Goal: Feedback & Contribution: Leave review/rating

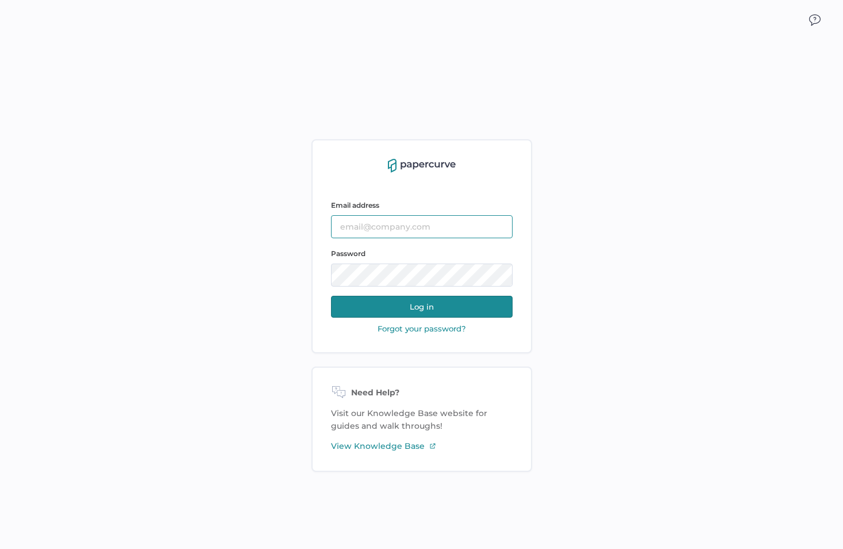
type input "[EMAIL_ADDRESS][DOMAIN_NAME]"
click at [415, 304] on button "Log in" at bounding box center [422, 307] width 182 height 22
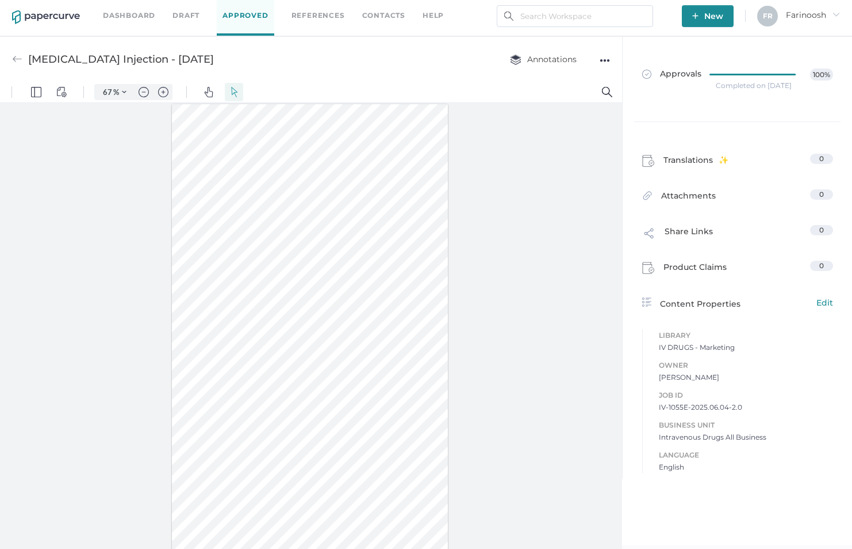
scroll to position [5, 0]
type input "82"
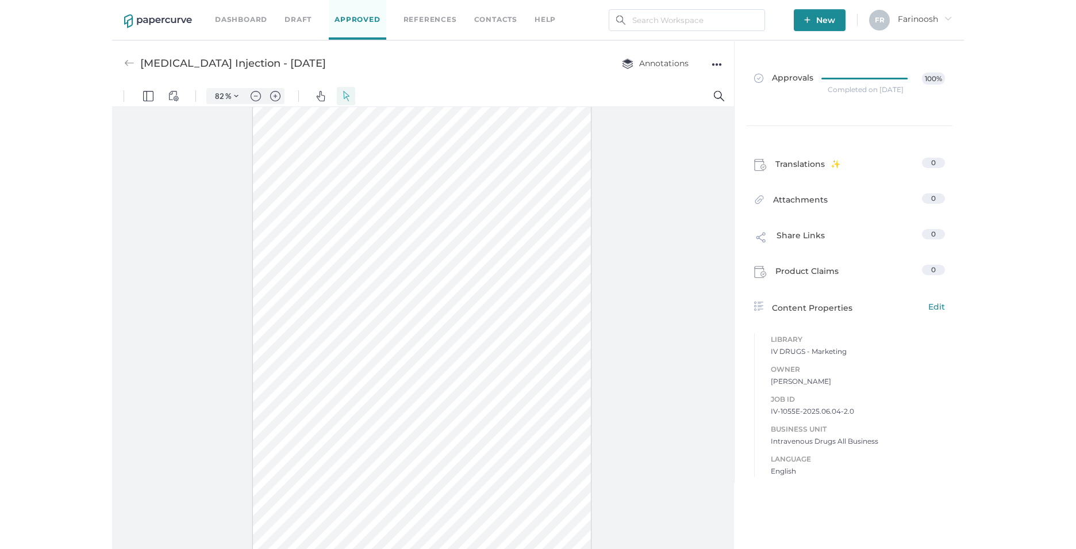
scroll to position [623, 0]
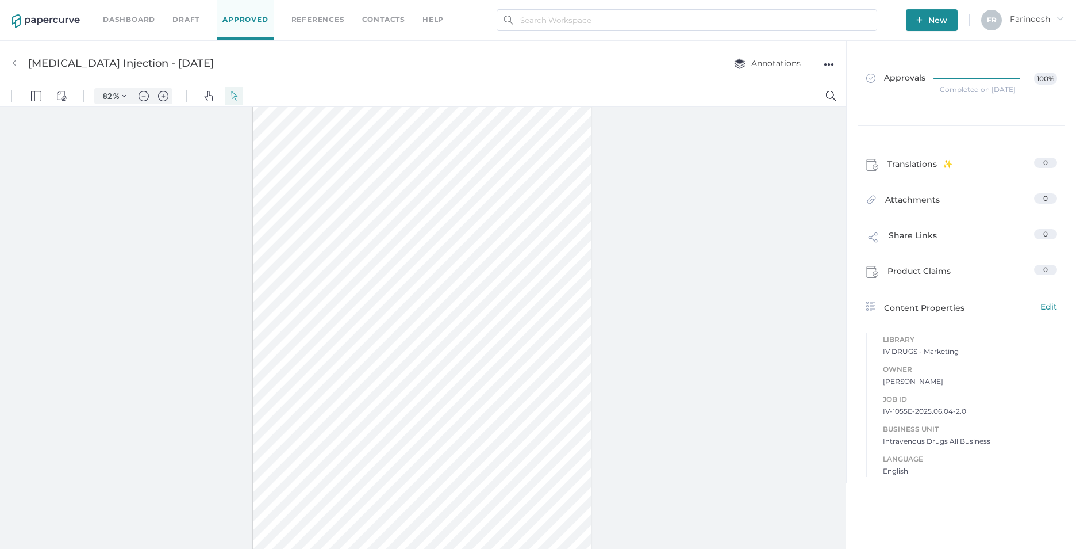
click at [825, 64] on div "●●●" at bounding box center [829, 64] width 10 height 16
click at [852, 420] on div "Job ID IV-1055E-2025.06.04-2.0 Business Unit Intravenous Drugs All Business Lan…" at bounding box center [961, 428] width 191 height 95
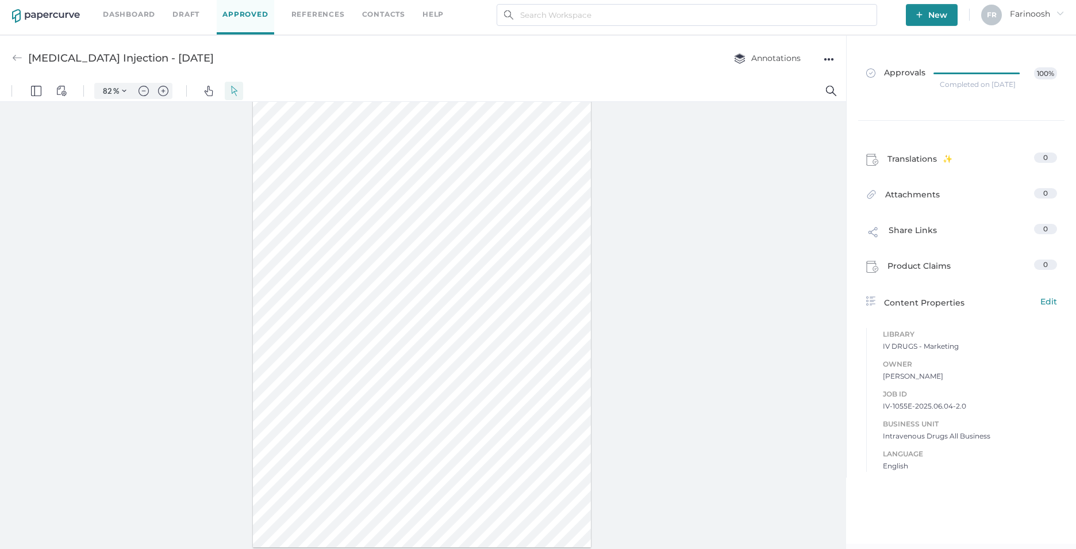
click at [125, 13] on link "Dashboard" at bounding box center [129, 14] width 52 height 13
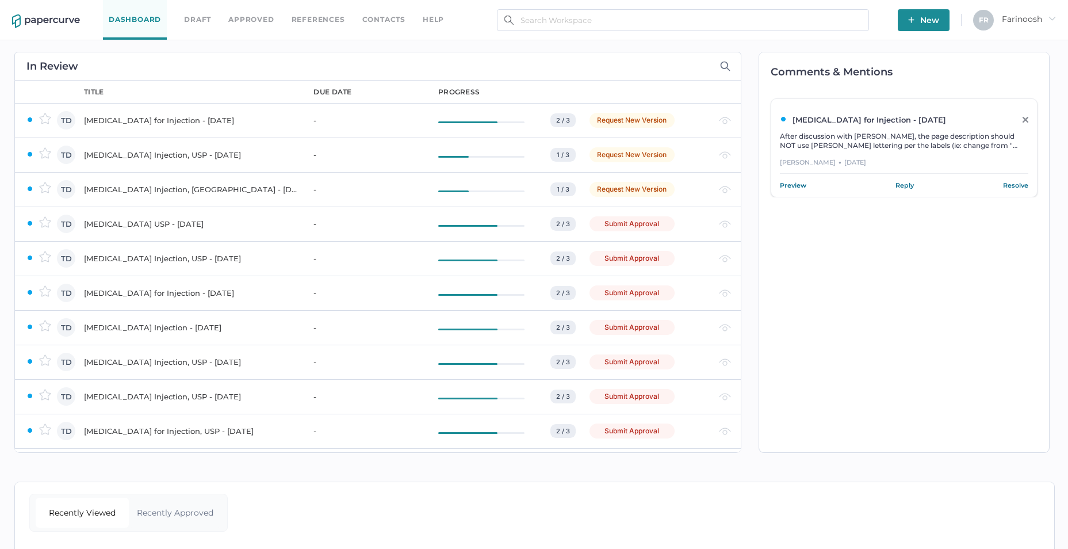
click at [129, 222] on div "Isoflurane USP - May 23, 2018" at bounding box center [192, 224] width 216 height 14
click at [194, 222] on div "Ketorolac Tromethamine Injection, USP - OCT 30, 2023" at bounding box center [192, 224] width 216 height 14
click at [166, 223] on div "Levothyroxine Sodium for Injection - NOV 08, 2024" at bounding box center [192, 224] width 216 height 14
click at [149, 221] on div "Linezolid Injection - SEP 24, 2024" at bounding box center [192, 224] width 216 height 14
click at [191, 222] on div "Mannitol Injection, USP - September 3, 2021" at bounding box center [192, 224] width 216 height 14
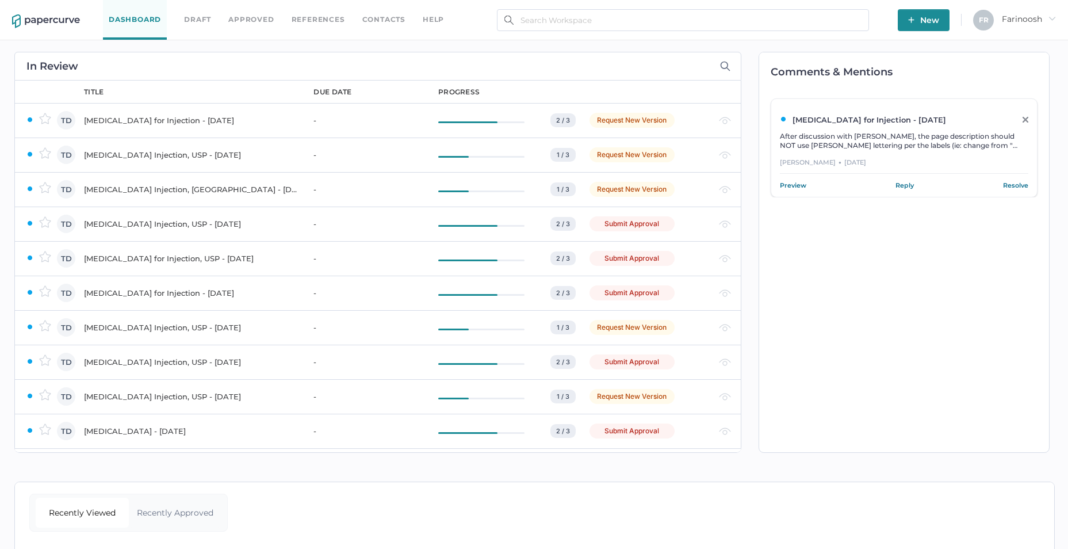
click at [194, 225] on div "Mannitol Injection, USP - September 3, 2021" at bounding box center [192, 224] width 216 height 14
click at [181, 512] on div "Recently Approved" at bounding box center [175, 512] width 93 height 30
click at [187, 511] on div "Recently Approved" at bounding box center [175, 512] width 93 height 30
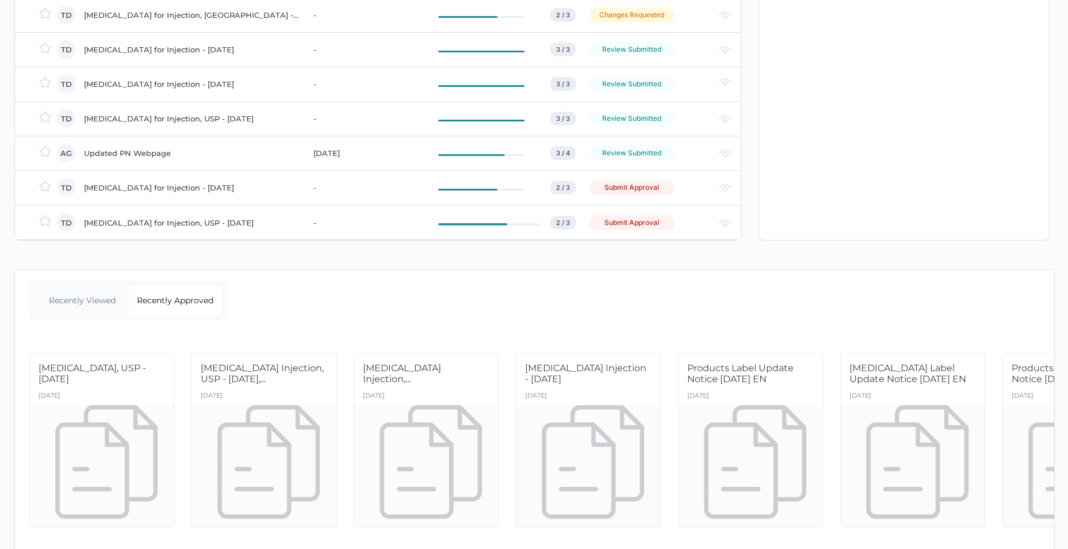
scroll to position [242, 0]
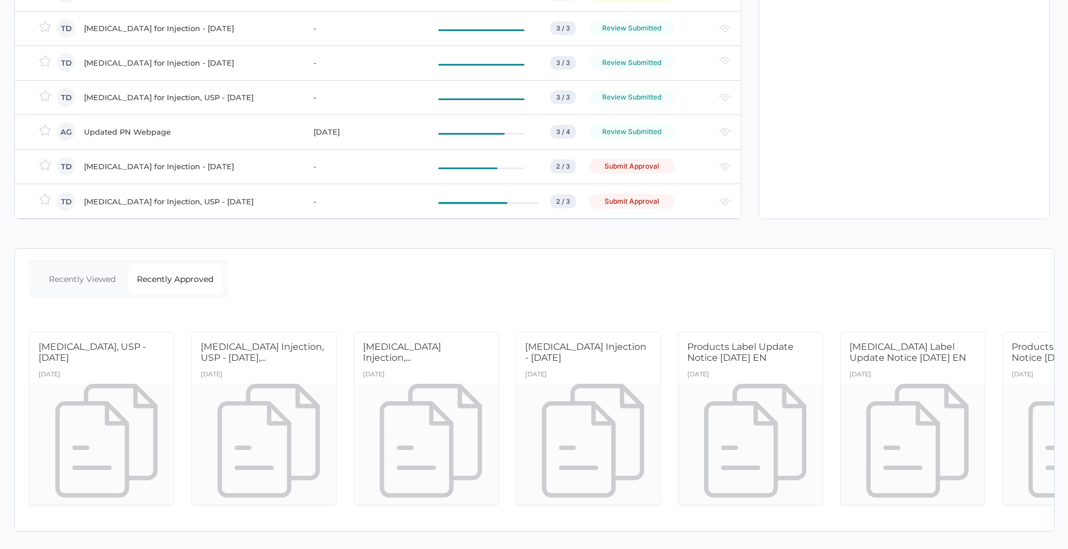
click at [166, 268] on div "Recently Approved" at bounding box center [175, 279] width 93 height 30
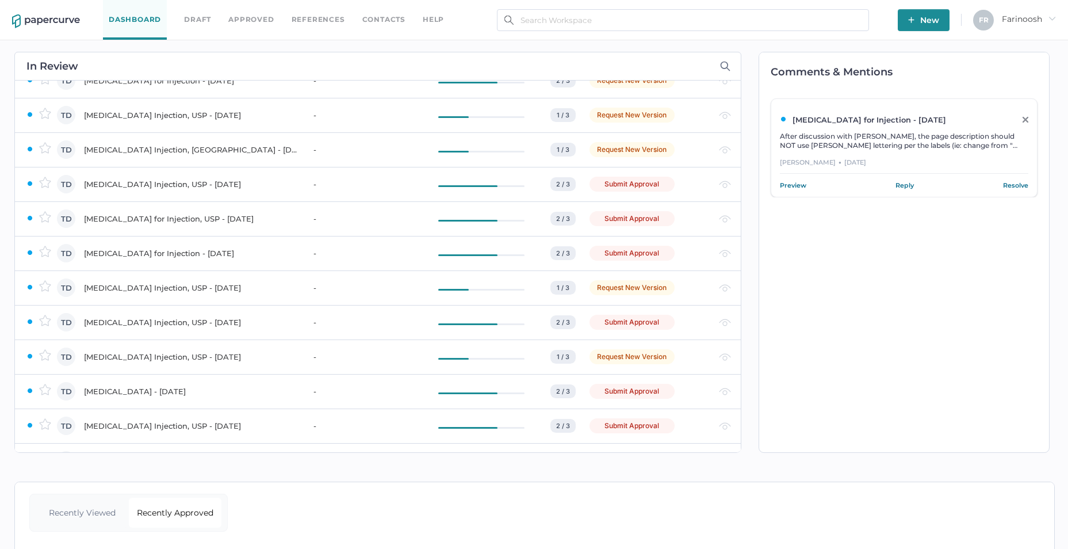
scroll to position [57, 0]
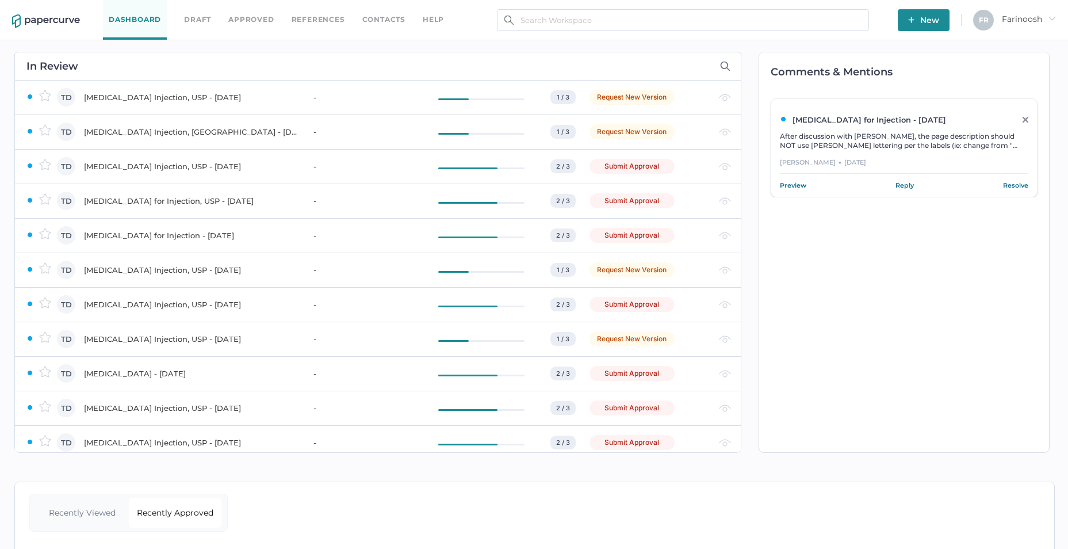
click at [90, 513] on div "Recently Viewed" at bounding box center [82, 512] width 93 height 30
click at [141, 20] on link "Dashboard" at bounding box center [135, 20] width 64 height 40
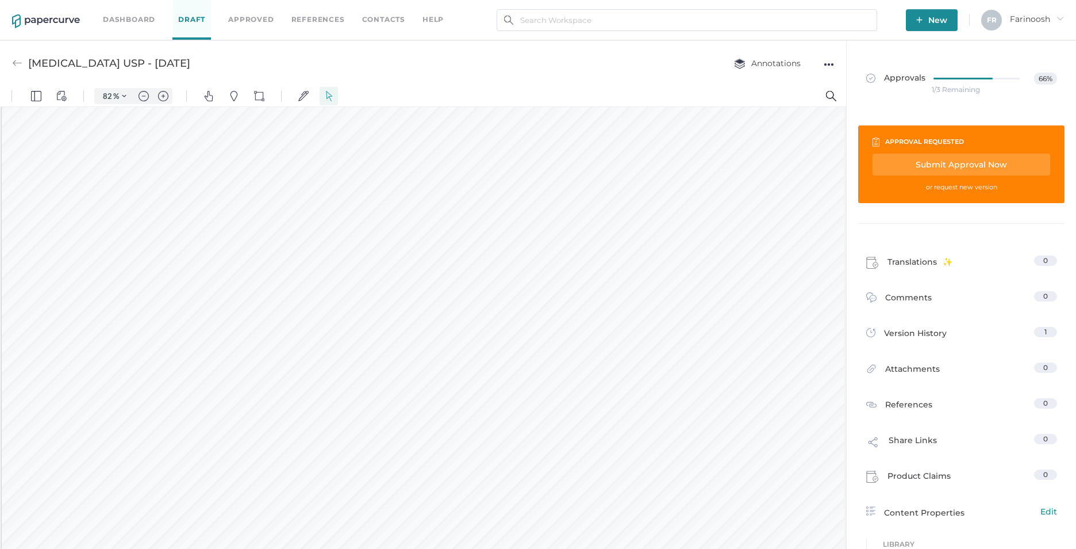
scroll to position [231, 0]
type input "57"
click at [903, 296] on span "Comments" at bounding box center [908, 300] width 47 height 18
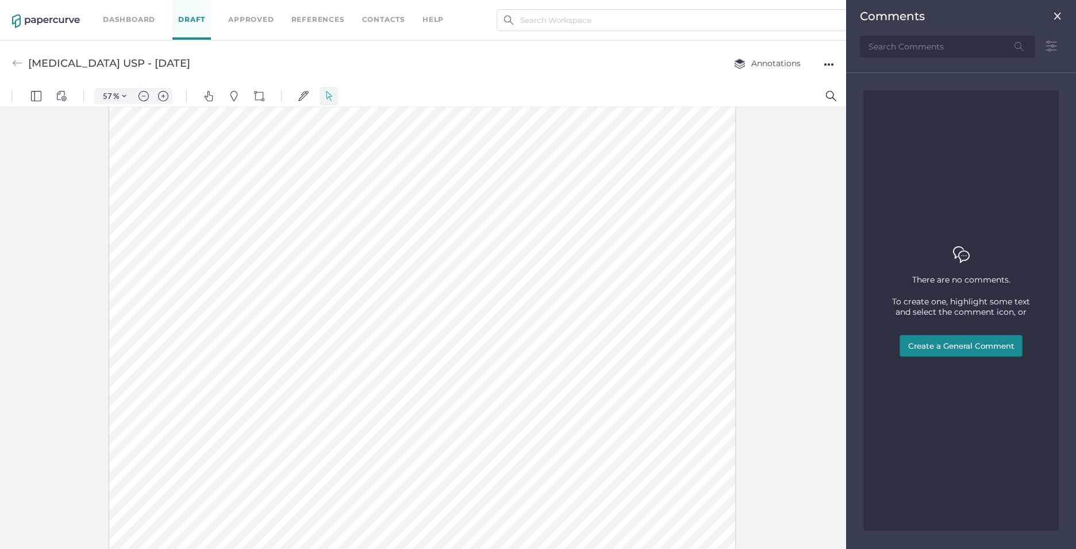
scroll to position [5, 0]
click at [955, 343] on button "Create a General Comment" at bounding box center [961, 346] width 123 height 22
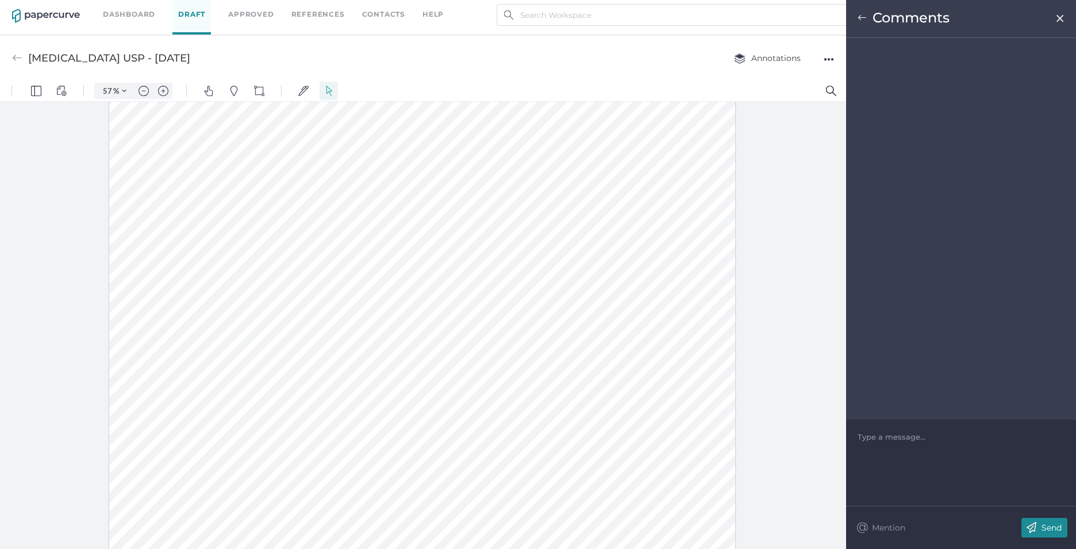
scroll to position [396, 0]
click at [876, 439] on div at bounding box center [961, 436] width 206 height 11
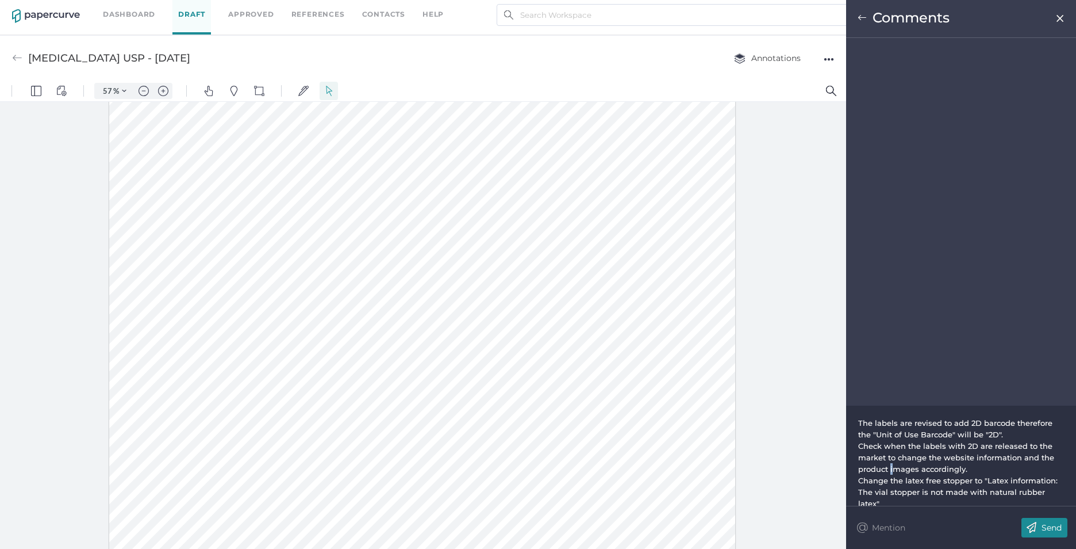
click at [892, 470] on span "Check when the labels with 2D are released to the market to change the website …" at bounding box center [957, 457] width 198 height 32
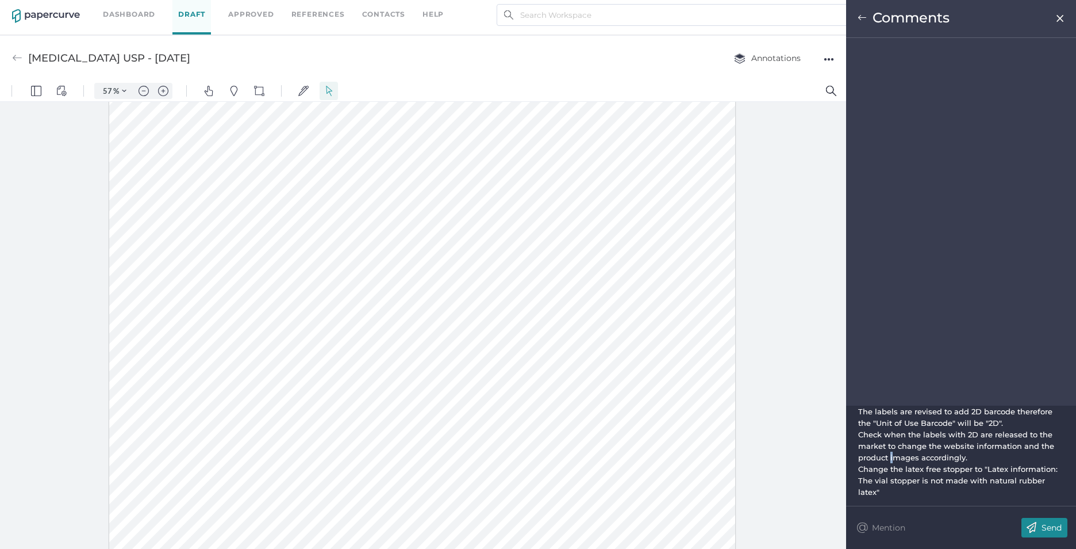
scroll to position [15, 0]
drag, startPoint x: 919, startPoint y: 477, endPoint x: 857, endPoint y: 477, distance: 62.1
click at [857, 477] on div "The labels are revised to add 2D barcode therefore the "Unit of Use Barcode" wi…" at bounding box center [961, 455] width 230 height 100
click at [954, 418] on span "The labels are revised to add 2D barcode therefore the "Unit of Use Barcode" wi…" at bounding box center [956, 425] width 197 height 21
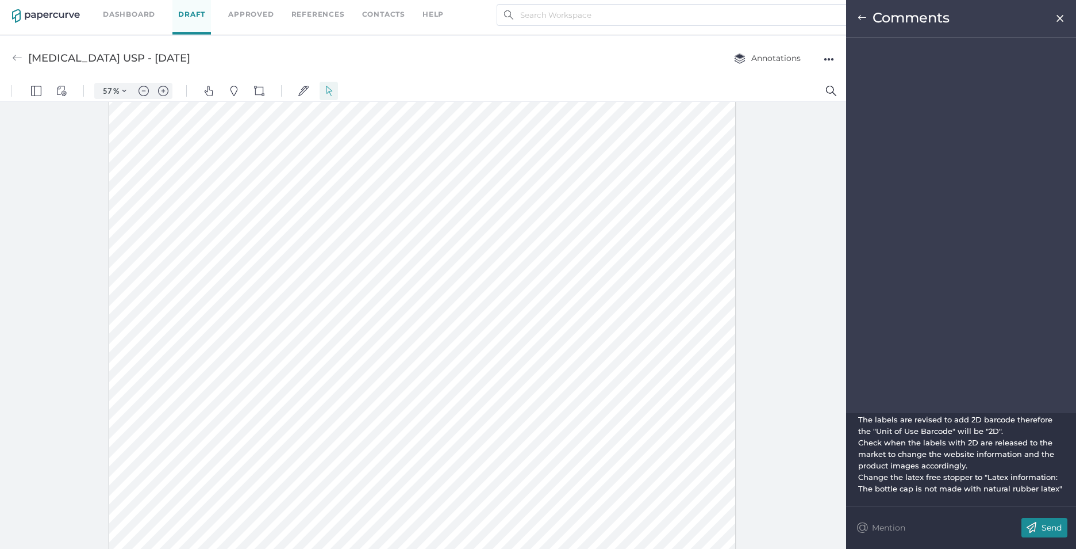
drag, startPoint x: 952, startPoint y: 415, endPoint x: 952, endPoint y: 400, distance: 14.4
click at [952, 415] on span "The labels are revised to add 2D barcode therefore the "Unit of Use Barcode" wi…" at bounding box center [956, 425] width 197 height 21
click at [977, 421] on span "The labels are revised to be PLL compliant, have new FKC trade dress design and…" at bounding box center [962, 422] width 209 height 32
drag, startPoint x: 980, startPoint y: 423, endPoint x: 945, endPoint y: 423, distance: 35.1
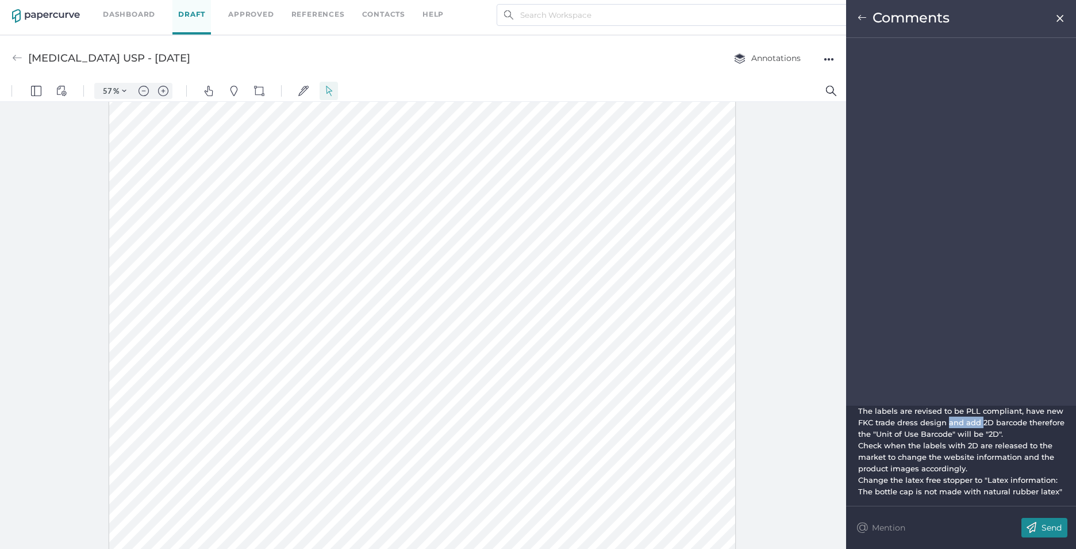
click at [946, 423] on span "The labels are revised to be PLL compliant, have new FKC trade dress design and…" at bounding box center [962, 422] width 209 height 32
drag, startPoint x: 1045, startPoint y: 526, endPoint x: 1042, endPoint y: 520, distance: 7.2
click at [1044, 524] on p "Send" at bounding box center [1052, 527] width 20 height 10
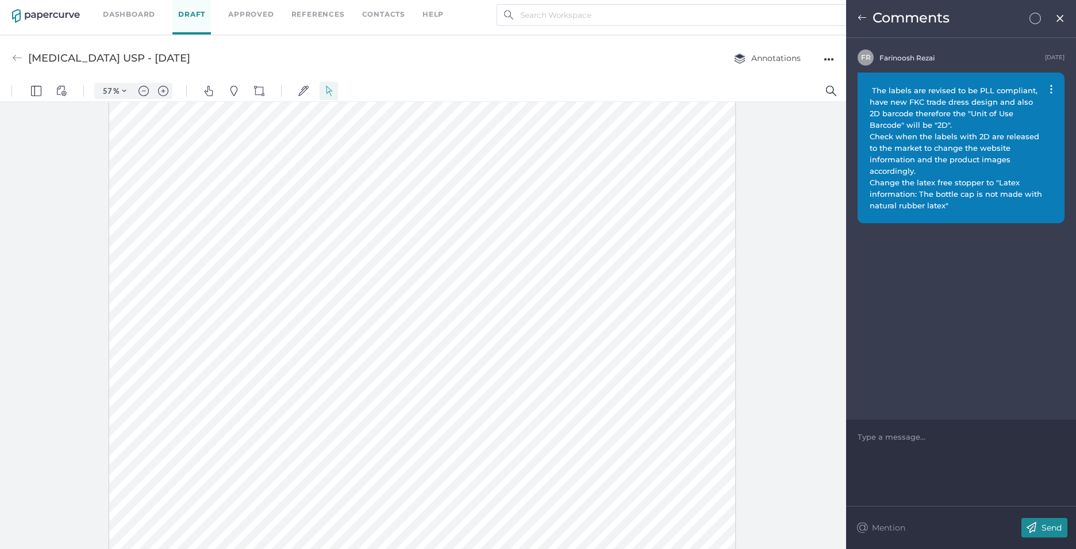
scroll to position [109, 0]
click at [829, 57] on div "●●●" at bounding box center [829, 59] width 10 height 16
click at [1059, 18] on img at bounding box center [1061, 18] width 10 height 9
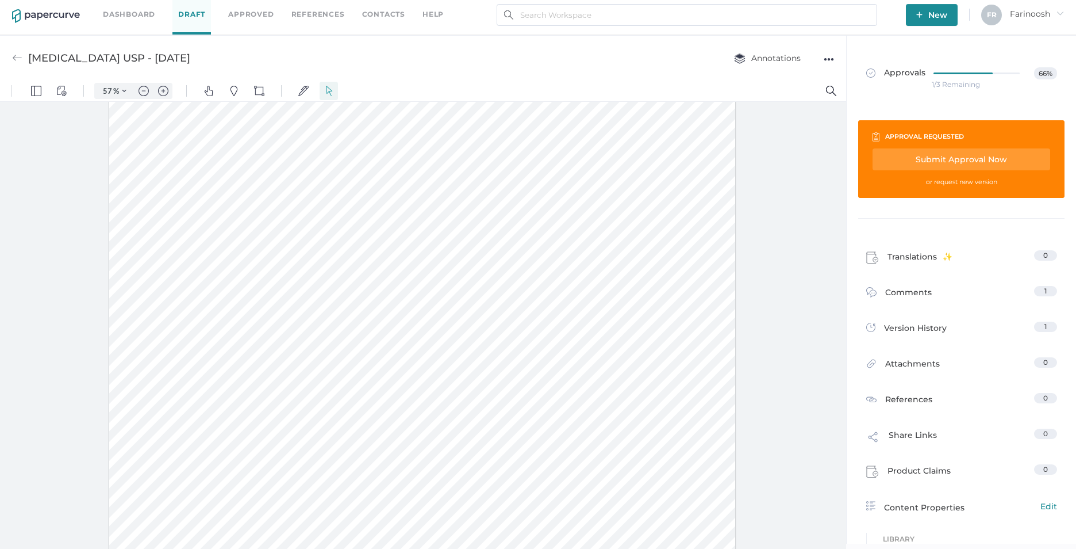
click at [936, 157] on div "Submit Approval Now" at bounding box center [962, 159] width 178 height 22
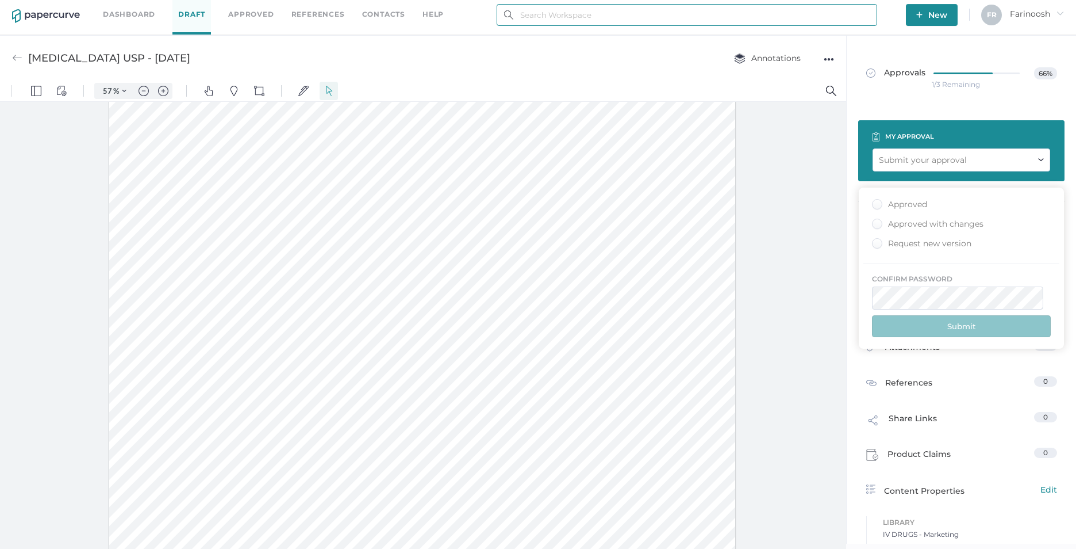
type input "[EMAIL_ADDRESS][DOMAIN_NAME]"
click at [875, 205] on div "Approved" at bounding box center [899, 204] width 55 height 11
click at [875, 201] on input "Approved" at bounding box center [875, 201] width 0 height 0
click at [946, 320] on button "Submit" at bounding box center [961, 326] width 179 height 22
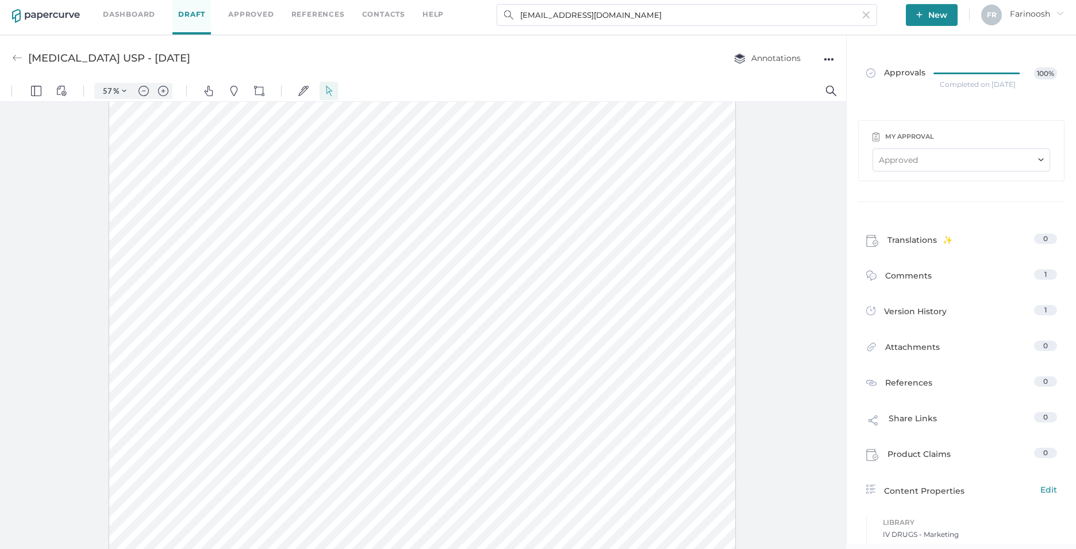
click at [126, 14] on link "Dashboard" at bounding box center [129, 14] width 52 height 13
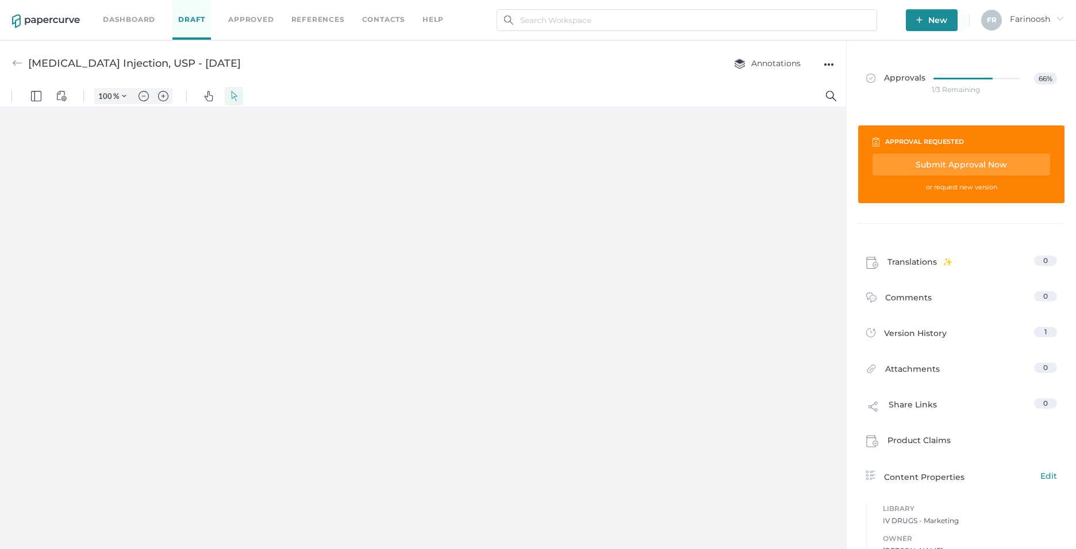
type input "57"
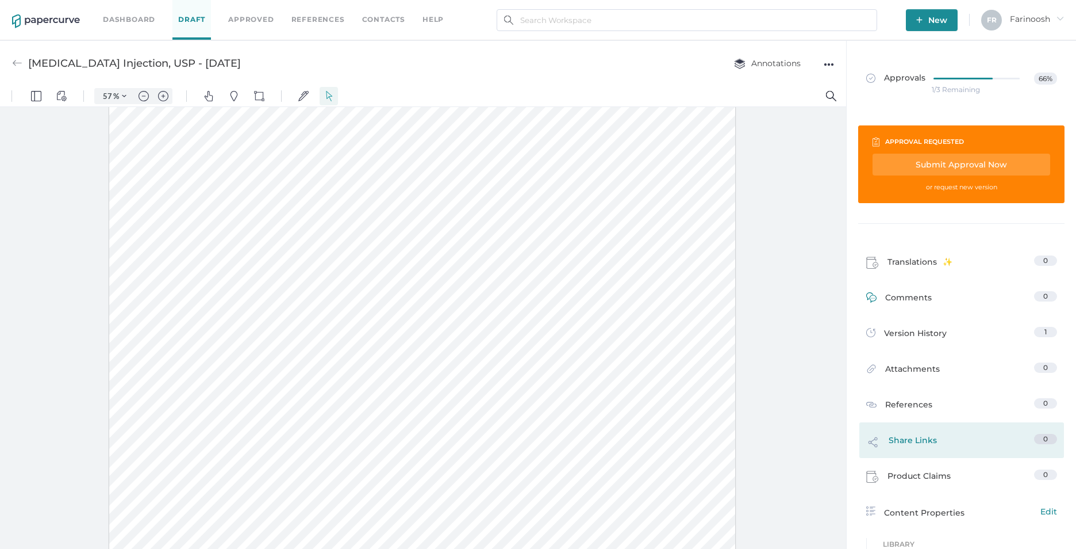
click at [918, 297] on span "Comments" at bounding box center [908, 300] width 47 height 18
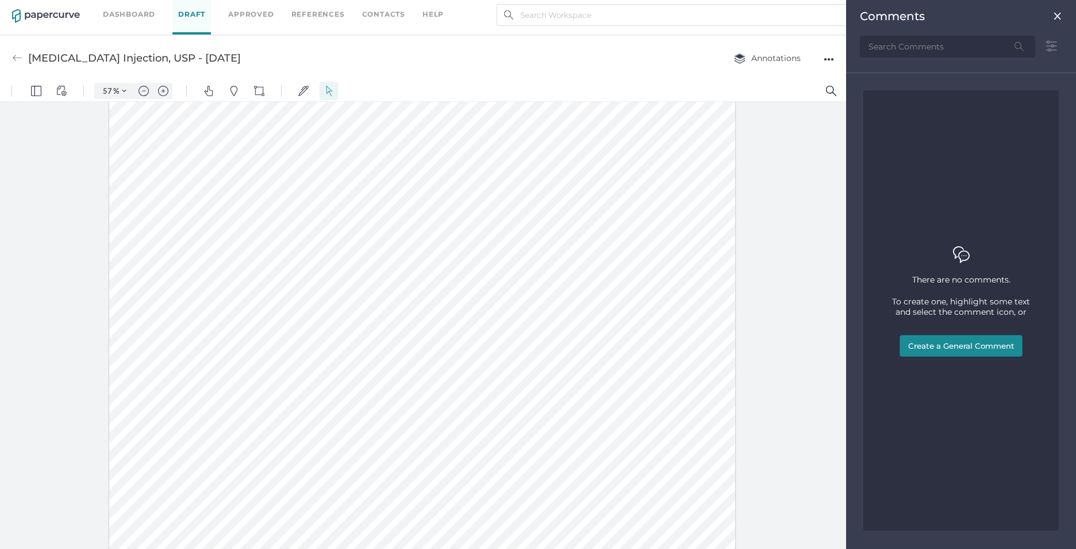
drag, startPoint x: 943, startPoint y: 343, endPoint x: 849, endPoint y: 355, distance: 94.5
click at [942, 342] on button "Create a General Comment" at bounding box center [961, 346] width 123 height 22
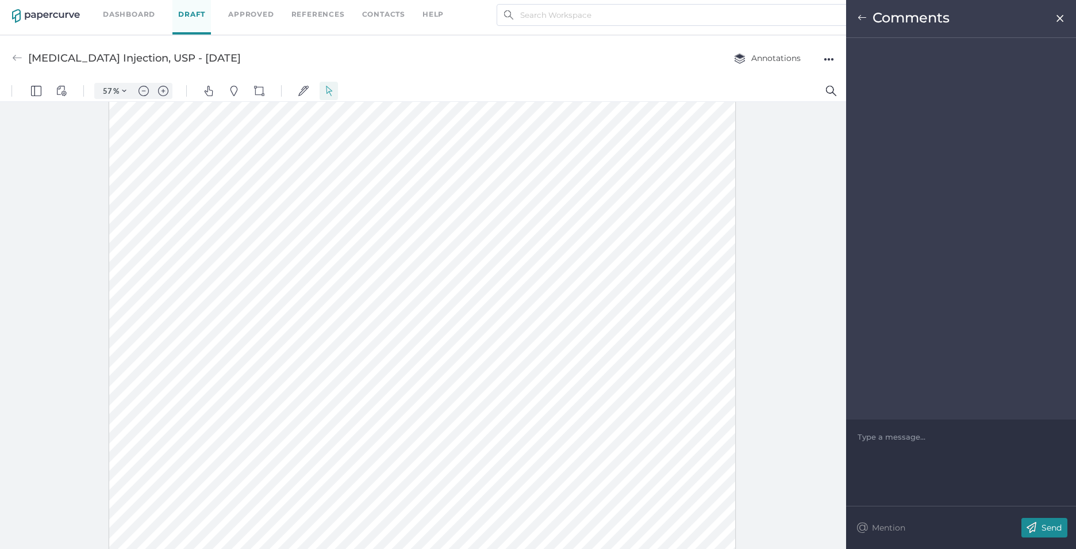
click at [871, 432] on div at bounding box center [961, 436] width 206 height 11
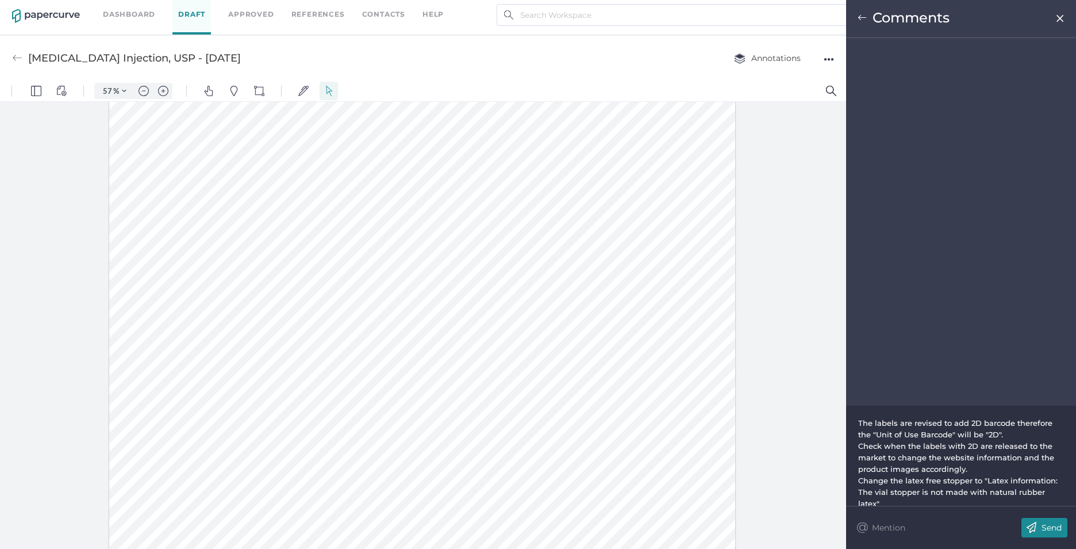
scroll to position [15, 0]
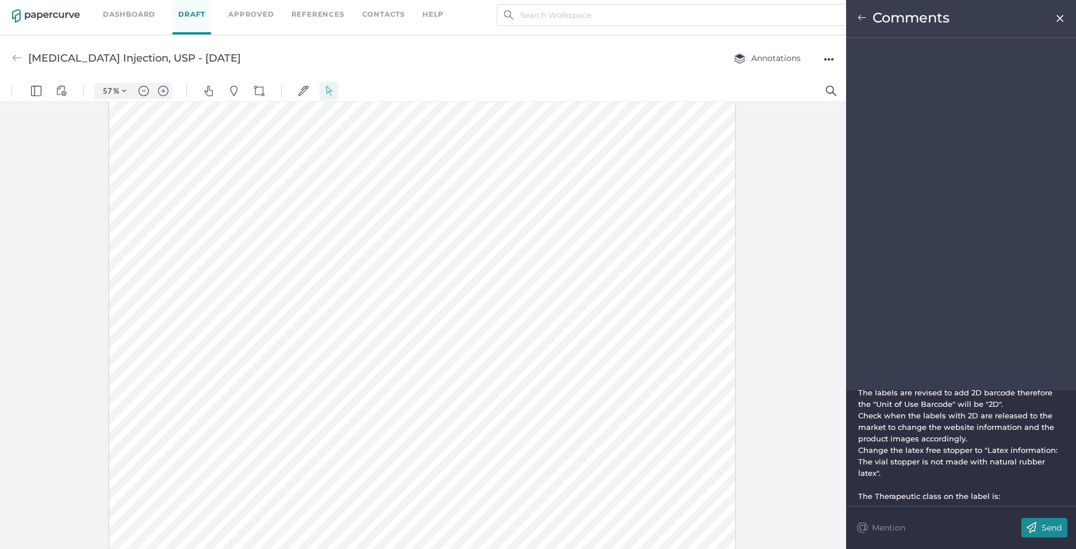
click at [1008, 497] on div "The Therapeutic class on the label is:" at bounding box center [961, 495] width 206 height 11
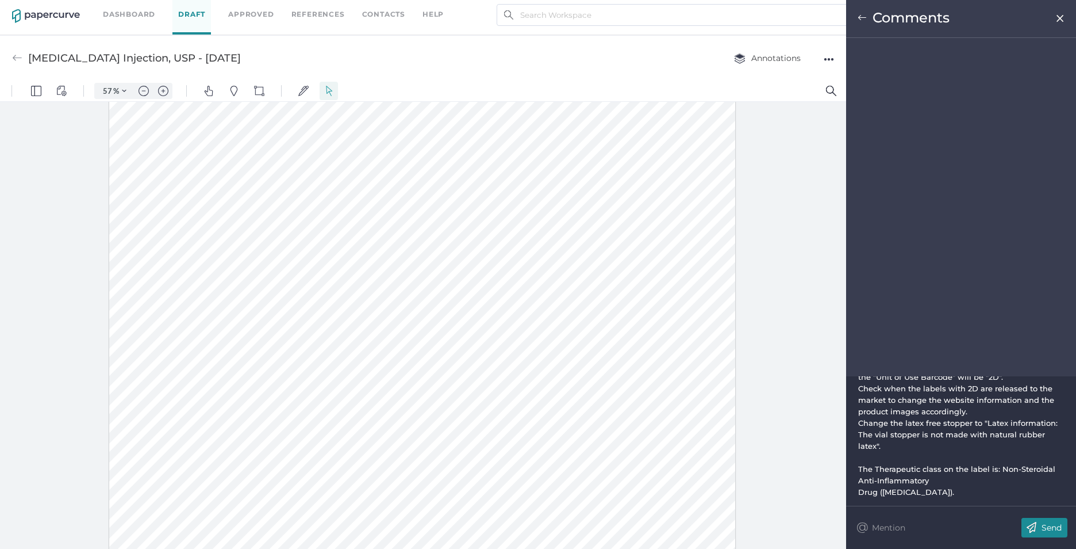
scroll to position [32, 0]
click at [858, 487] on div "The labels are revised to add 2D barcode therefore the "Unit of Use Barcode" wi…" at bounding box center [961, 425] width 207 height 138
click at [860, 488] on span "Drug (NSAID)." at bounding box center [906, 488] width 96 height 9
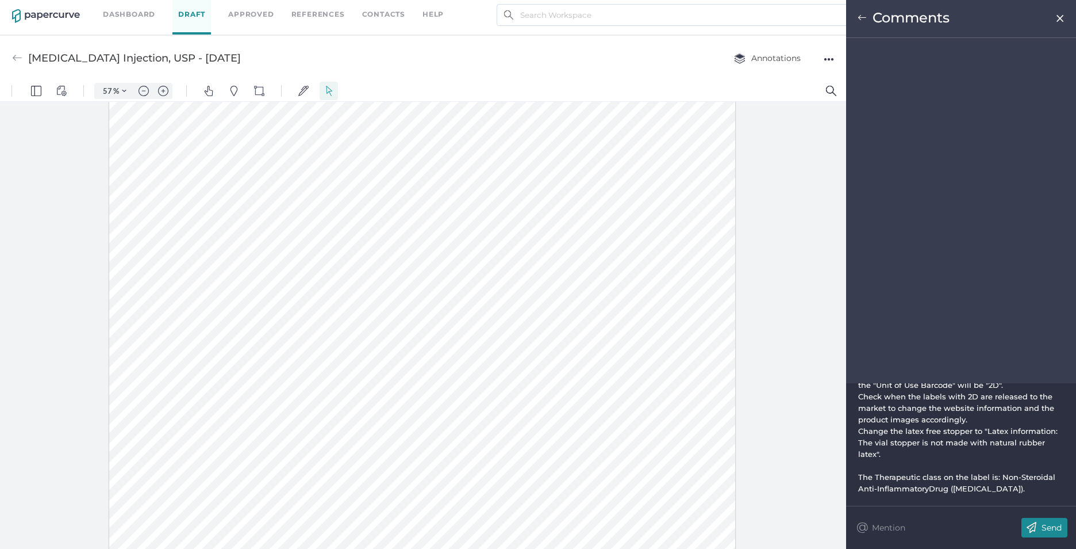
scroll to position [27, 0]
click at [995, 477] on span "The Therapeutic class on the label is: Non-Steroidal Anti-Inflammatory Drug (NS…" at bounding box center [930, 482] width 144 height 21
click at [999, 477] on span "The Therapeutic class on the label is : Non-Steroidal Anti-Inflammatory Drug (N…" at bounding box center [931, 482] width 147 height 21
click at [1051, 488] on div "Non-Steroidal Anti-Inflammatory Drug (NSAID)." at bounding box center [961, 487] width 206 height 11
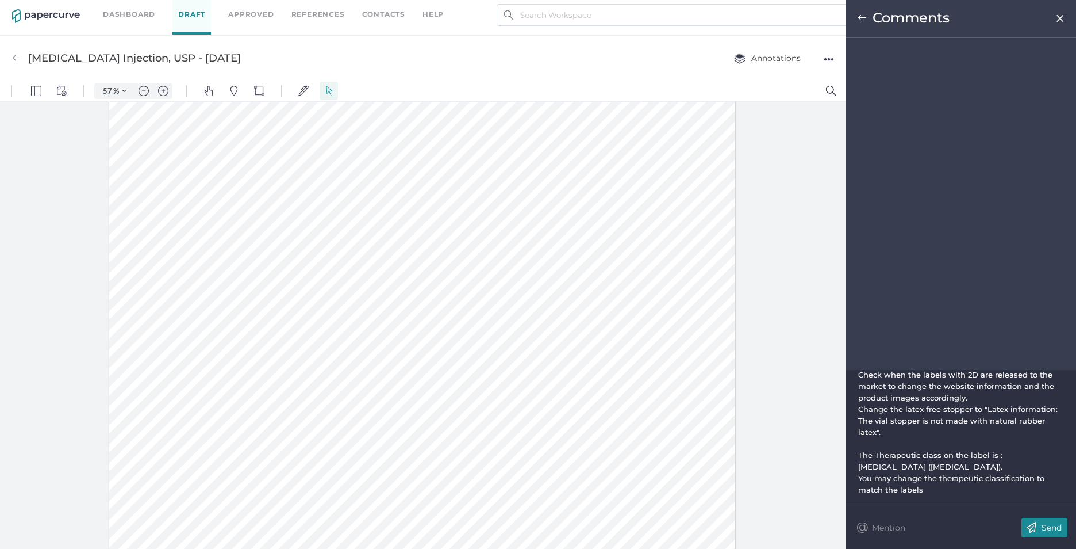
scroll to position [37, 0]
click at [1046, 526] on p "Send" at bounding box center [1052, 527] width 20 height 10
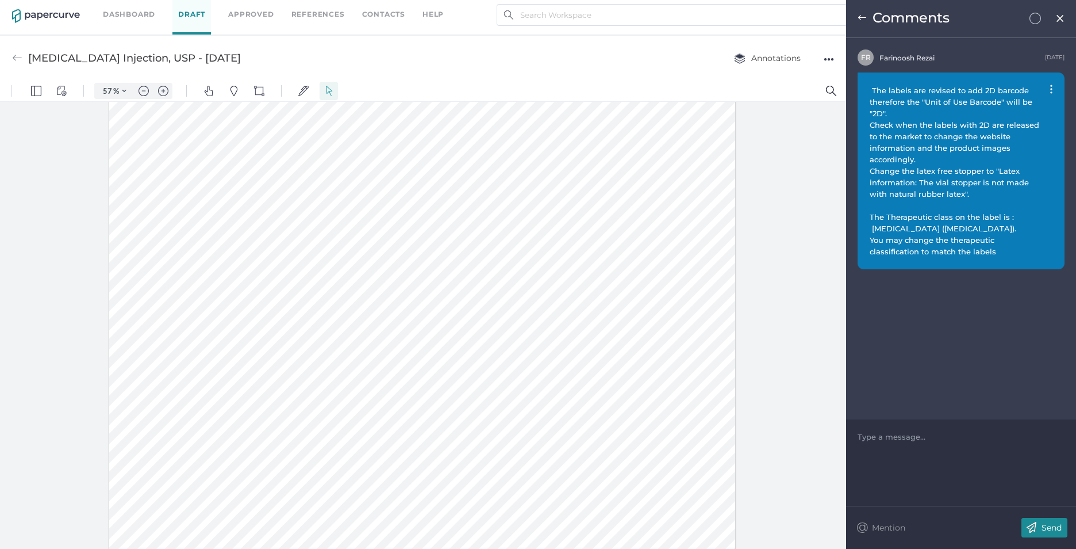
click at [1059, 17] on img at bounding box center [1061, 18] width 10 height 9
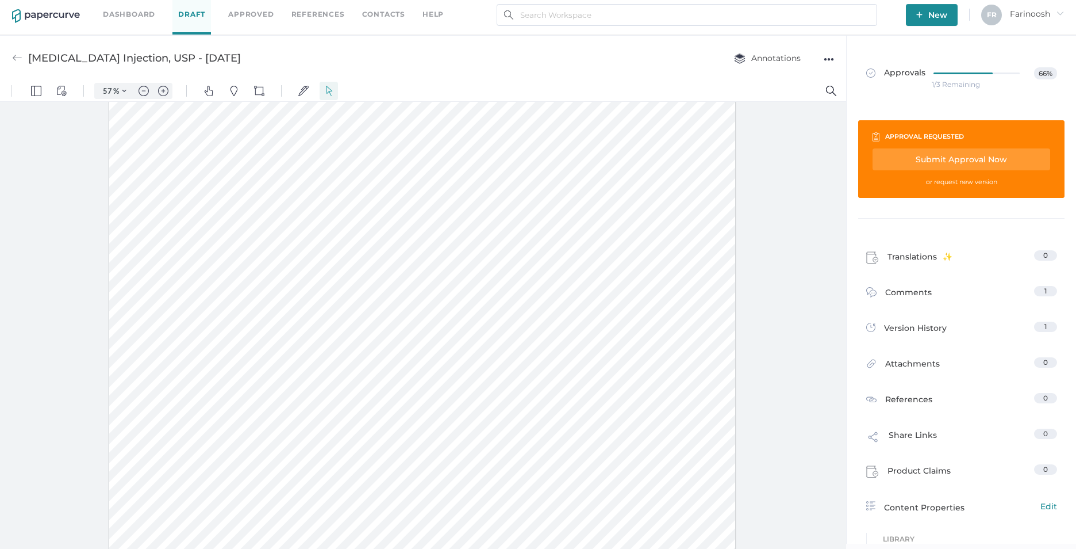
click at [949, 157] on div "Submit Approval Now" at bounding box center [962, 159] width 178 height 22
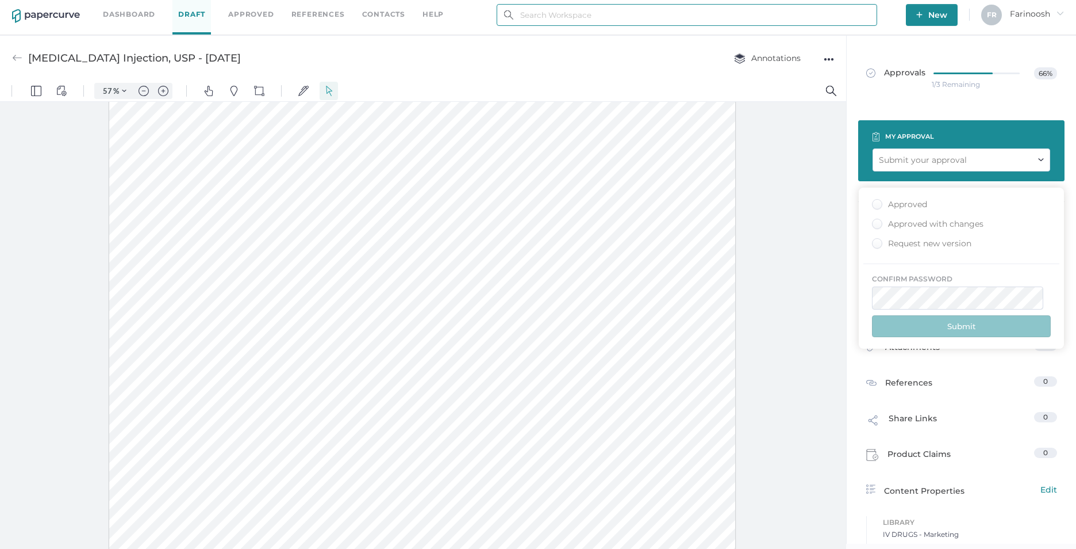
type input "[EMAIL_ADDRESS][DOMAIN_NAME]"
click at [879, 204] on div "Approved" at bounding box center [899, 204] width 55 height 11
click at [875, 201] on input "Approved" at bounding box center [875, 201] width 0 height 0
click at [946, 324] on button "Submit" at bounding box center [961, 326] width 179 height 22
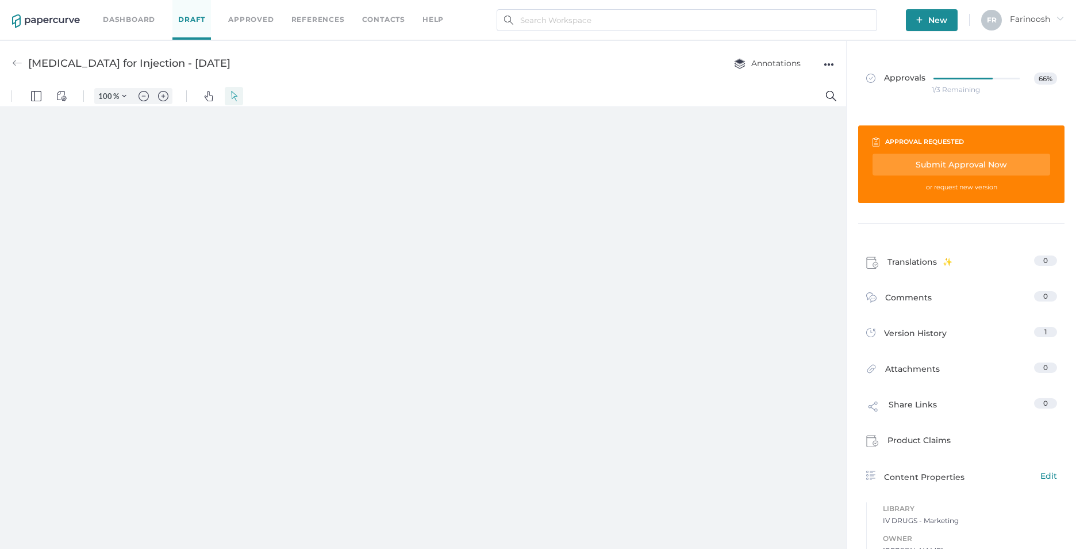
type input "57"
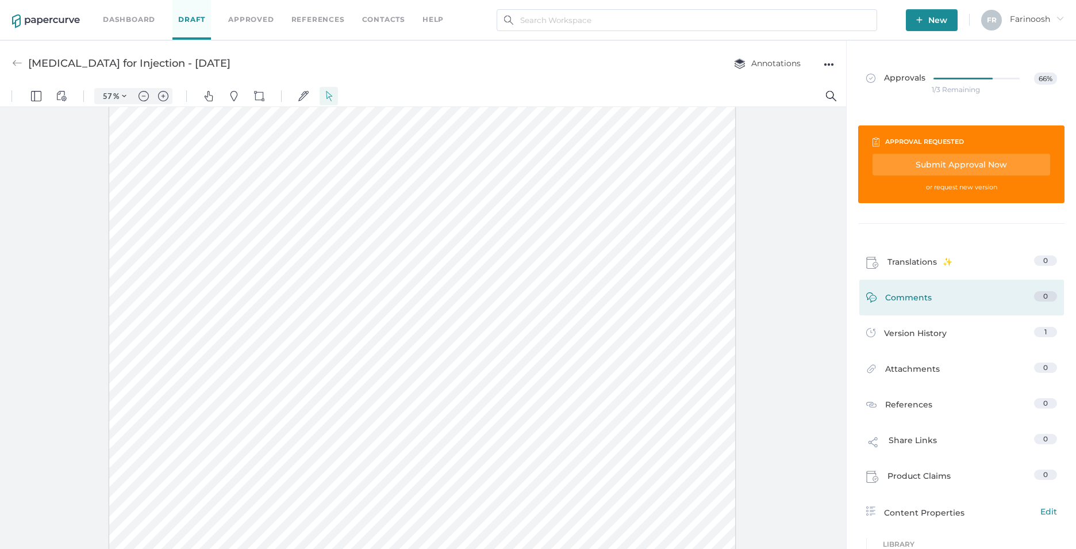
click at [911, 295] on span "Comments" at bounding box center [908, 300] width 47 height 18
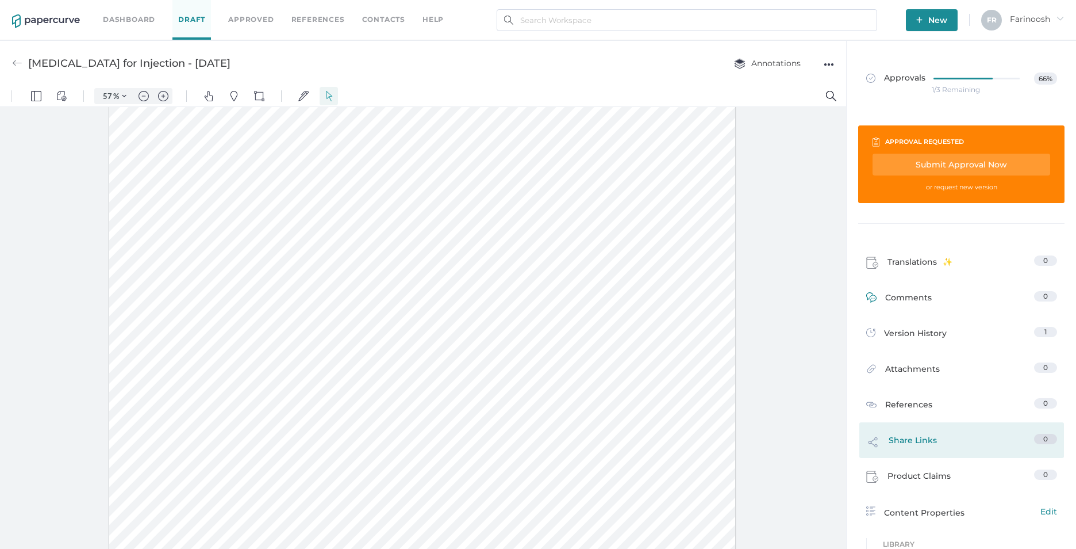
scroll to position [5, 0]
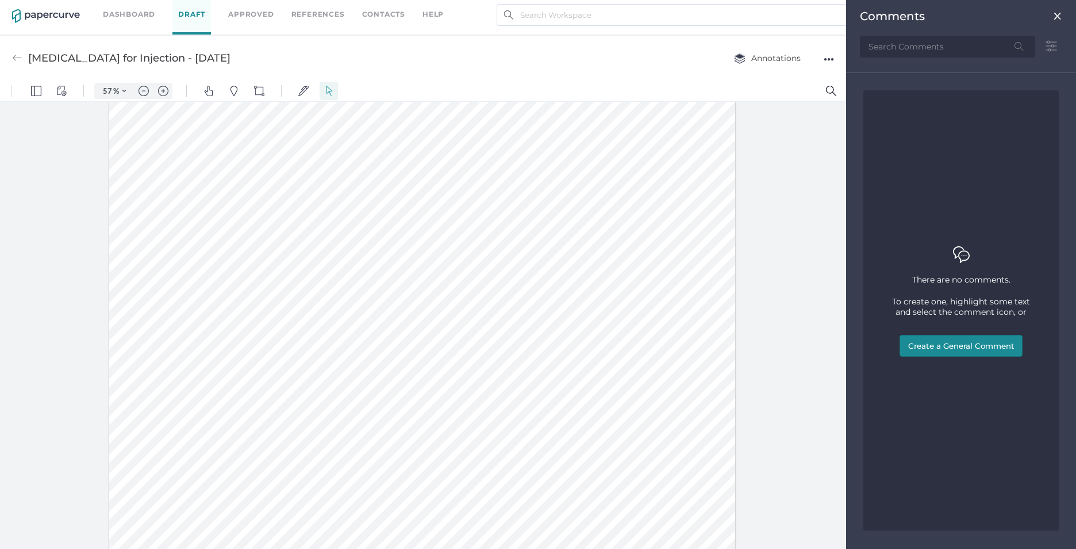
click at [936, 346] on button "Create a General Comment" at bounding box center [961, 346] width 123 height 22
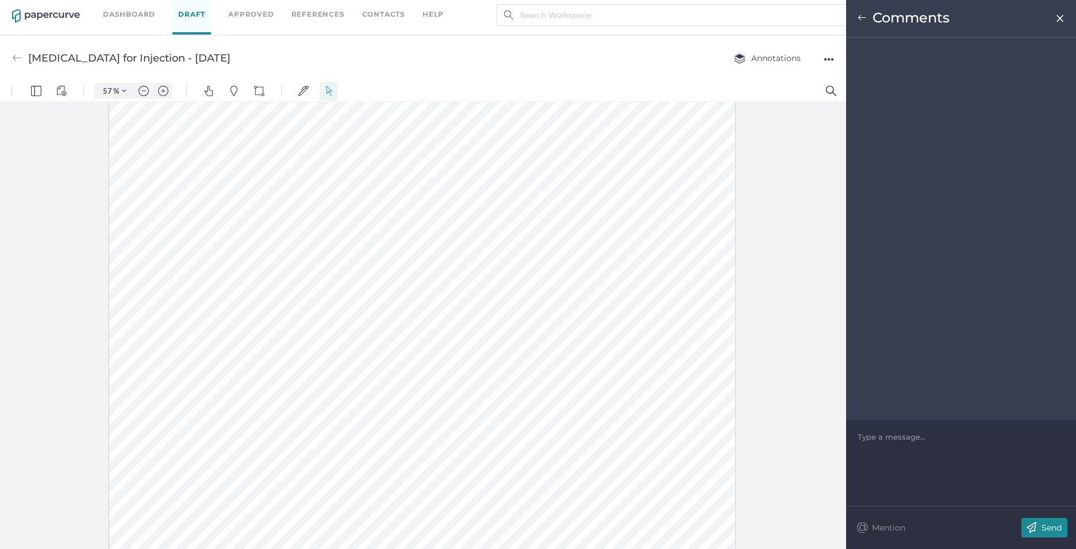
click at [875, 436] on div at bounding box center [961, 436] width 206 height 11
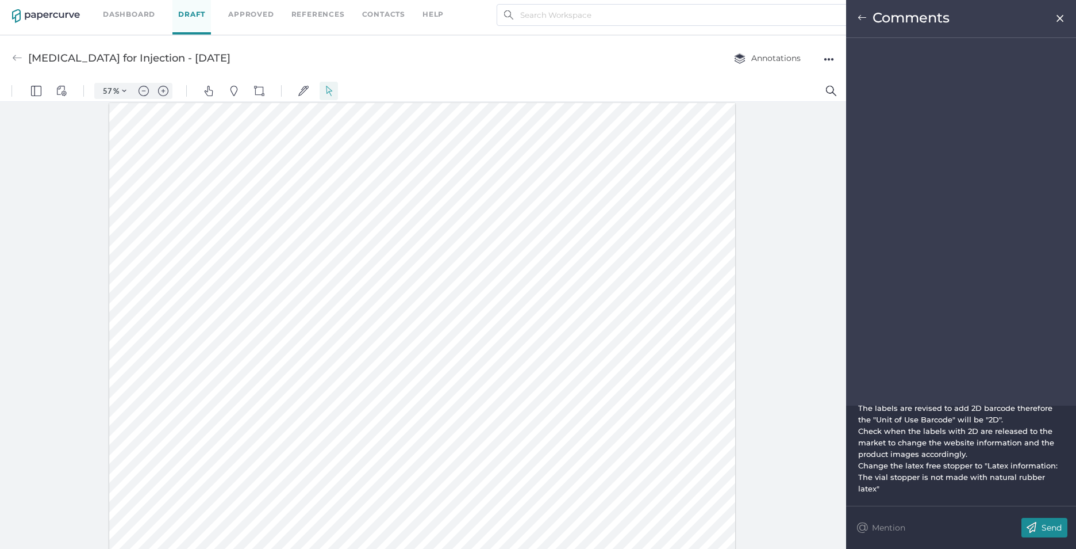
scroll to position [512, 0]
click at [1050, 523] on p "Send" at bounding box center [1052, 527] width 20 height 10
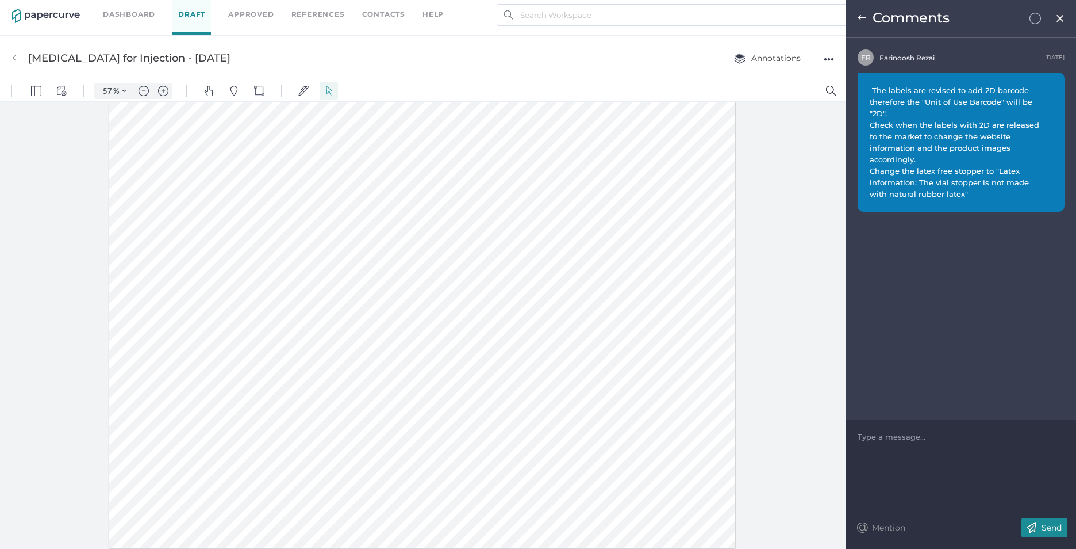
scroll to position [0, 0]
click at [1058, 17] on img at bounding box center [1061, 18] width 10 height 9
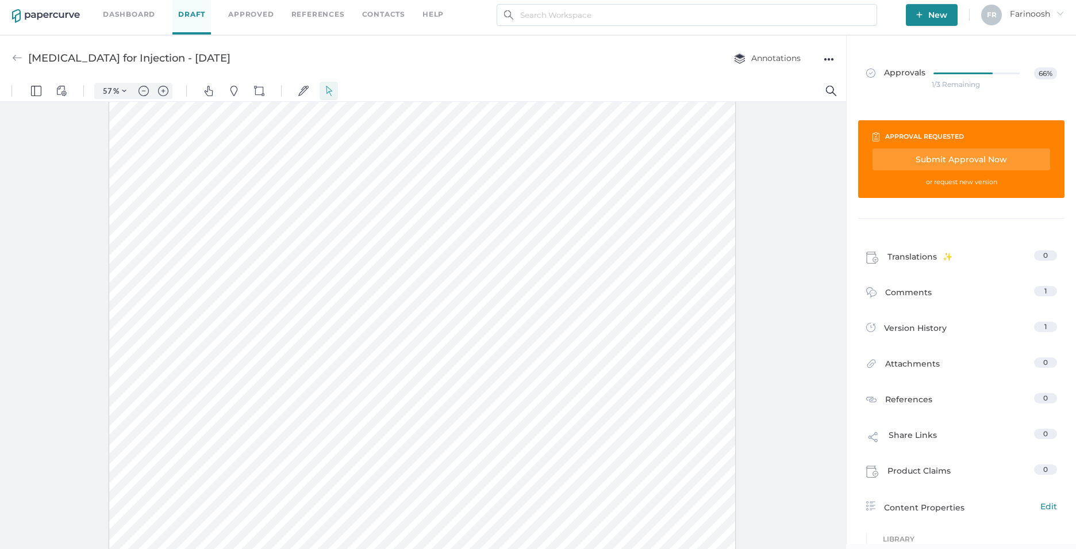
scroll to position [225, 0]
click at [973, 156] on div "Submit Approval Now" at bounding box center [962, 159] width 178 height 22
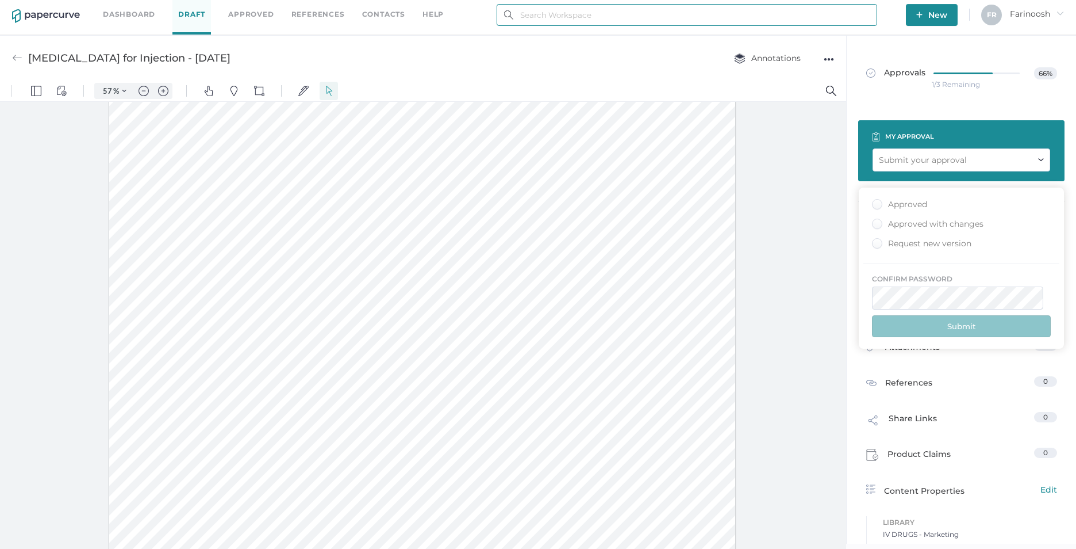
type input "[EMAIL_ADDRESS][DOMAIN_NAME]"
click at [878, 206] on div "Approved" at bounding box center [899, 204] width 55 height 11
click at [875, 201] on input "Approved" at bounding box center [875, 201] width 0 height 0
drag, startPoint x: 953, startPoint y: 325, endPoint x: 879, endPoint y: 333, distance: 74.6
click at [949, 324] on button "Submit" at bounding box center [961, 326] width 179 height 22
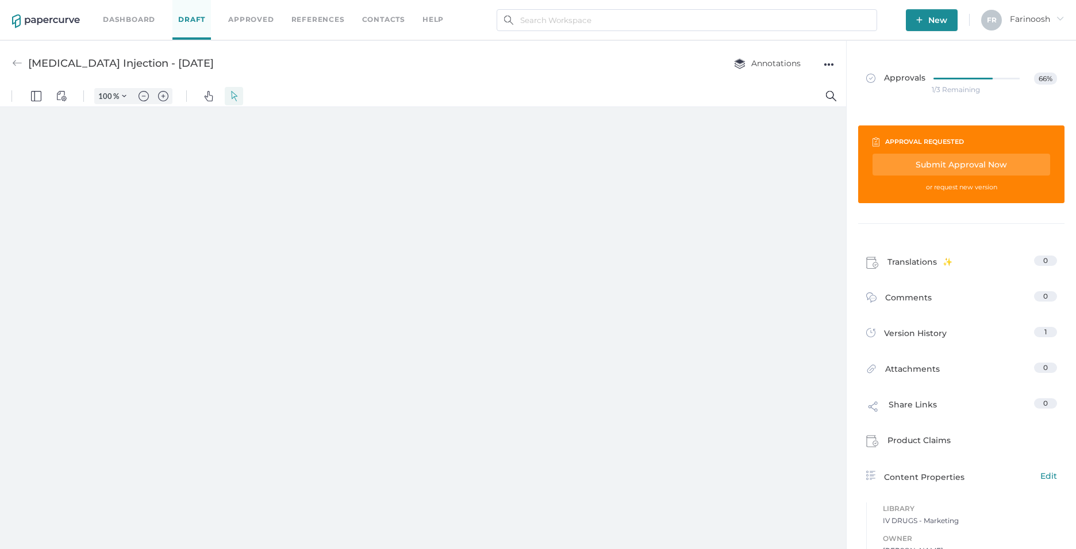
type input "57"
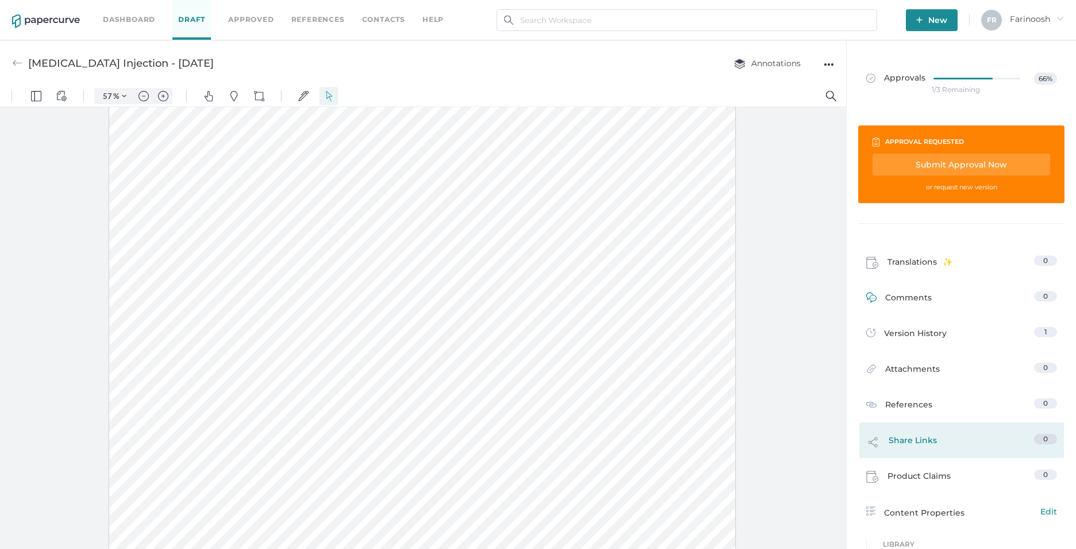
click at [929, 297] on link "Comments 0" at bounding box center [961, 300] width 191 height 18
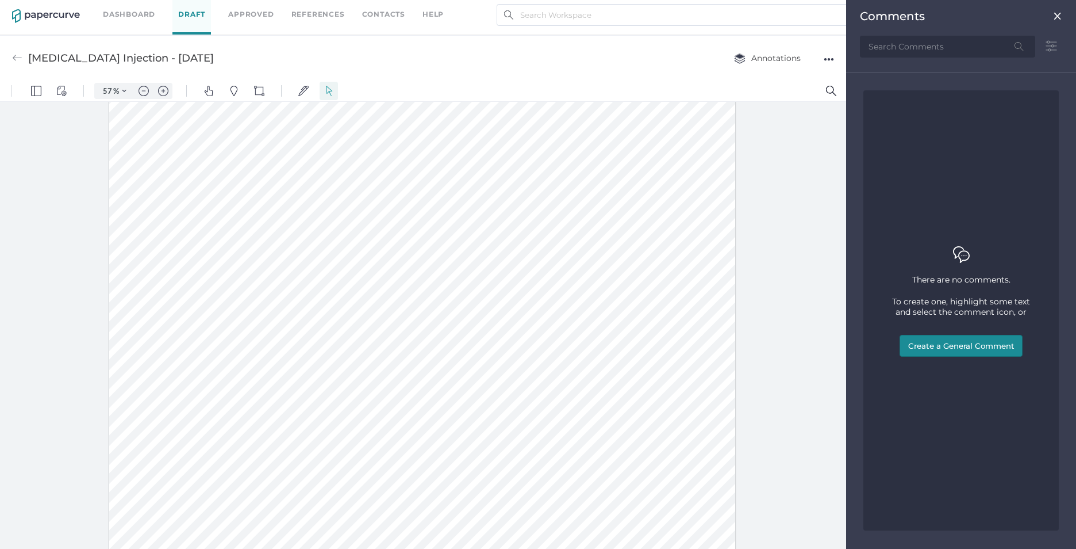
drag, startPoint x: 964, startPoint y: 342, endPoint x: 957, endPoint y: 340, distance: 7.1
click at [963, 342] on button "Create a General Comment" at bounding box center [961, 346] width 123 height 22
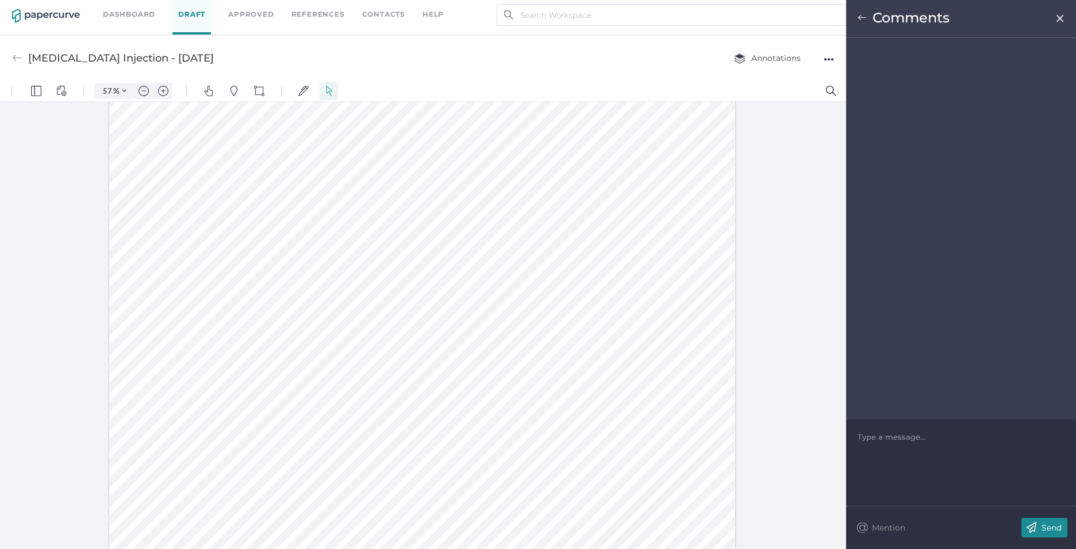
scroll to position [316, 0]
click at [862, 429] on div "Type a message..." at bounding box center [961, 436] width 207 height 34
drag, startPoint x: 862, startPoint y: 437, endPoint x: 853, endPoint y: 428, distance: 13.4
click at [861, 436] on div at bounding box center [961, 436] width 206 height 11
click at [865, 435] on div at bounding box center [961, 436] width 206 height 11
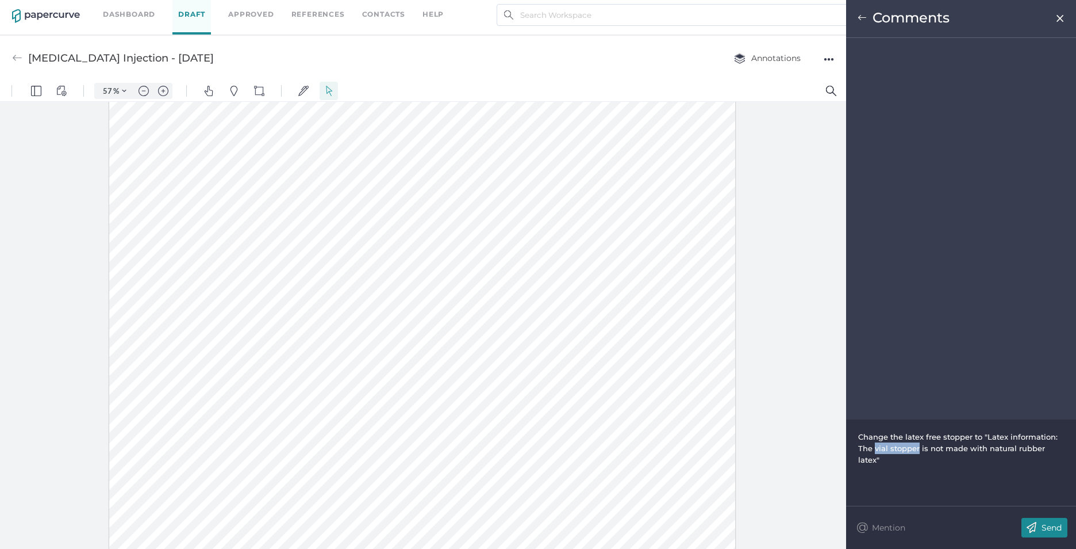
drag, startPoint x: 919, startPoint y: 449, endPoint x: 875, endPoint y: 447, distance: 44.9
click at [875, 447] on span "Change the latex free stopper to "Latex information: The vial stopper is not ma…" at bounding box center [959, 448] width 202 height 32
click at [1036, 447] on div "Change the latex free stopper to "Latex information: The bag is not made with n…" at bounding box center [961, 442] width 206 height 23
click at [943, 462] on span "Please also note that the bag is" at bounding box center [918, 459] width 121 height 9
click at [985, 461] on div "Please also note that the bag is" at bounding box center [961, 459] width 206 height 11
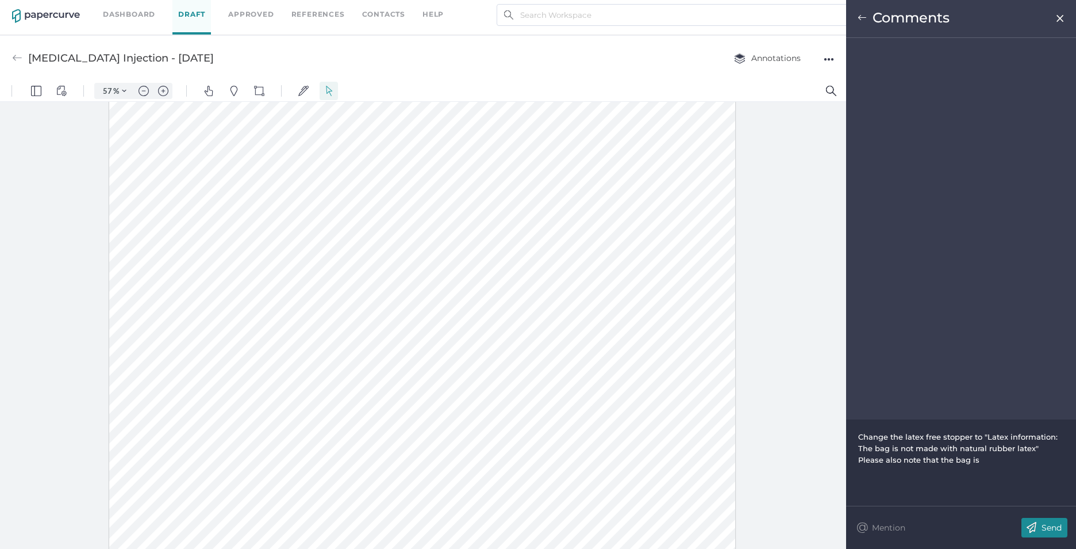
drag, startPoint x: 980, startPoint y: 461, endPoint x: 982, endPoint y: 445, distance: 15.7
click at [980, 461] on div "Please also note that the bag is" at bounding box center [961, 459] width 206 height 11
click at [868, 483] on div at bounding box center [961, 482] width 206 height 11
drag, startPoint x: 858, startPoint y: 487, endPoint x: 852, endPoint y: 477, distance: 11.6
click at [857, 486] on div "Change the latex free stopper to "Latex information: The bag is not made with n…" at bounding box center [961, 459] width 230 height 93
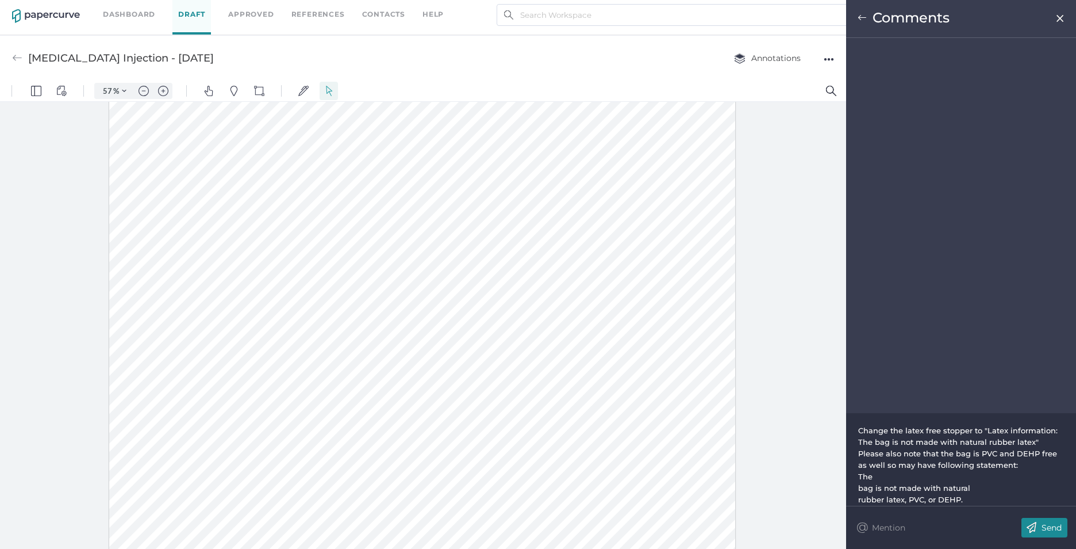
click at [860, 489] on span "bag is not made with natural" at bounding box center [914, 487] width 112 height 9
click at [858, 495] on div "Change the latex free stopper to "Latex information: The bag is not made with n…" at bounding box center [961, 465] width 207 height 69
click at [859, 494] on span "rubber latex, PVC, or DEHP." at bounding box center [910, 493] width 105 height 9
click at [896, 473] on span "Please also note that the bag is PVC and DEHP free as well so may have followin…" at bounding box center [958, 465] width 201 height 21
drag, startPoint x: 1042, startPoint y: 529, endPoint x: 1030, endPoint y: 527, distance: 12.2
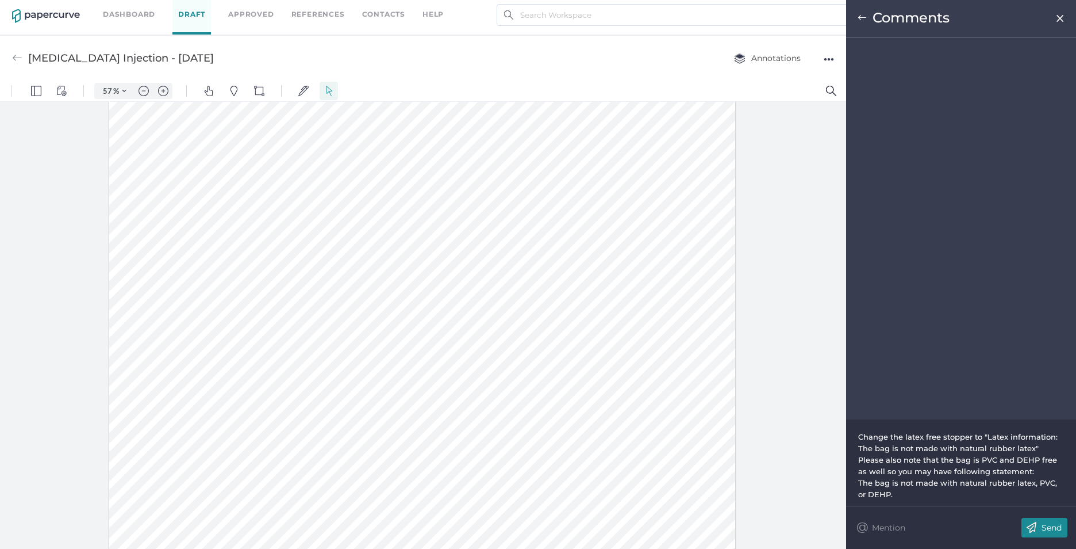
click at [1042, 529] on p "Send" at bounding box center [1052, 527] width 20 height 10
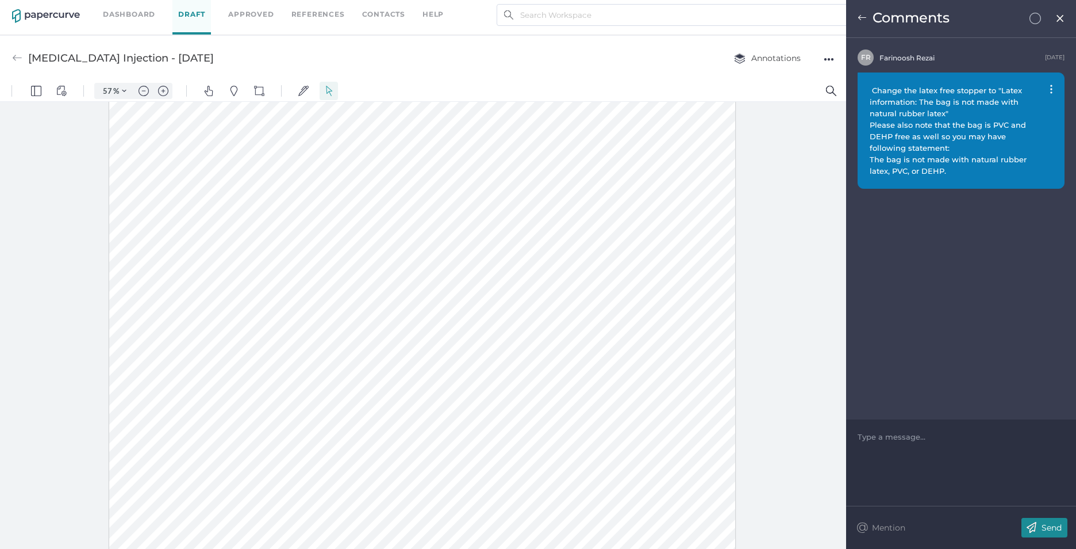
click at [946, 139] on span "Change the latex free stopper to "Latex information: The bag is not made with n…" at bounding box center [949, 131] width 159 height 90
click at [1050, 87] on img at bounding box center [1051, 89] width 2 height 9
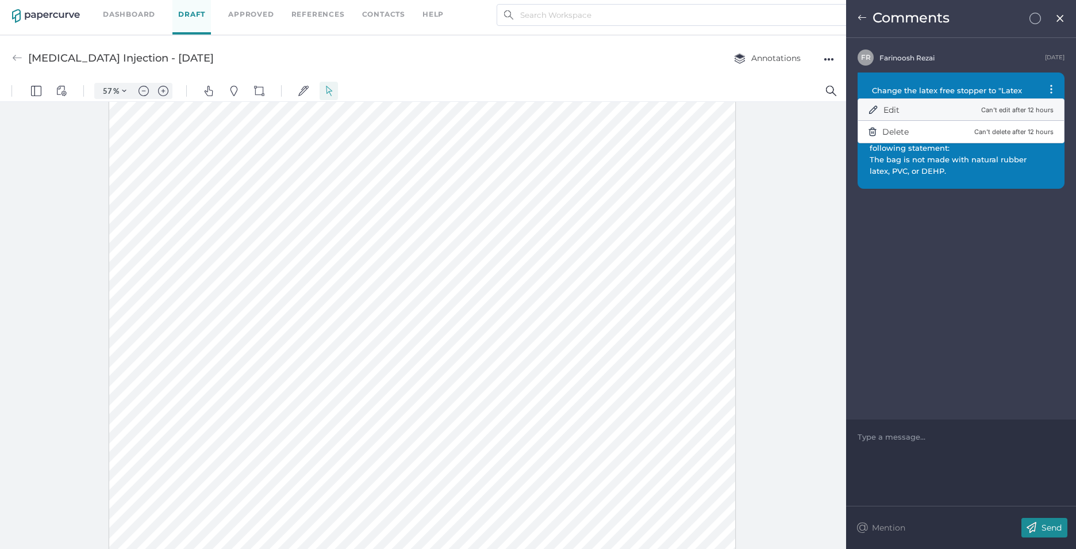
click at [896, 106] on span "Edit" at bounding box center [892, 110] width 16 height 10
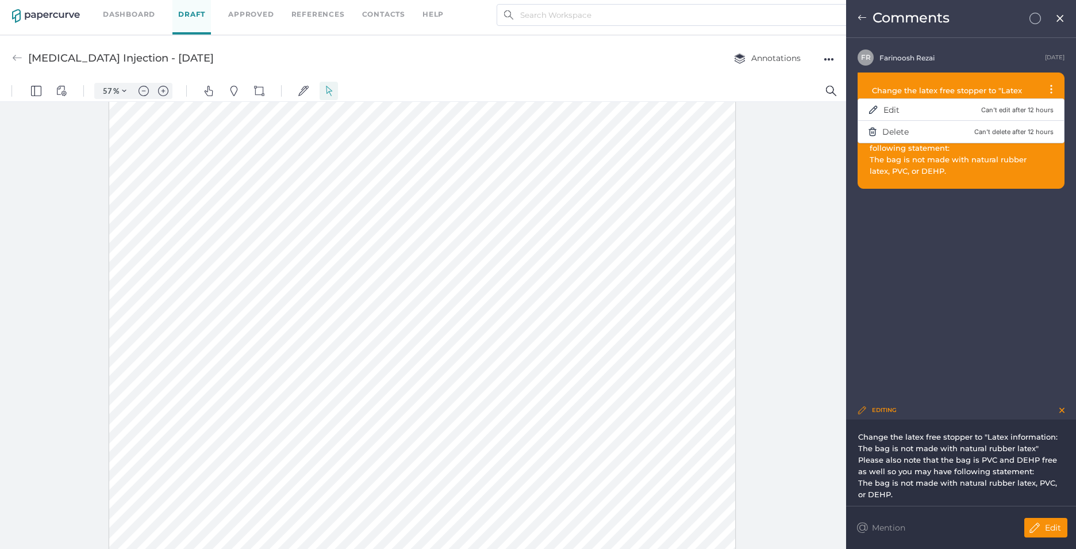
drag, startPoint x: 898, startPoint y: 471, endPoint x: 904, endPoint y: 440, distance: 32.1
click at [898, 471] on span "Please also note that the bag is PVC and DEHP free as well so you may have foll…" at bounding box center [958, 465] width 201 height 21
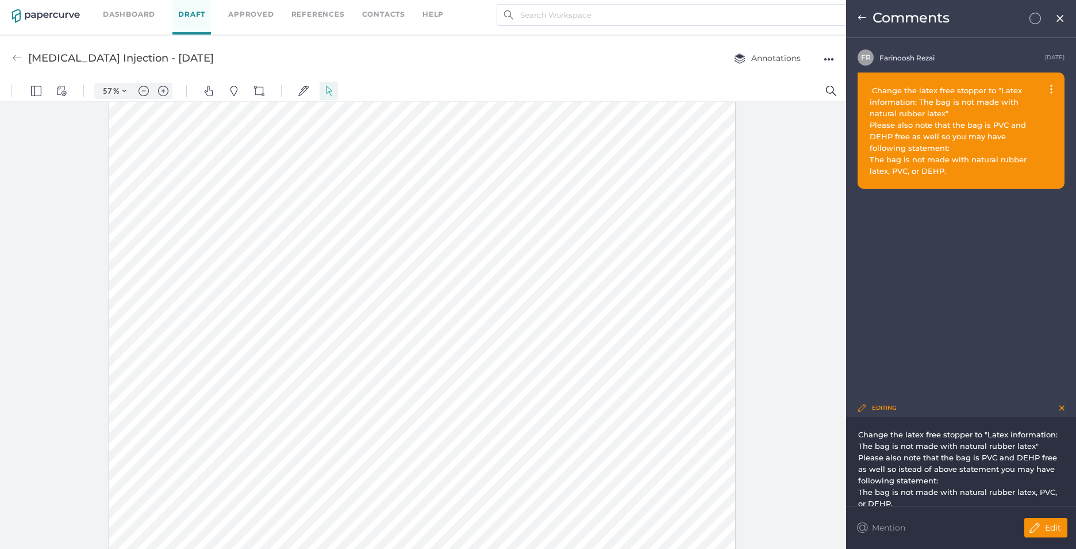
click at [898, 469] on span "Please also note that the bag is PVC and DEHP free as well so istead of above s…" at bounding box center [958, 468] width 201 height 32
click at [898, 470] on span "Please also note that the bag is PVC and DEHP free as well so istead of above s…" at bounding box center [958, 468] width 201 height 32
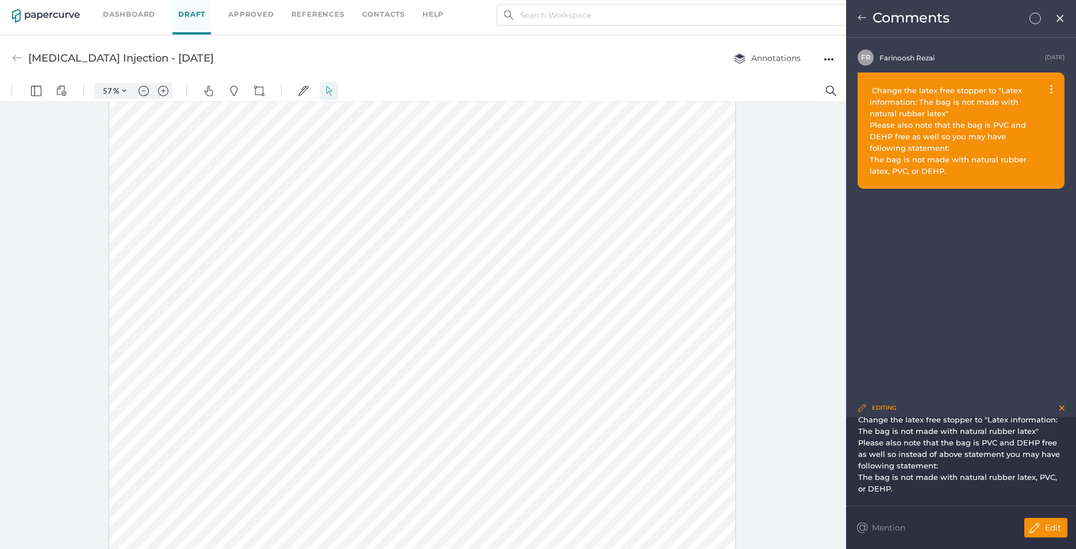
click at [1052, 528] on p "Edit" at bounding box center [1053, 527] width 16 height 10
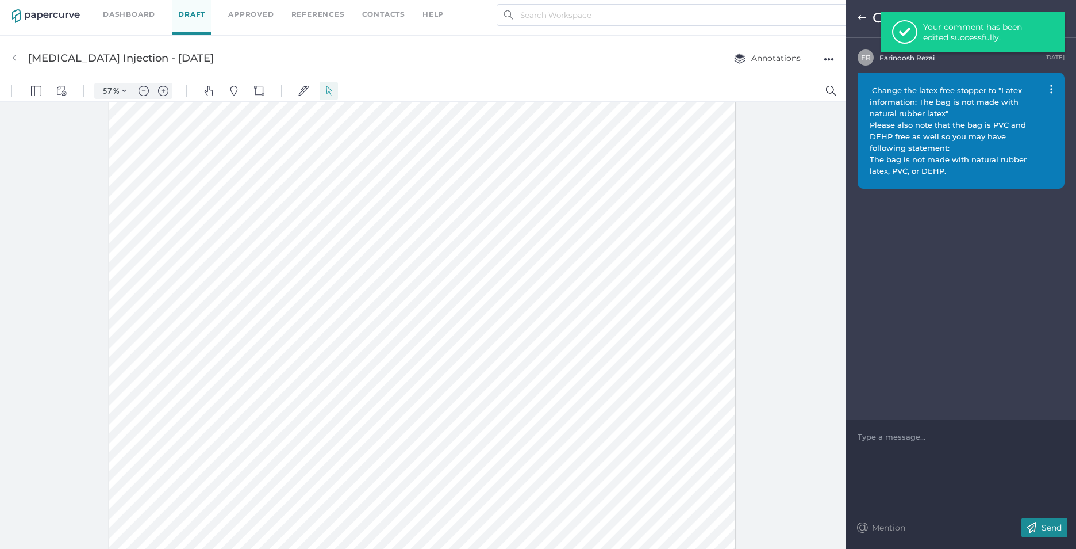
scroll to position [0, 0]
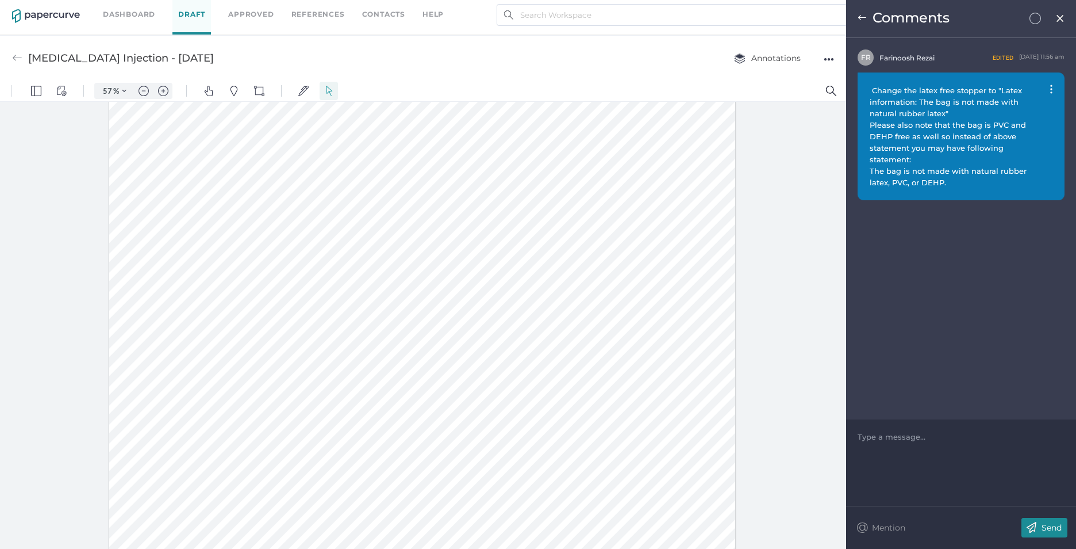
click at [1052, 88] on img at bounding box center [1051, 89] width 2 height 9
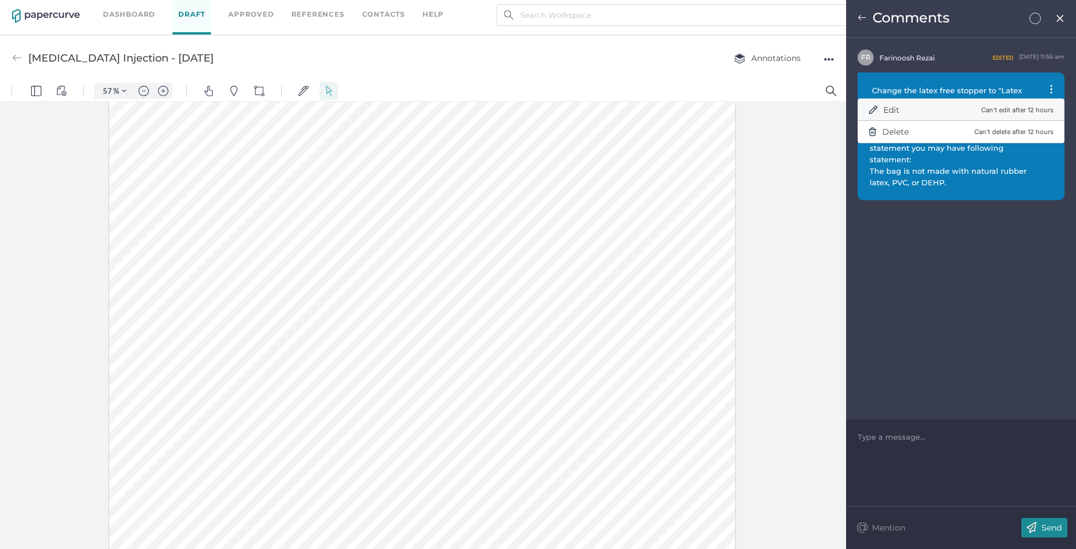
click at [902, 108] on div "Edit Can't edit after 12 hours" at bounding box center [961, 109] width 185 height 23
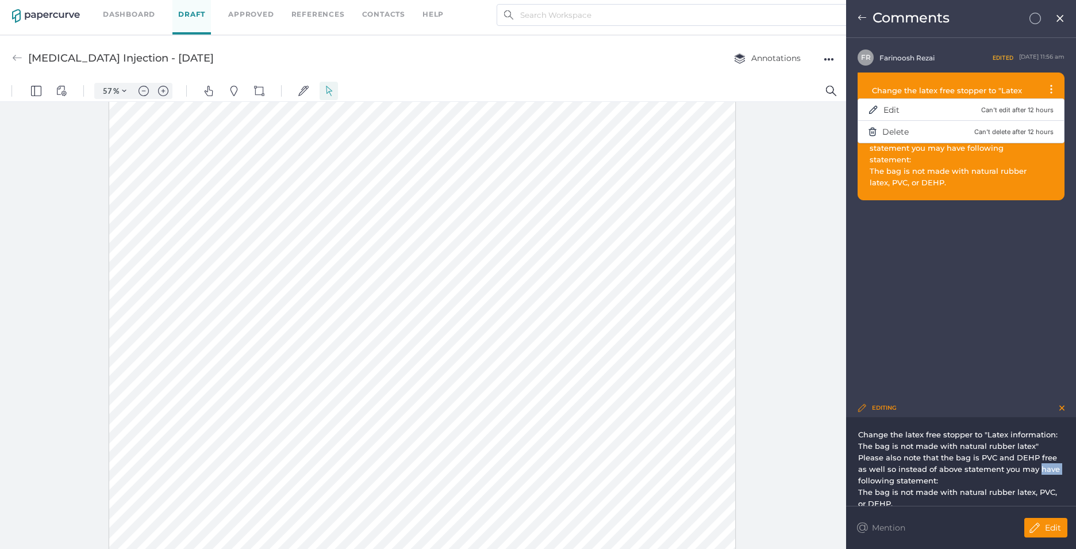
drag, startPoint x: 1056, startPoint y: 470, endPoint x: 1038, endPoint y: 470, distance: 17.8
click at [1038, 470] on span "Please also note that the bag is PVC and DEHP free as well so instead of above …" at bounding box center [960, 468] width 204 height 32
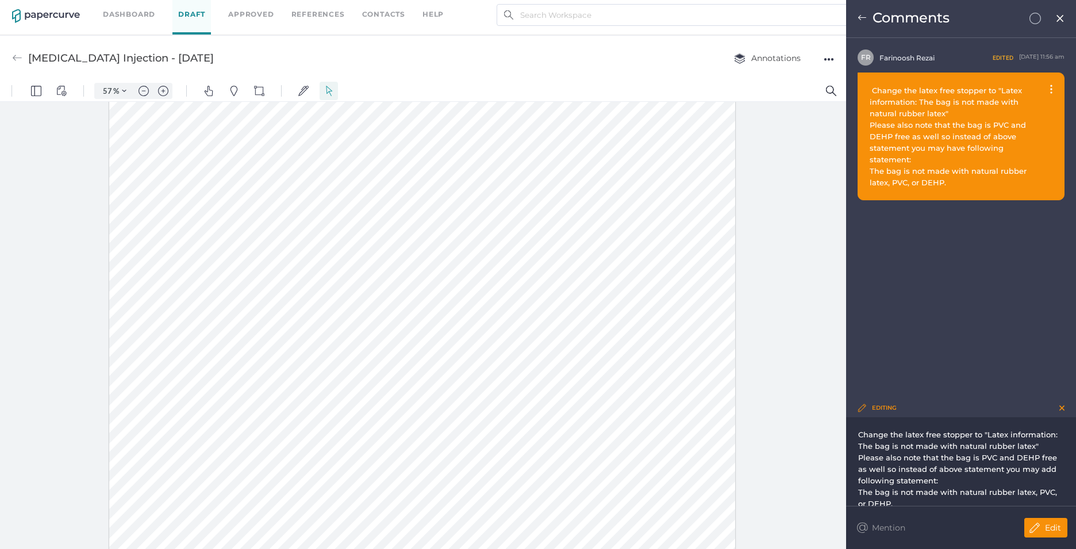
drag, startPoint x: 1049, startPoint y: 524, endPoint x: 866, endPoint y: 509, distance: 182.9
click at [1048, 524] on p "Edit" at bounding box center [1053, 527] width 16 height 10
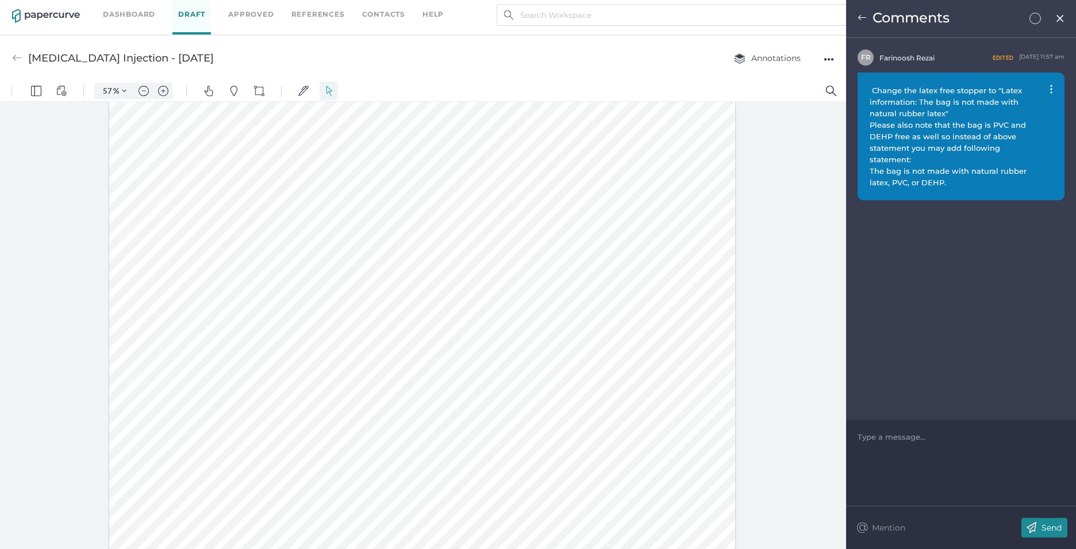
click at [1048, 89] on div "Change the latex free stopper to "Latex information: The bag is not made with n…" at bounding box center [961, 136] width 207 height 128
click at [1052, 89] on img at bounding box center [1051, 89] width 2 height 9
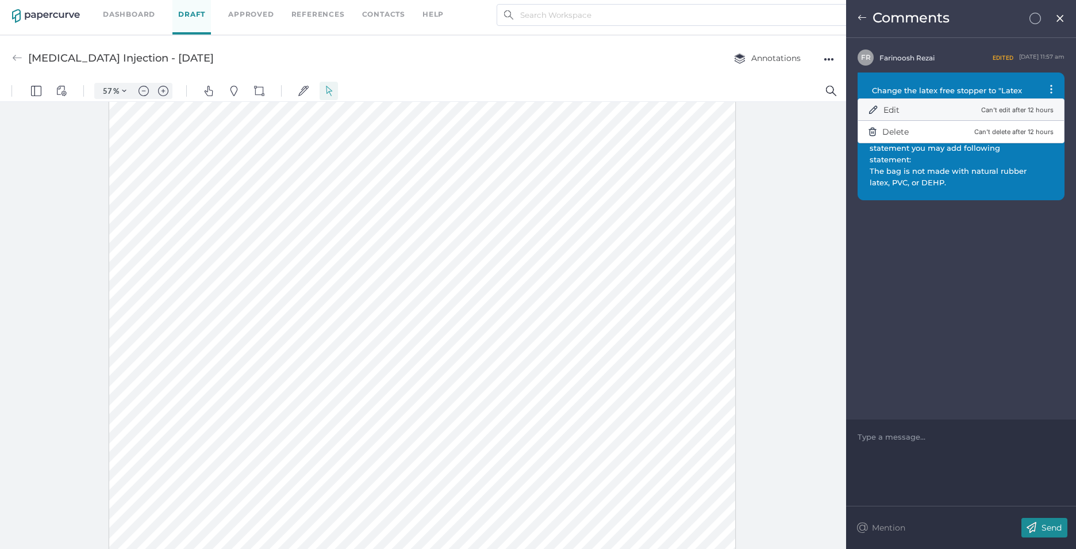
click at [901, 108] on div "Edit Can't edit after 12 hours" at bounding box center [961, 109] width 185 height 23
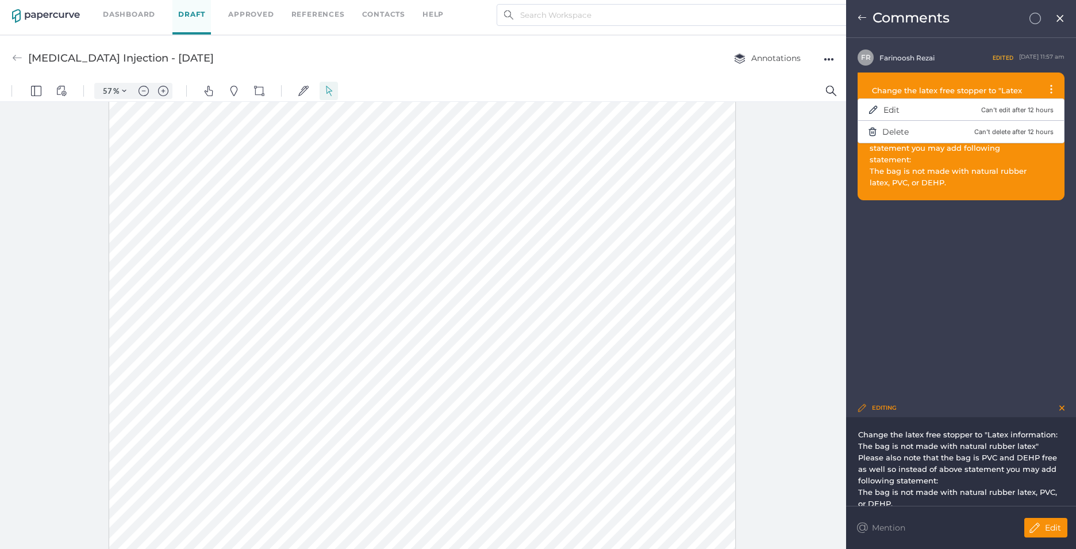
scroll to position [15, 0]
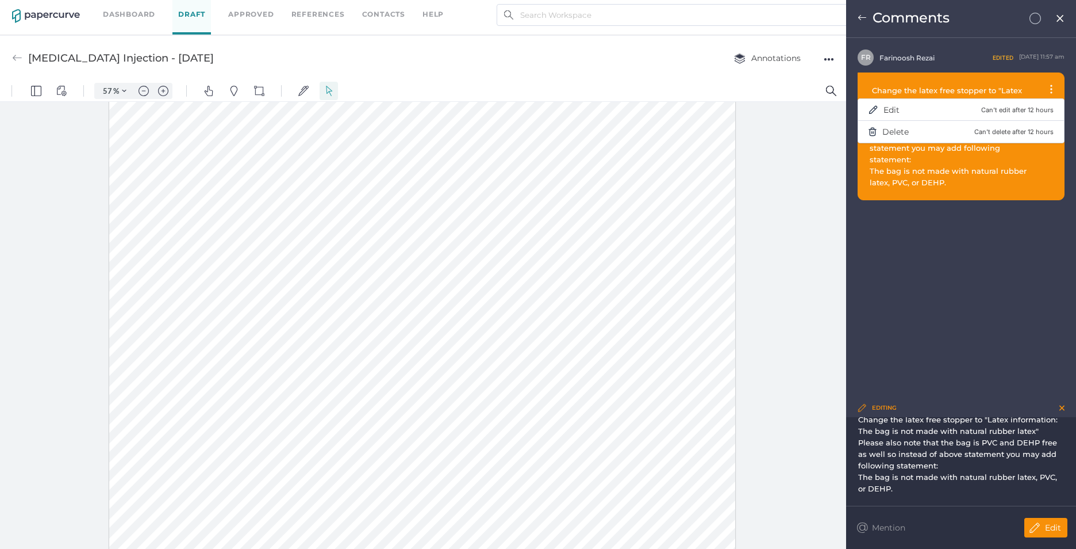
click at [904, 489] on div "The bag is not made with natural rubber latex, PVC, or DEHP." at bounding box center [961, 482] width 206 height 23
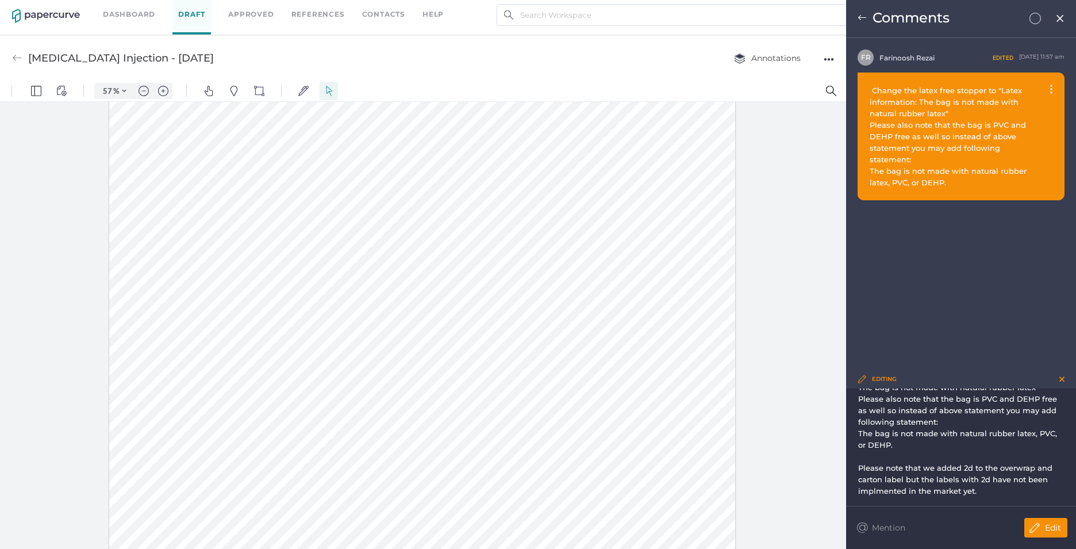
scroll to position [32, 0]
click at [970, 465] on span "Please note that we added 2d to the overwrap and carton label but the labels wi…" at bounding box center [956, 477] width 197 height 32
drag, startPoint x: 996, startPoint y: 465, endPoint x: 983, endPoint y: 459, distance: 13.7
click at [983, 462] on span "Please note that we added 2D to the overwrap and carton label but the labels wi…" at bounding box center [957, 477] width 198 height 32
click at [921, 476] on span "Please note that we added 2D to Linezolid overwrap and carton label but the lab…" at bounding box center [958, 477] width 201 height 32
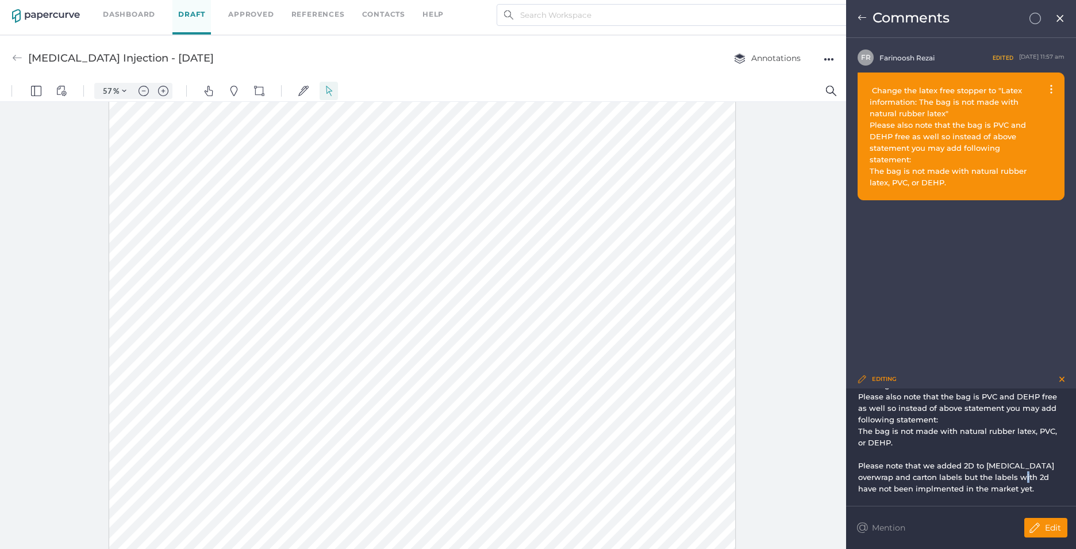
drag, startPoint x: 1008, startPoint y: 475, endPoint x: 1001, endPoint y: 446, distance: 30.7
click at [1002, 473] on span "Please note that we added 2D to Linezolid overwrap and carton labels but the la…" at bounding box center [958, 477] width 201 height 32
drag, startPoint x: 859, startPoint y: 466, endPoint x: 861, endPoint y: 451, distance: 15.1
click at [859, 466] on span "Please note that we added 2D to Linezolid overwrap and carton labels but the la…" at bounding box center [958, 477] width 201 height 32
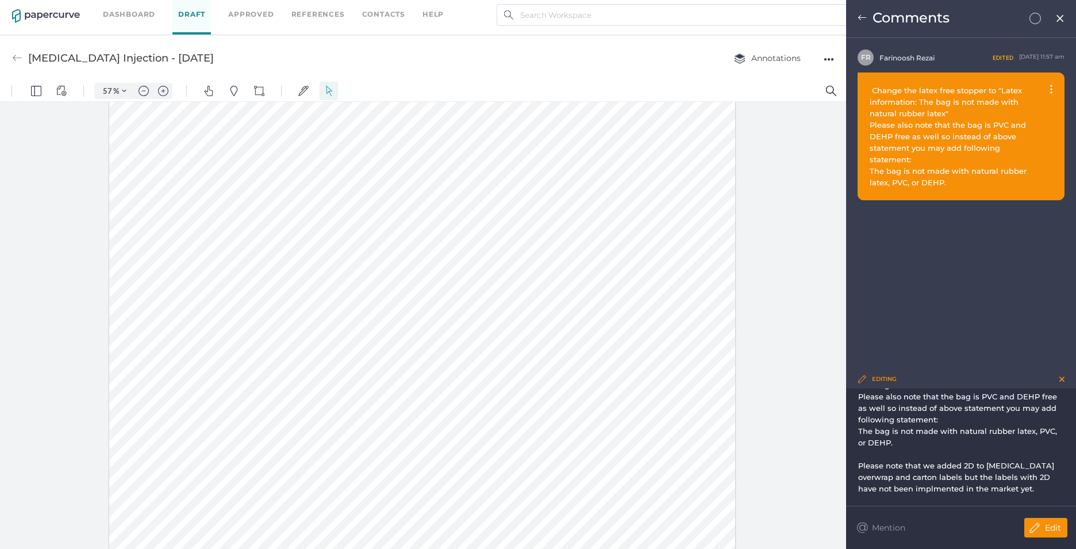
click at [1005, 491] on div "Please note that we added 2D to Linezolid overwrap and carton labels but the la…" at bounding box center [961, 476] width 206 height 34
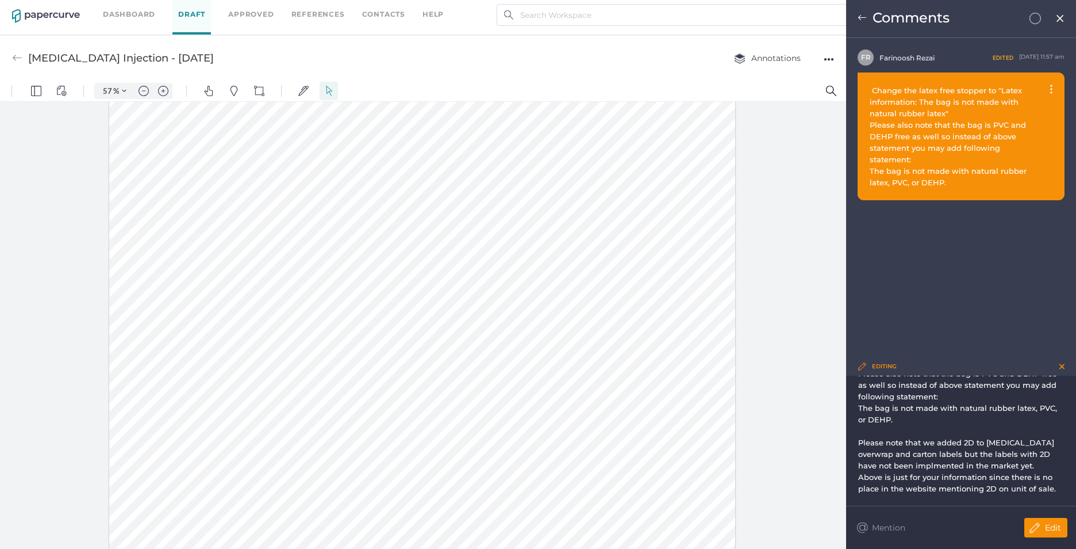
scroll to position [431, 0]
click at [1054, 524] on p "Edit" at bounding box center [1053, 527] width 16 height 10
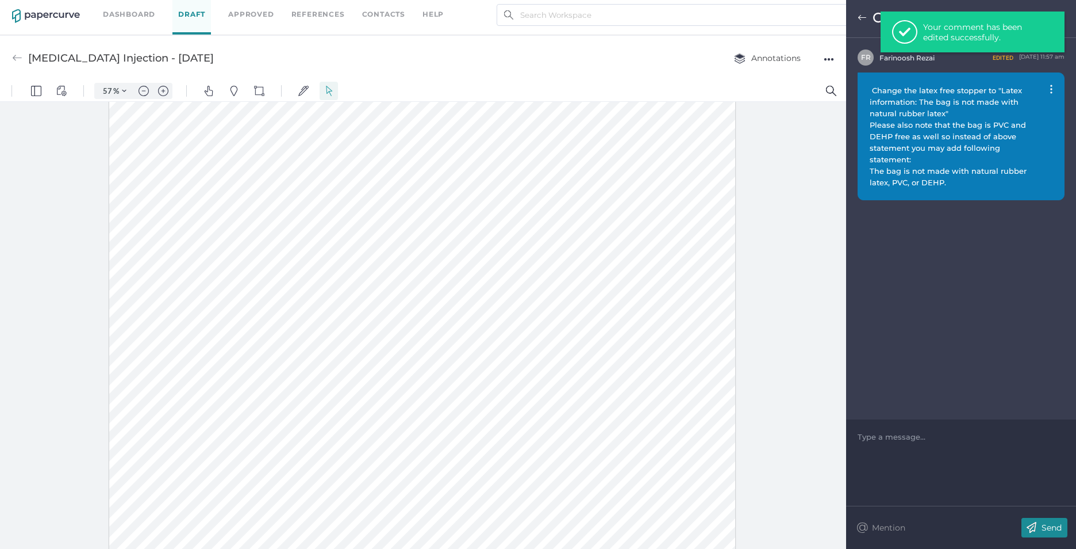
scroll to position [0, 0]
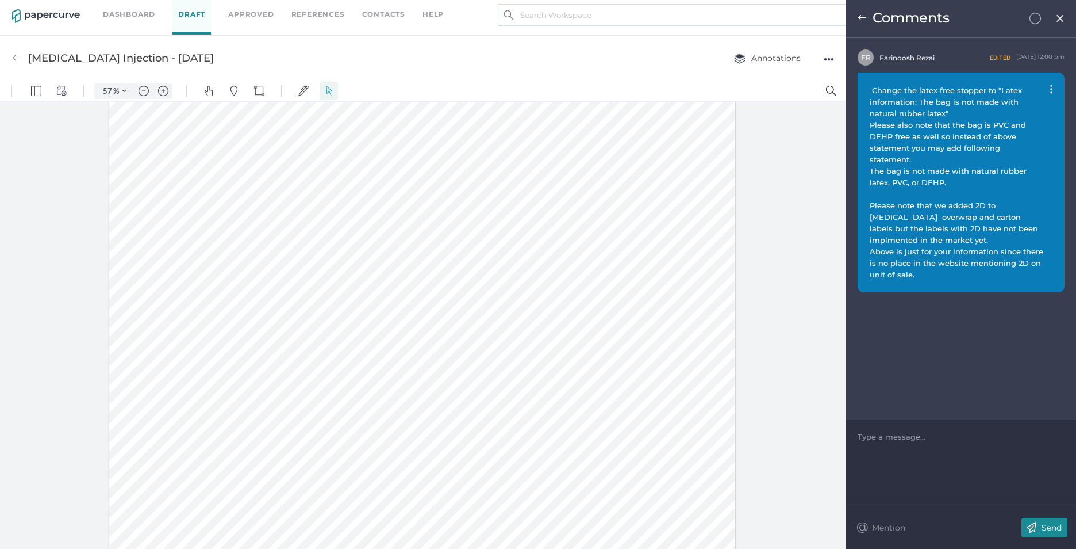
click at [1062, 15] on img at bounding box center [1061, 18] width 10 height 9
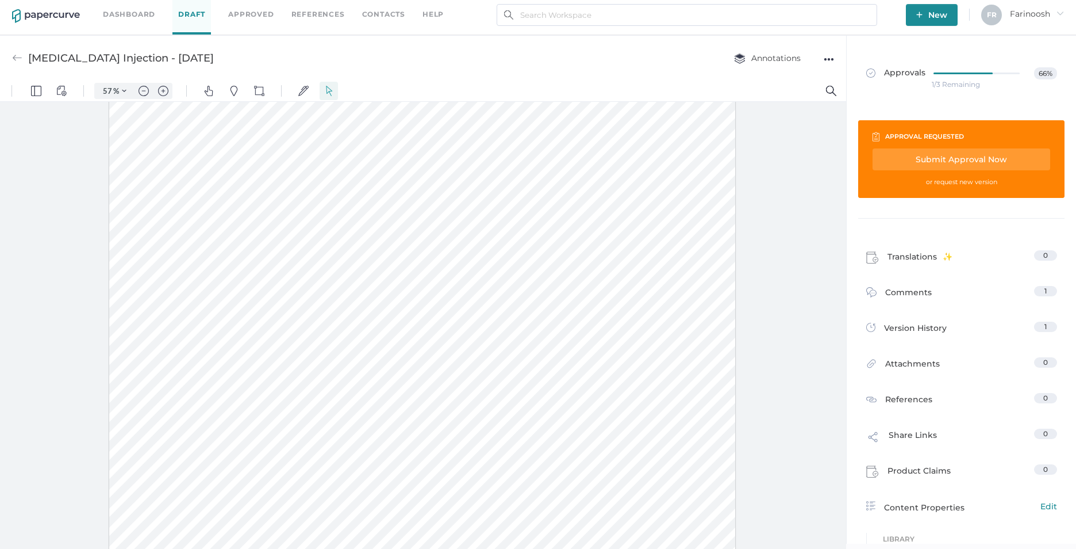
scroll to position [661, 0]
click at [935, 158] on div "Submit Approval Now" at bounding box center [962, 159] width 178 height 22
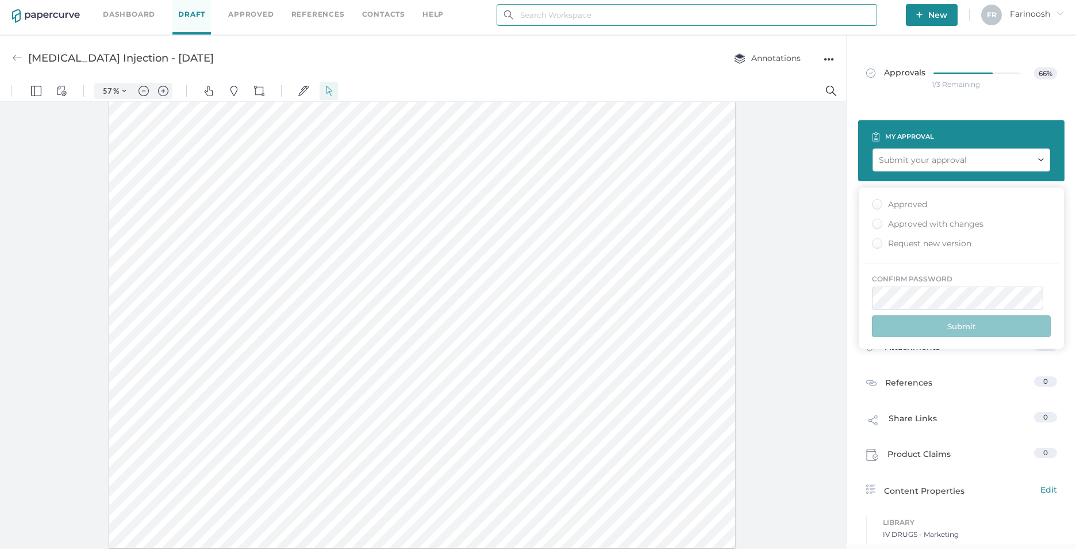
type input "farinoosh.rezai@fresenius-kabi.com"
click at [879, 206] on div "Approved" at bounding box center [899, 204] width 55 height 11
click at [875, 201] on input "Approved" at bounding box center [875, 201] width 0 height 0
click at [939, 324] on button "Submit" at bounding box center [961, 326] width 179 height 22
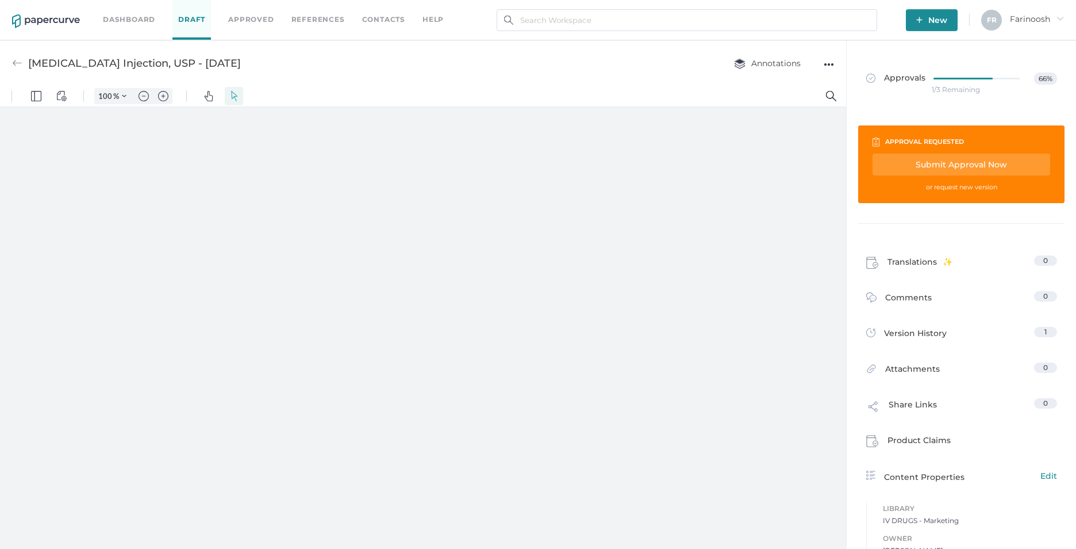
type input "57"
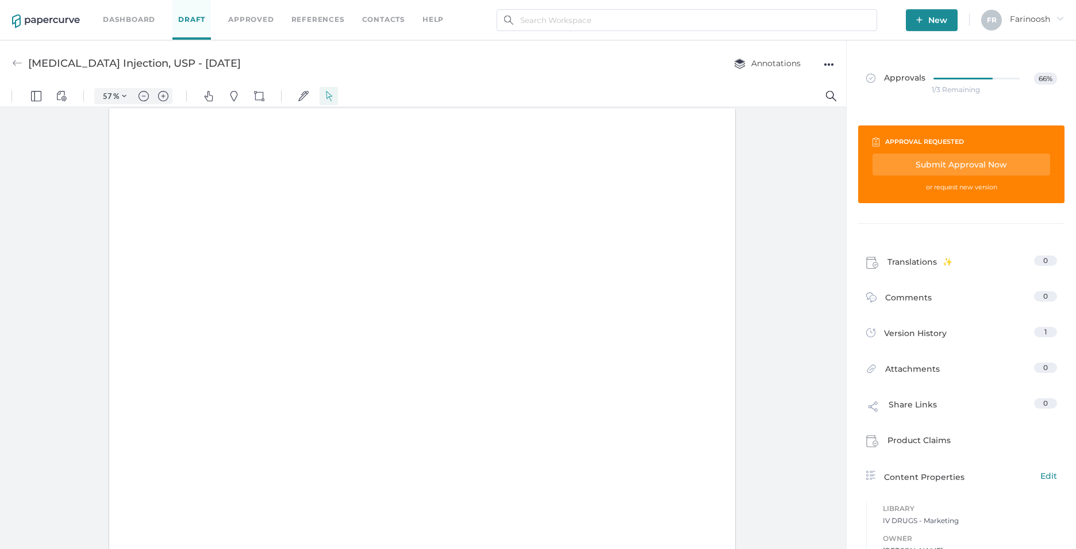
scroll to position [1, 0]
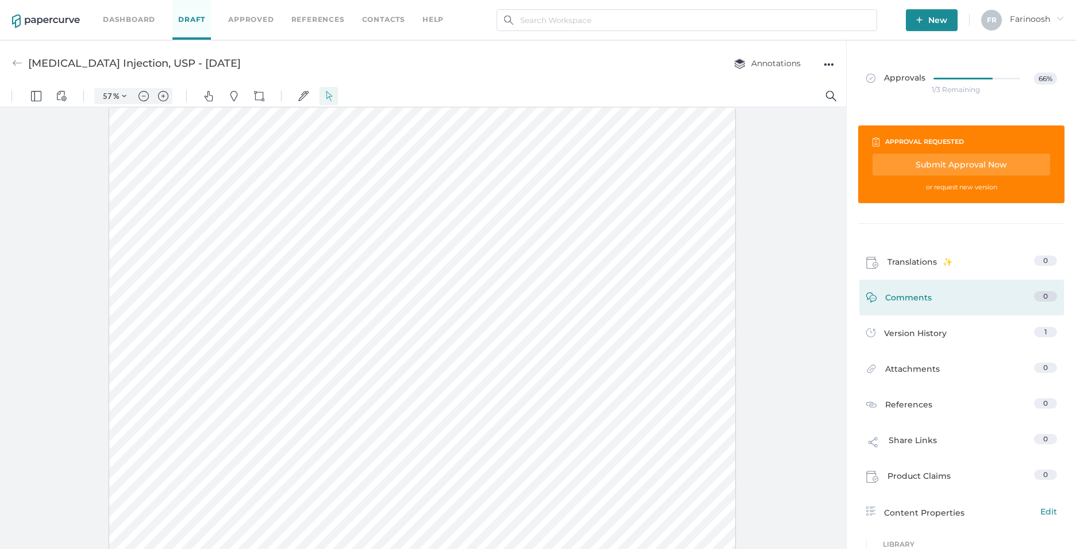
click at [903, 299] on span "Comments" at bounding box center [908, 300] width 47 height 18
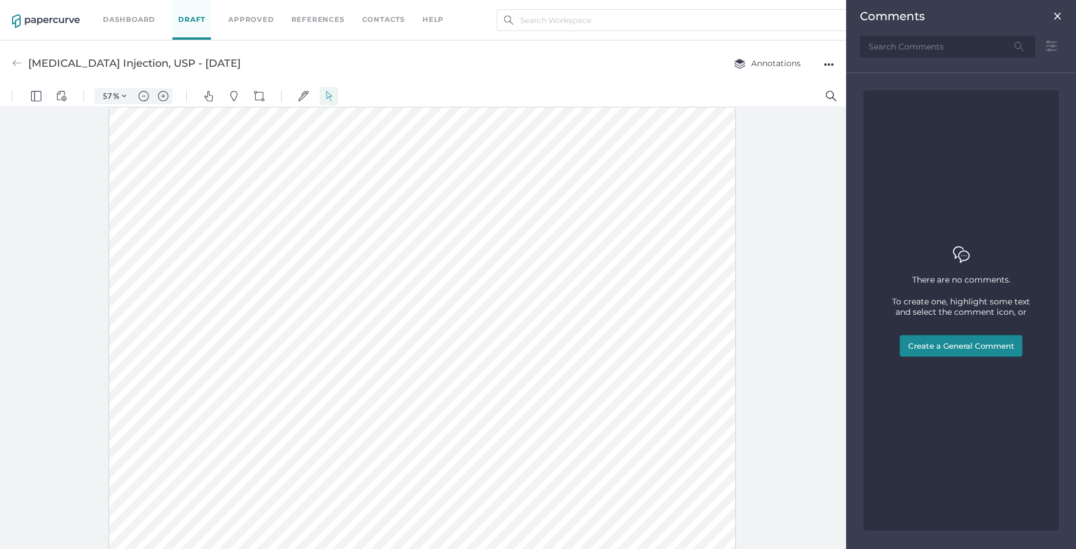
scroll to position [5, 0]
click at [955, 344] on button "Create a General Comment" at bounding box center [961, 346] width 123 height 22
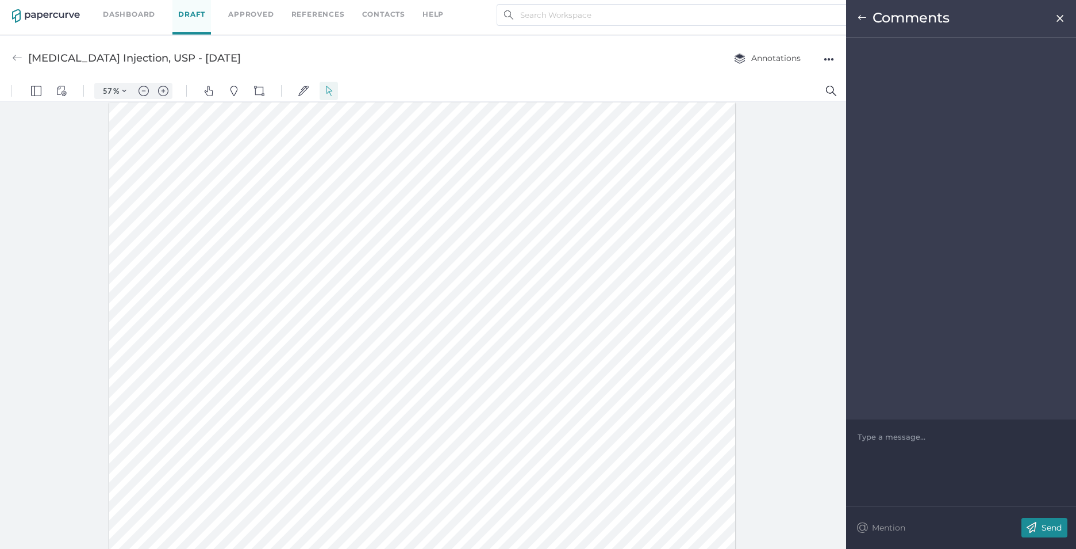
click at [865, 439] on div at bounding box center [961, 436] width 206 height 11
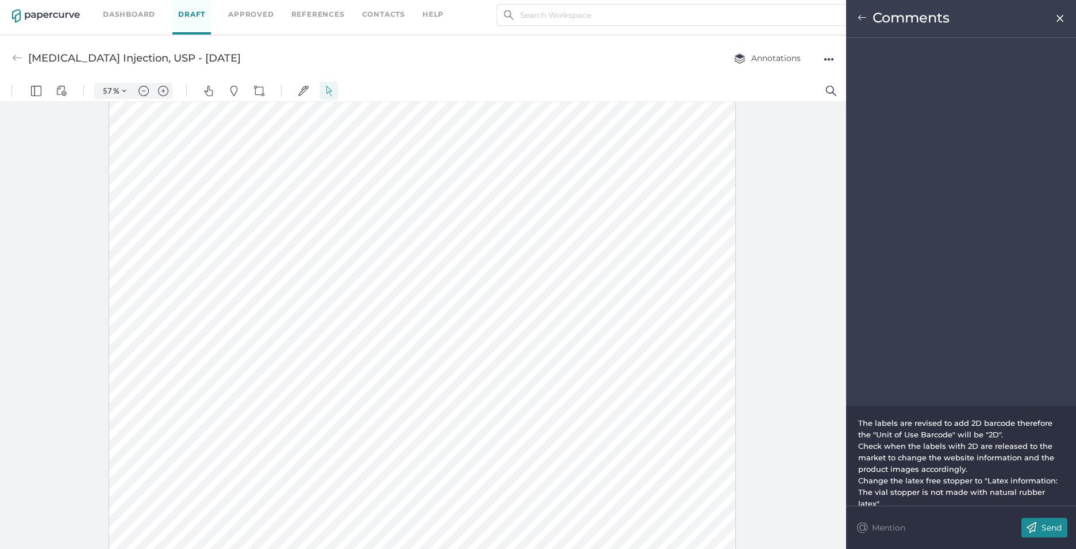
click at [860, 423] on span "The labels are revised to add 2D barcode therefore the "Unit of Use Barcode" wi…" at bounding box center [956, 428] width 197 height 21
click at [864, 408] on div "The labels are revised to add 2D barcode therefore the "Unit of Use Barcode" wi…" at bounding box center [961, 460] width 207 height 126
click at [859, 412] on div at bounding box center [961, 414] width 206 height 11
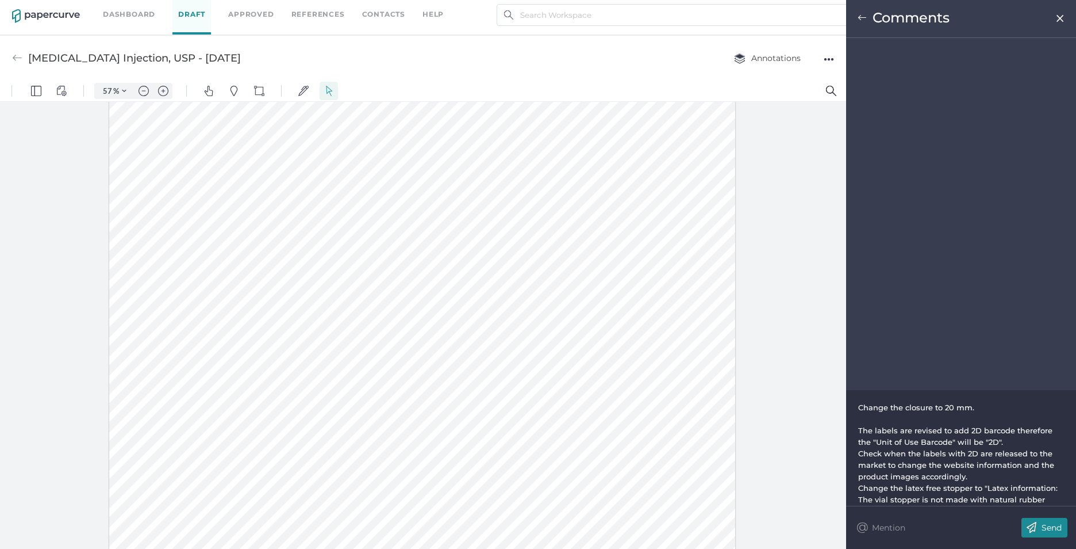
drag, startPoint x: 935, startPoint y: 408, endPoint x: 938, endPoint y: 375, distance: 32.9
click at [935, 407] on span "Change the closure to 20 mm." at bounding box center [916, 406] width 116 height 9
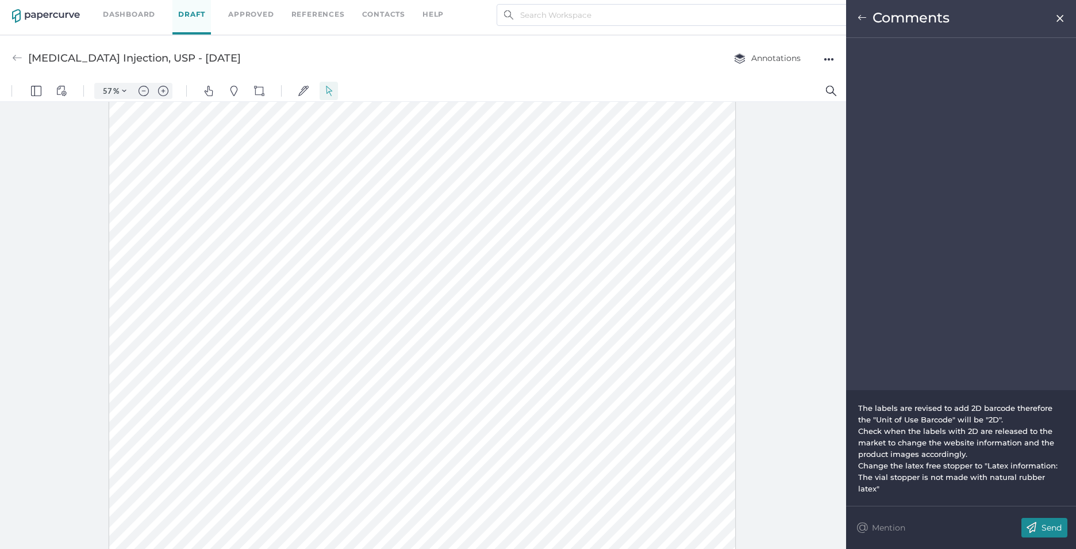
click at [1048, 527] on p "Send" at bounding box center [1052, 527] width 20 height 10
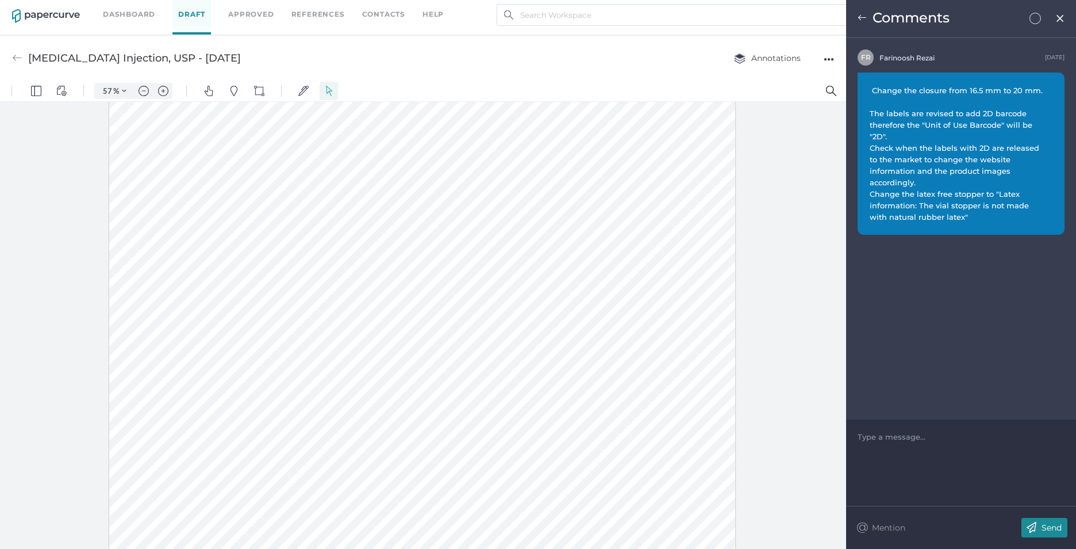
scroll to position [0, 0]
click at [1050, 87] on img at bounding box center [1051, 89] width 2 height 9
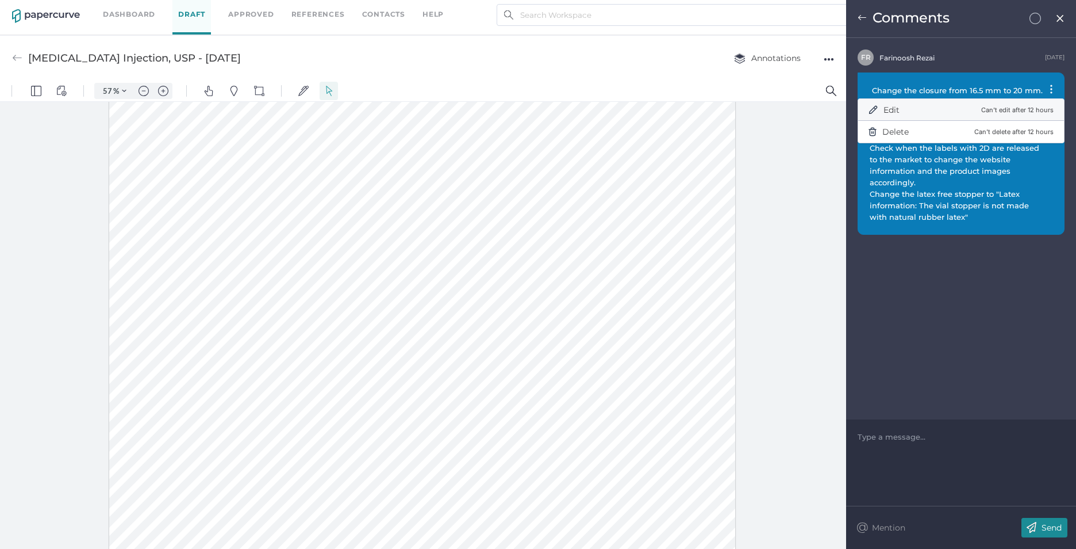
click at [898, 107] on span "Edit" at bounding box center [892, 110] width 16 height 10
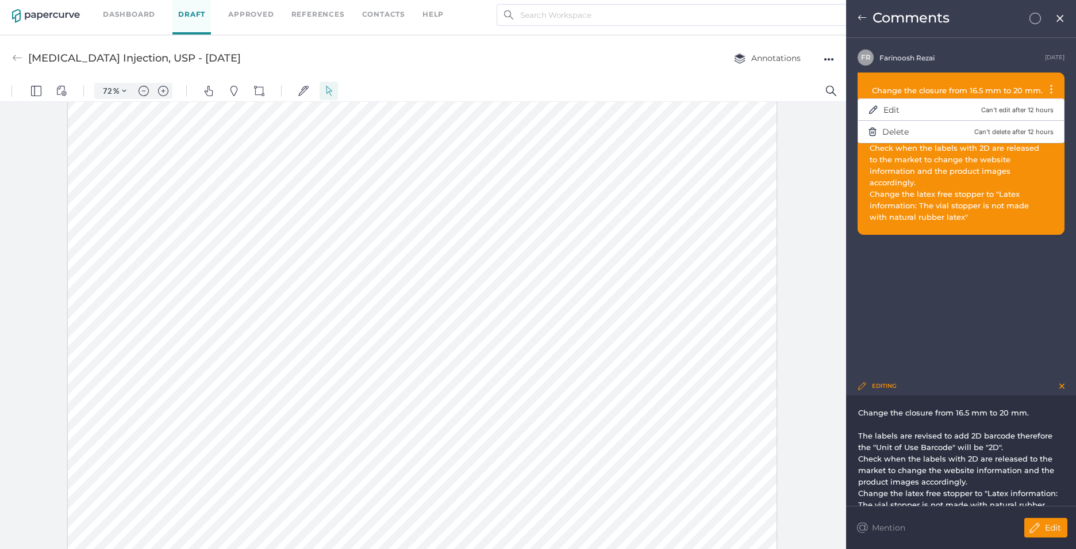
scroll to position [507, 0]
type input "137"
drag, startPoint x: 1022, startPoint y: 470, endPoint x: 1024, endPoint y: 478, distance: 7.8
click at [1025, 478] on div "Check when the labels with 2D are released to the market to change the website …" at bounding box center [961, 469] width 206 height 34
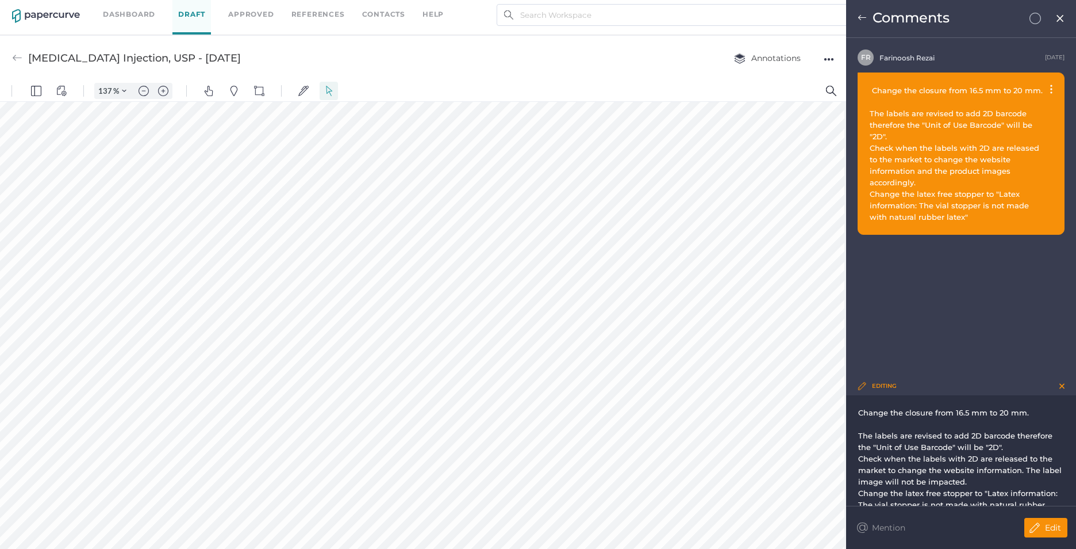
scroll to position [1550, 192]
click at [1050, 520] on div "Edit" at bounding box center [1046, 527] width 43 height 20
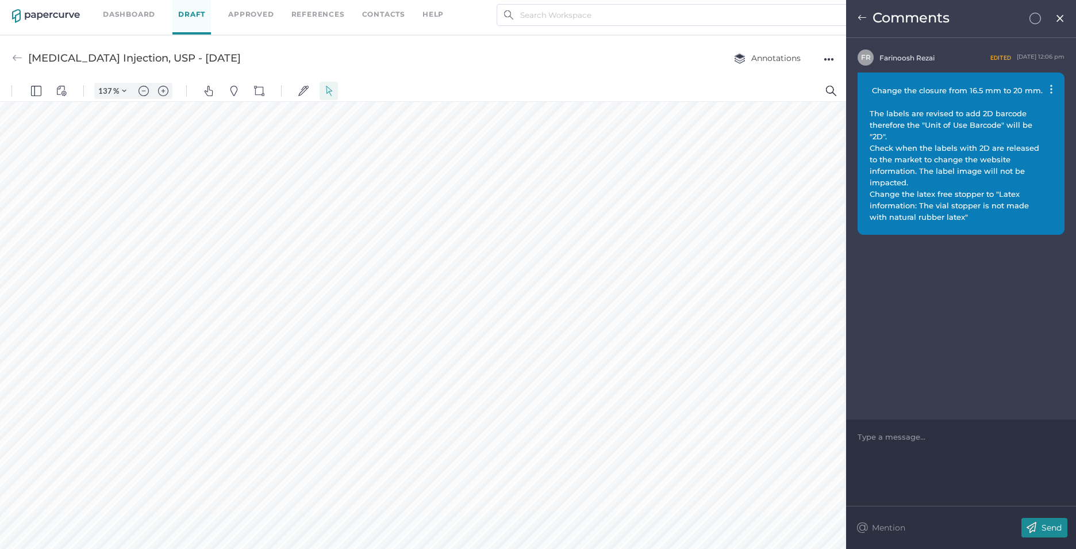
scroll to position [517, 192]
click at [1059, 16] on img at bounding box center [1061, 18] width 10 height 9
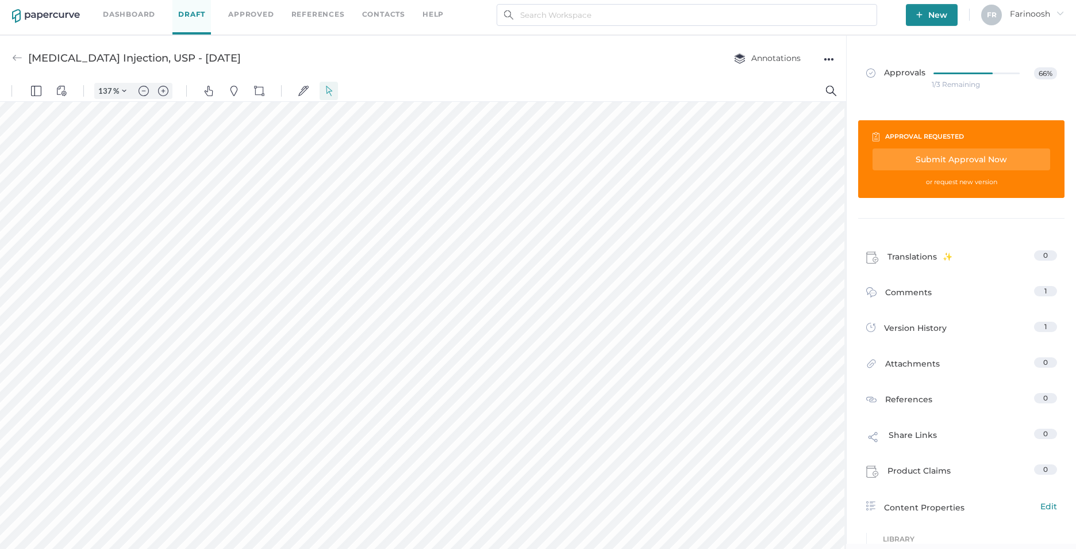
click at [940, 158] on div "Submit Approval Now" at bounding box center [962, 159] width 178 height 22
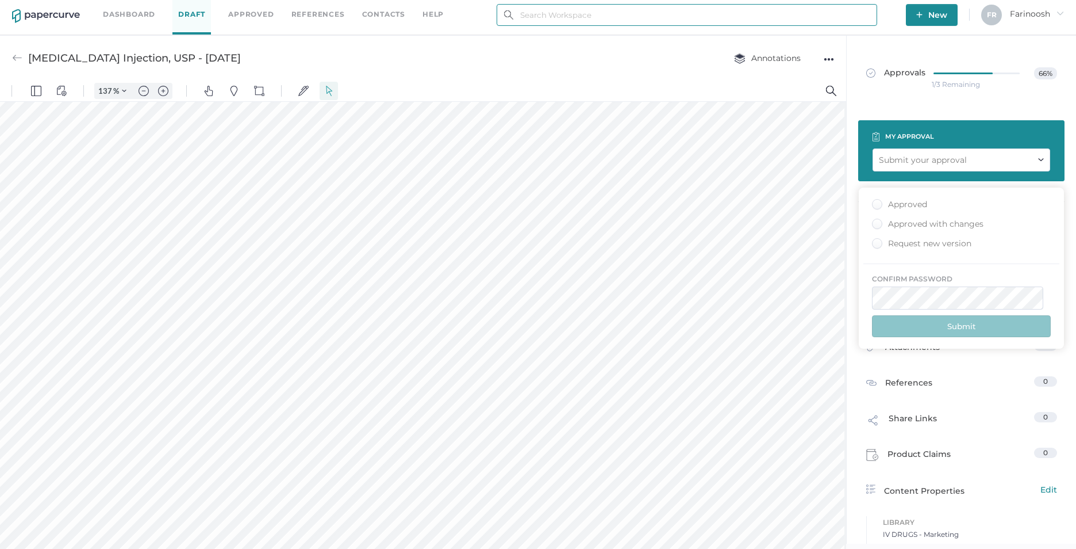
type input "farinoosh.rezai@fresenius-kabi.com"
click at [881, 224] on div "Approved with changes" at bounding box center [928, 223] width 112 height 11
click at [875, 220] on input "Approved with changes" at bounding box center [875, 220] width 0 height 0
click at [939, 325] on button "Submit" at bounding box center [961, 326] width 179 height 22
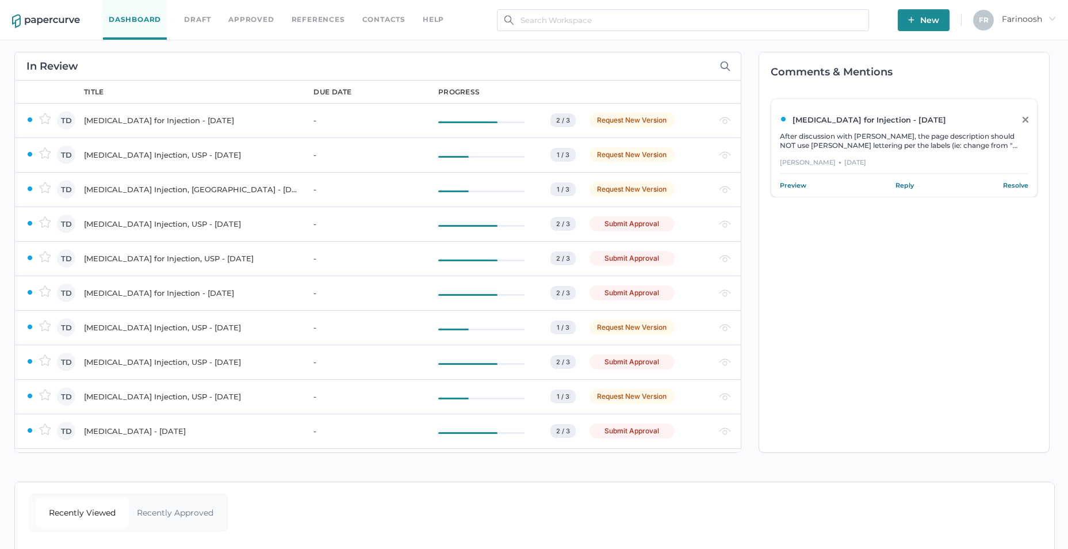
click at [129, 22] on link "Dashboard" at bounding box center [135, 20] width 64 height 40
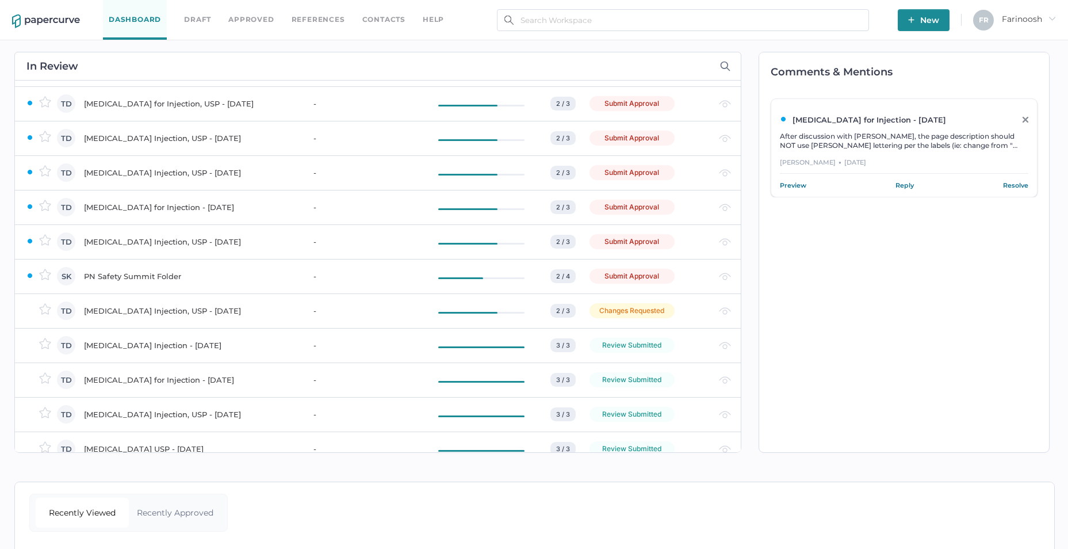
scroll to position [805, 0]
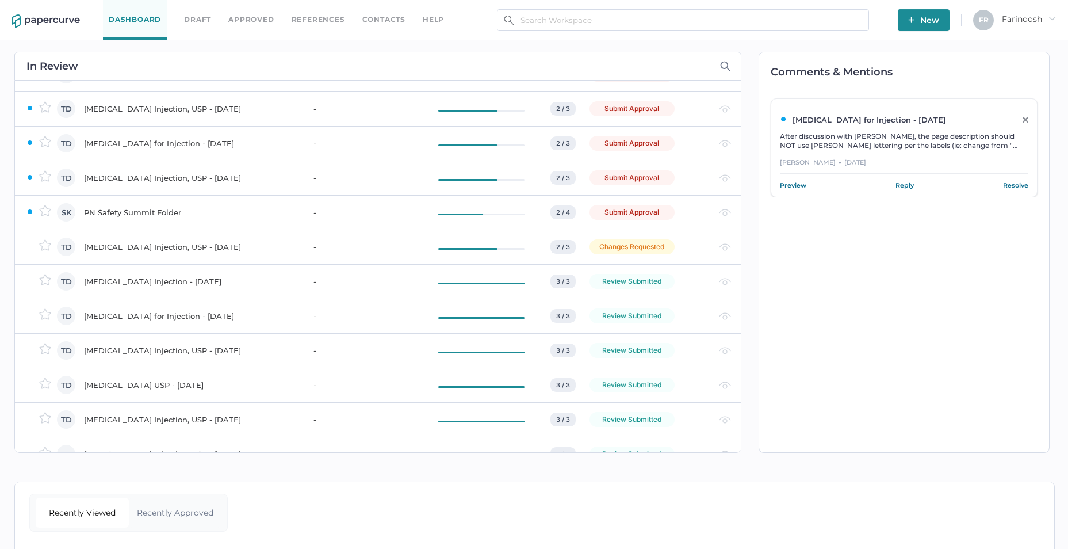
click at [254, 20] on link "Approved" at bounding box center [250, 19] width 45 height 13
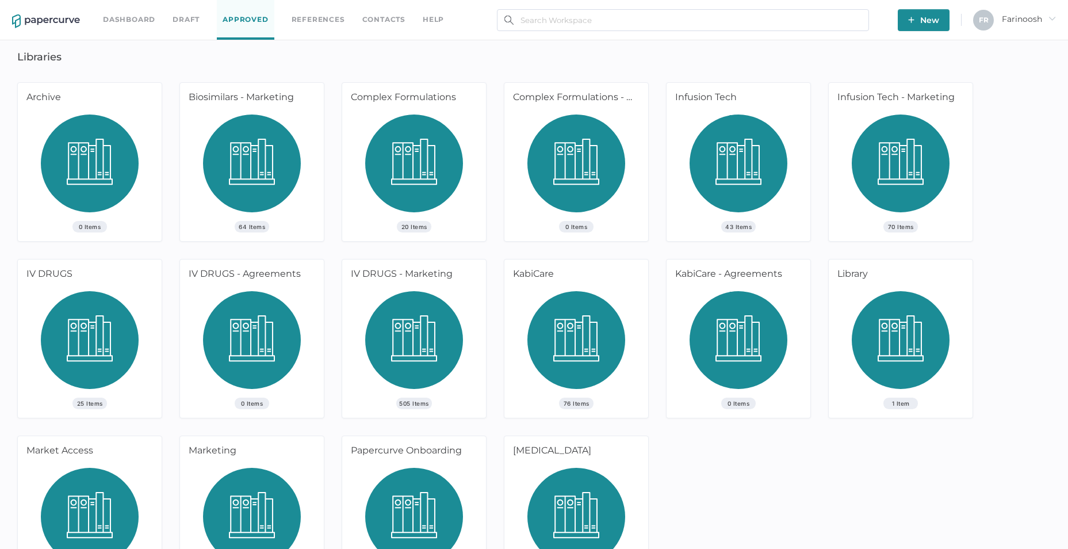
click at [134, 20] on link "Dashboard" at bounding box center [129, 19] width 52 height 13
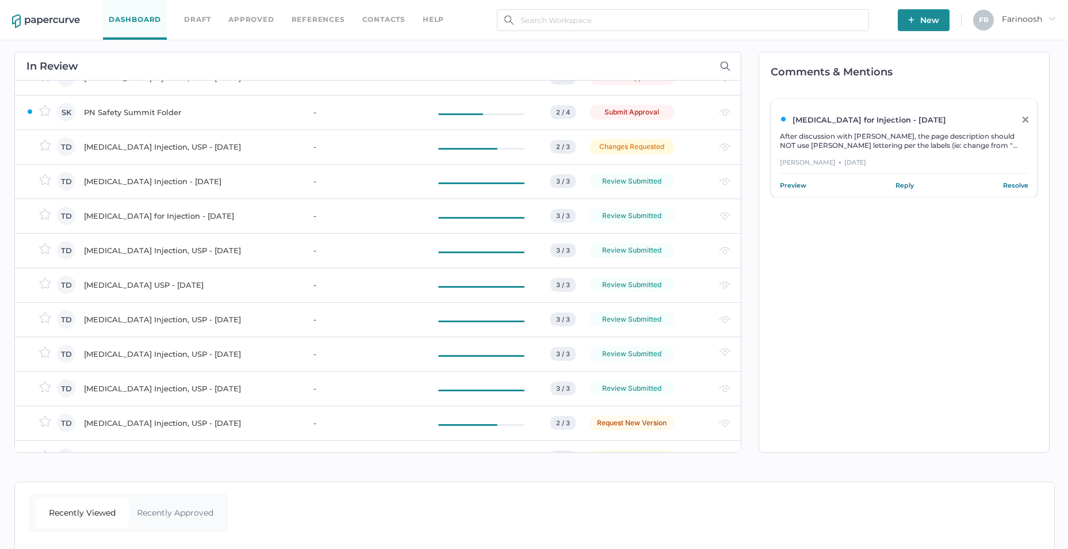
click at [176, 214] on div "[MEDICAL_DATA] for Injection - [DATE]" at bounding box center [192, 216] width 216 height 14
click at [183, 248] on div "Ketorolac Tromethamine Injection, USP - OCT 30, 2023" at bounding box center [192, 250] width 216 height 14
click at [151, 281] on div "Isoflurane USP - May 23, 2018" at bounding box center [192, 285] width 216 height 14
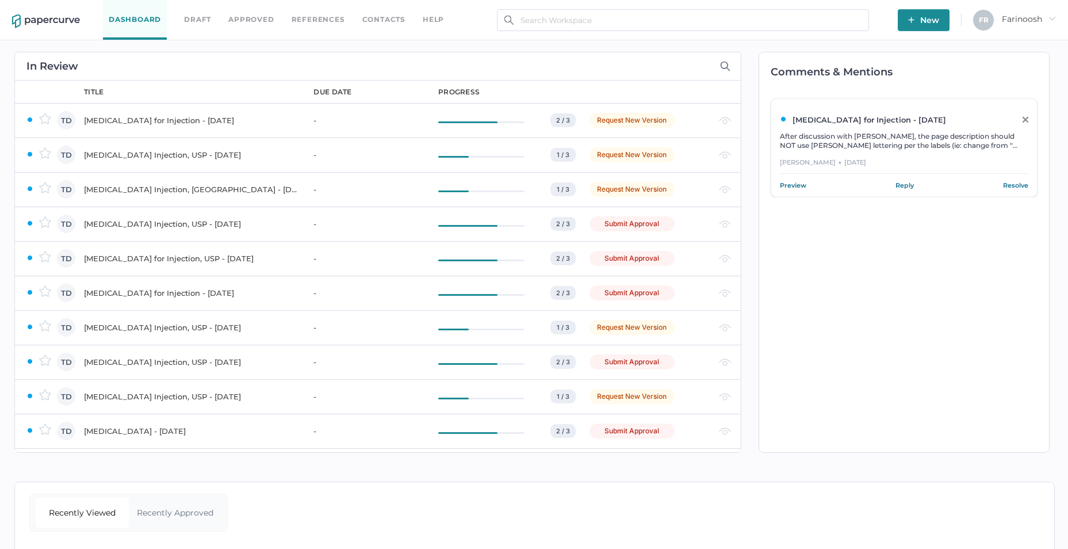
click at [156, 221] on div "Mannitol Injection, USP - September 3, 2021" at bounding box center [192, 224] width 216 height 14
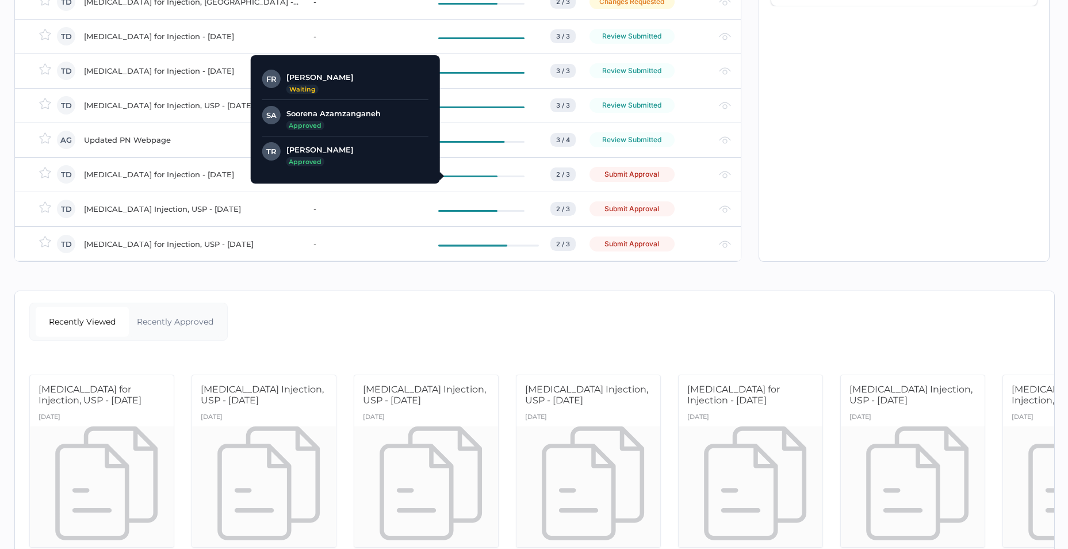
scroll to position [242, 0]
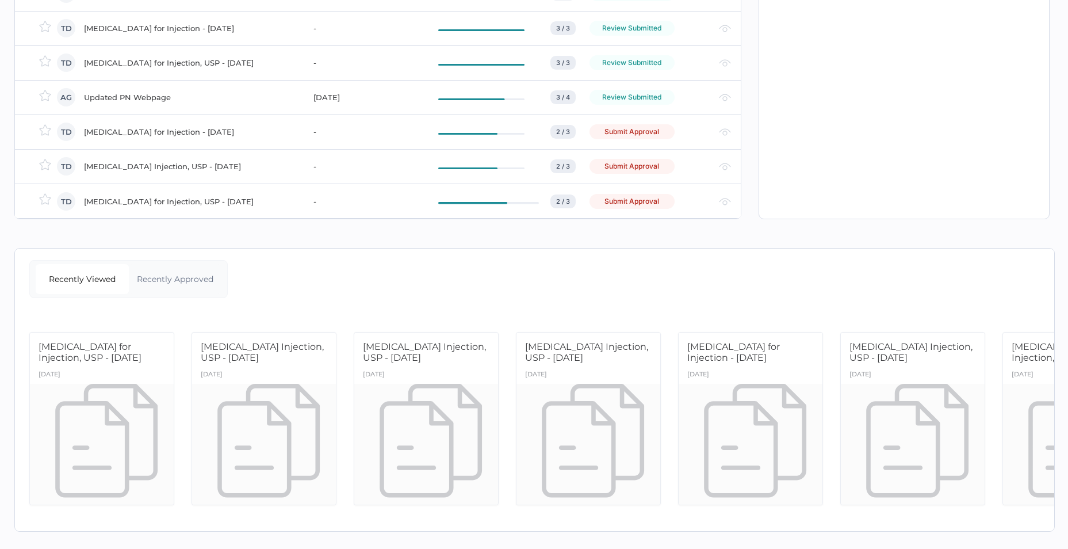
click at [220, 159] on div "Mannitol Injection, USP - September 3, 2021" at bounding box center [192, 166] width 216 height 14
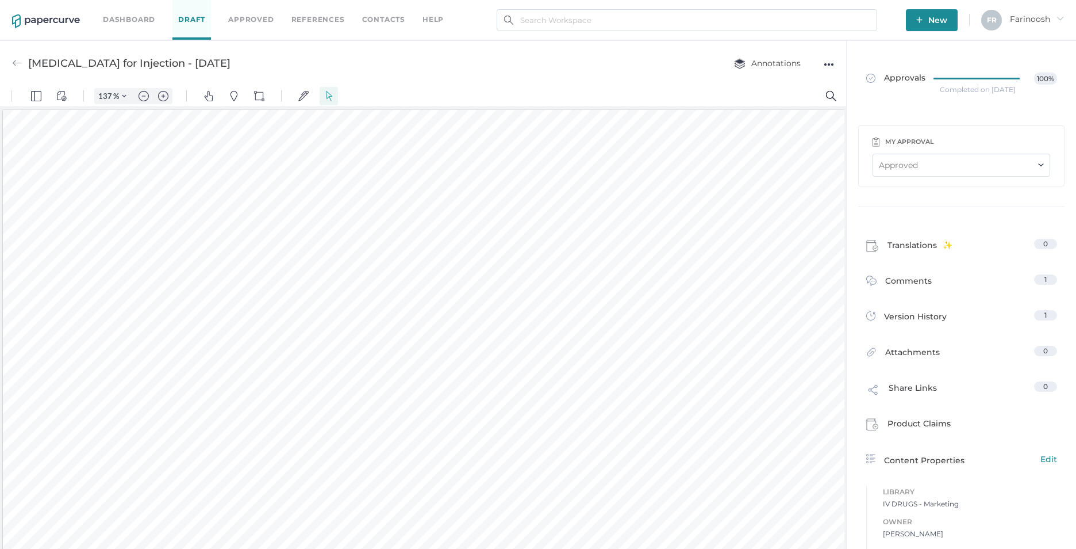
scroll to position [2, 0]
type input "62"
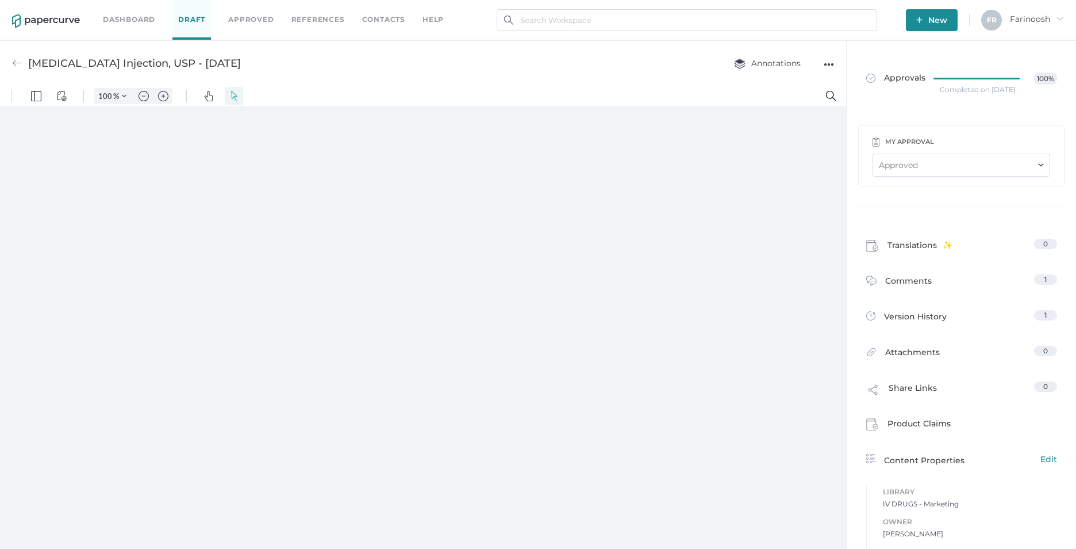
type input "62"
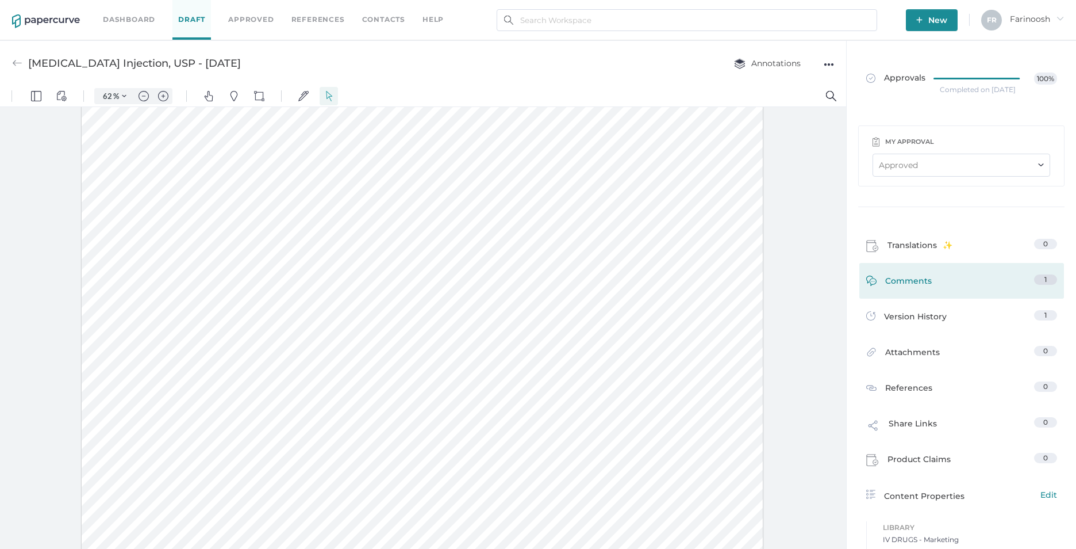
click at [912, 282] on span "Comments" at bounding box center [908, 283] width 47 height 18
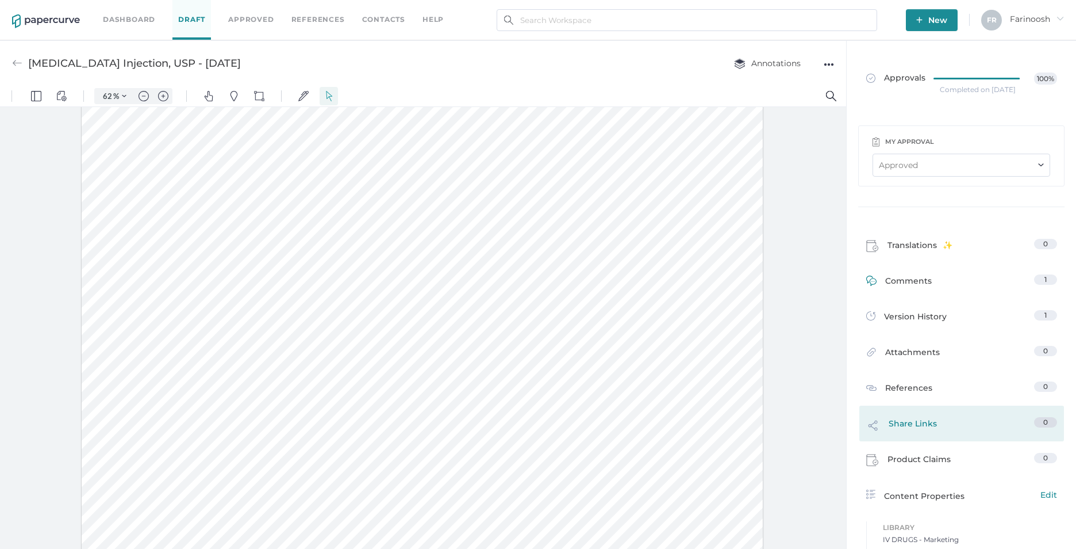
scroll to position [5, 0]
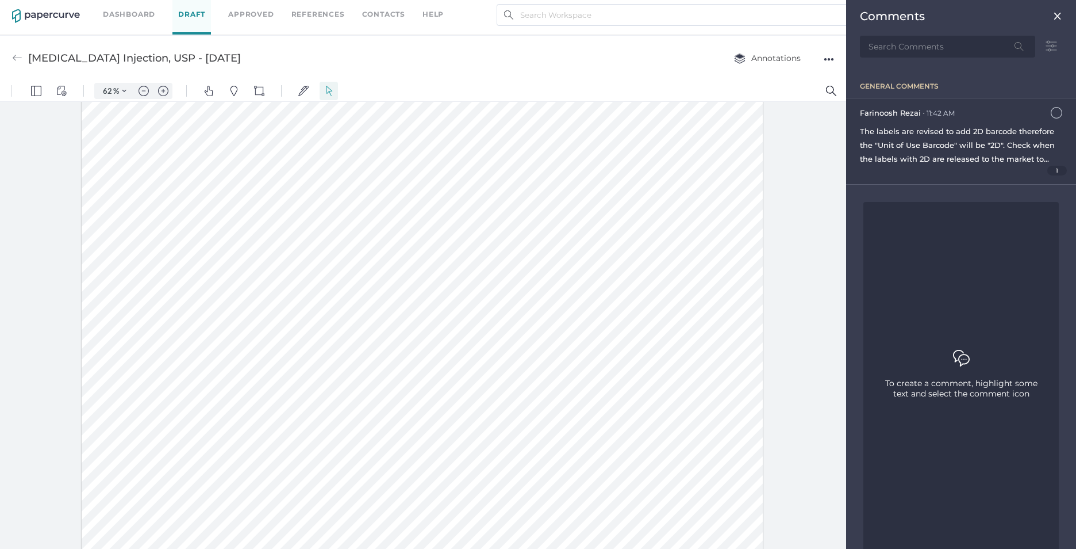
click at [1010, 135] on span "The labels are revised to add 2D barcode therefore the "Unit of Use Barcode" wi…" at bounding box center [958, 192] width 197 height 133
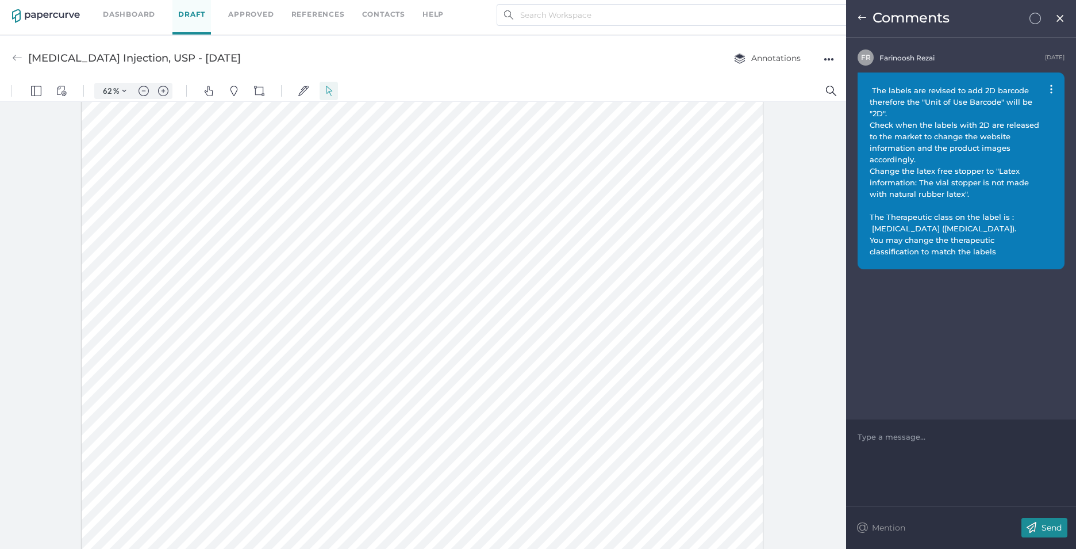
click at [1050, 84] on div "The labels are revised to add 2D barcode therefore the "Unit of Use Barcode" wi…" at bounding box center [961, 170] width 207 height 197
click at [1050, 87] on img at bounding box center [1051, 89] width 2 height 9
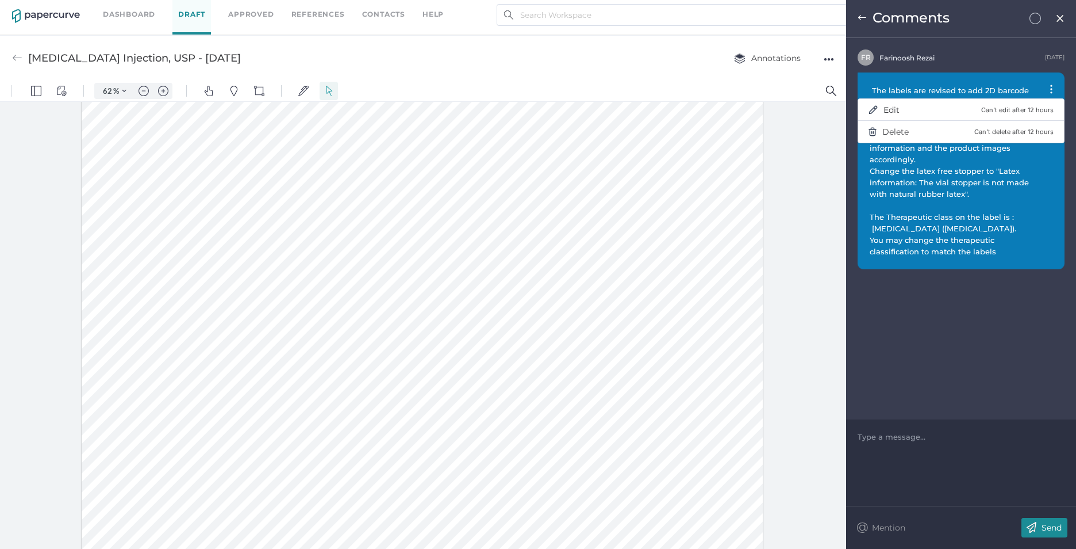
click at [959, 359] on div "F R Farinoosh Rezai August 13th The labels are revised to add 2D barcode theref…" at bounding box center [961, 228] width 230 height 381
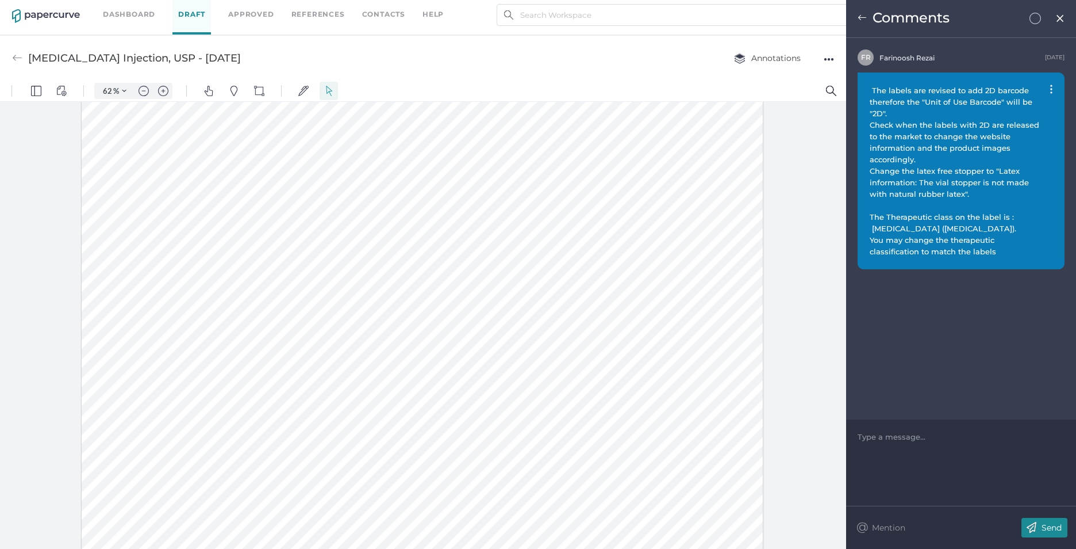
click at [1051, 89] on img at bounding box center [1051, 89] width 2 height 9
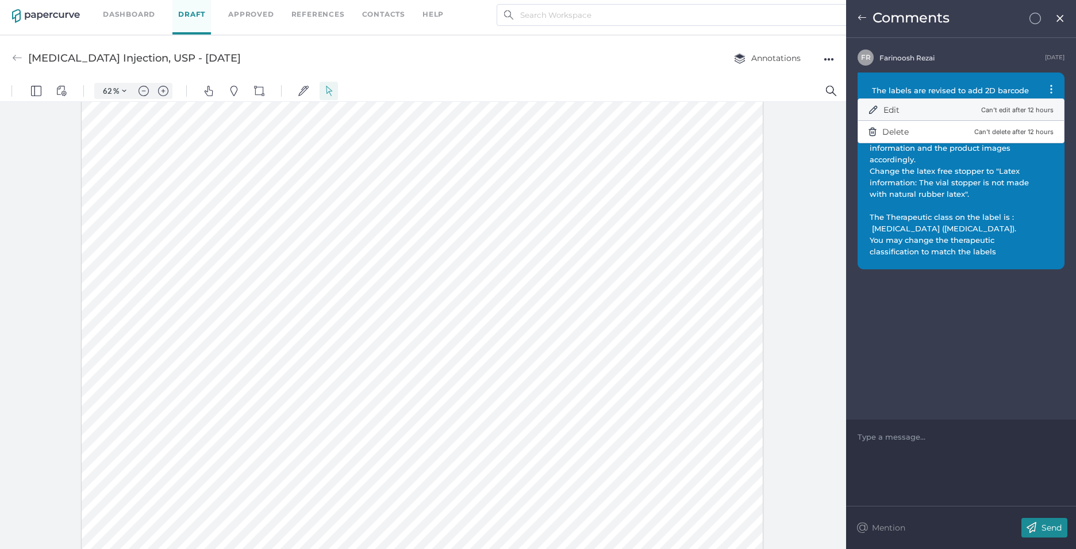
click at [889, 108] on span "Edit" at bounding box center [892, 110] width 16 height 10
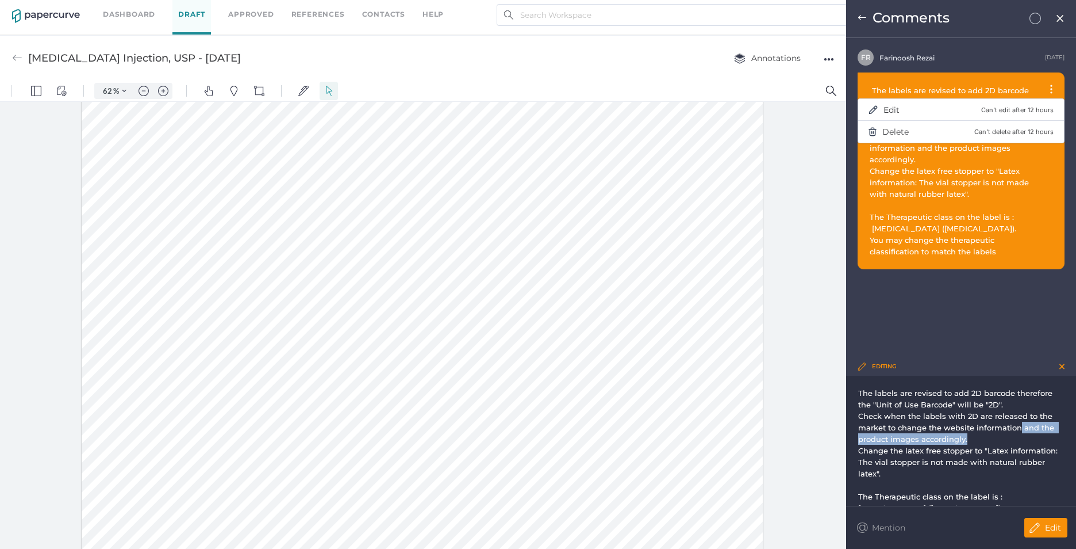
drag, startPoint x: 1019, startPoint y: 427, endPoint x: 1023, endPoint y: 433, distance: 7.0
click at [1023, 433] on div "Check when the labels with 2D are released to the market to change the website …" at bounding box center [961, 427] width 206 height 34
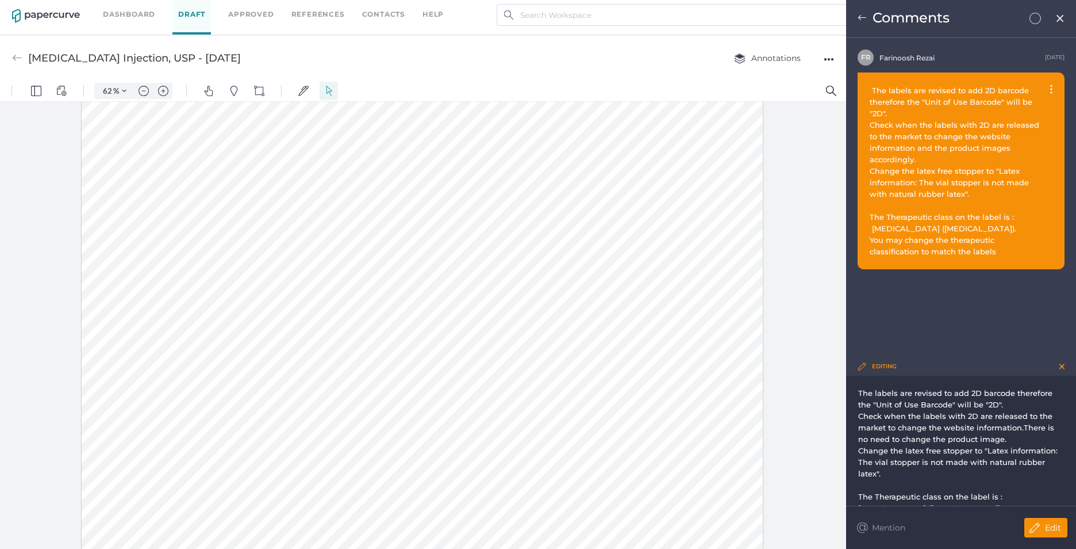
click at [1054, 524] on p "Edit" at bounding box center [1053, 527] width 16 height 10
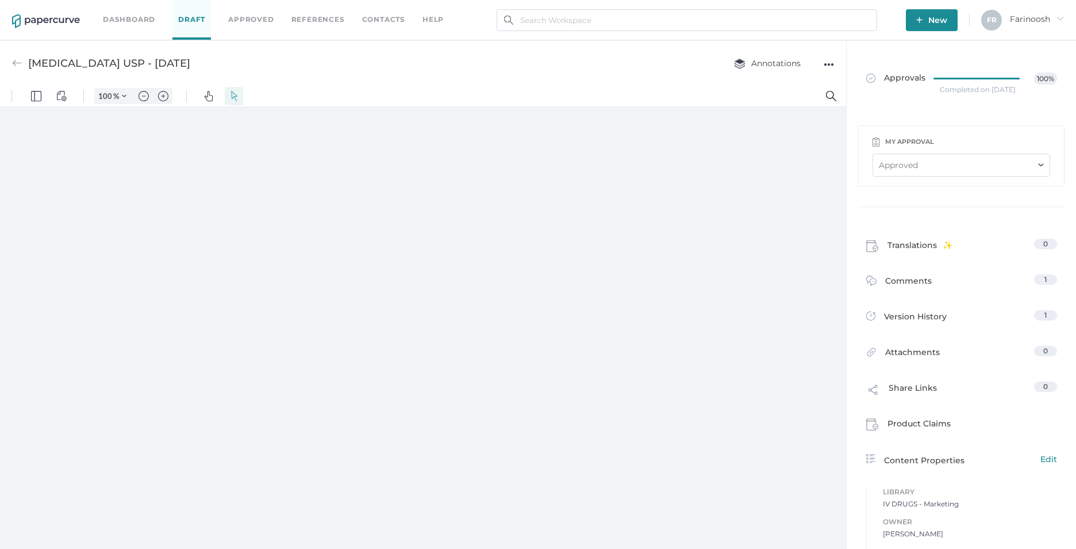
type input "62"
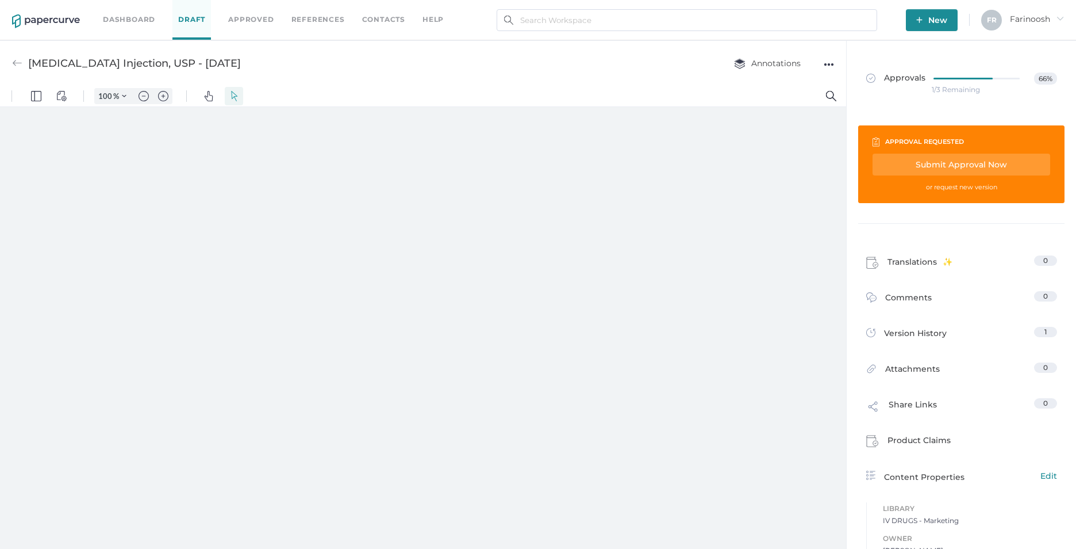
type input "62"
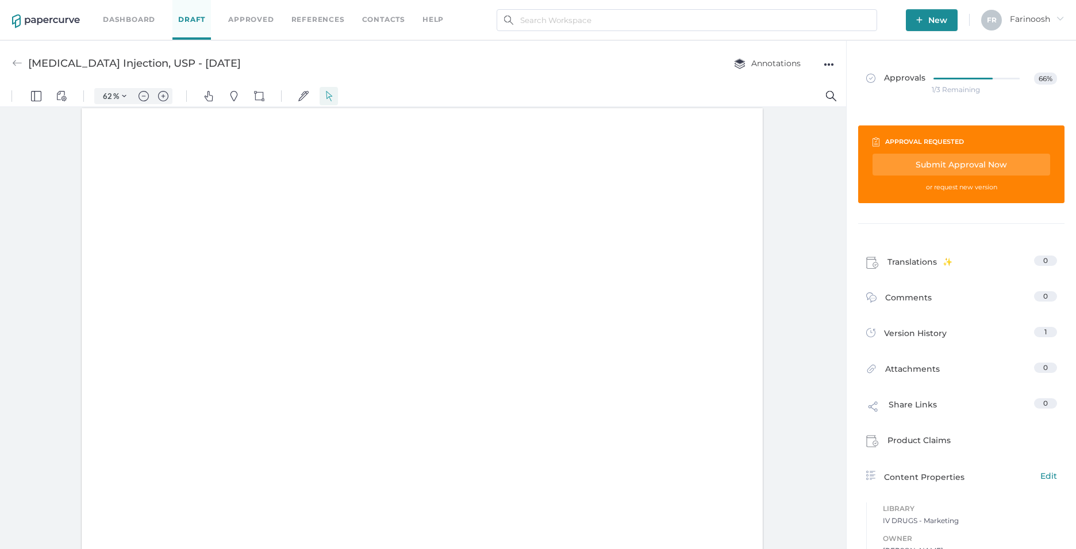
scroll to position [1, 0]
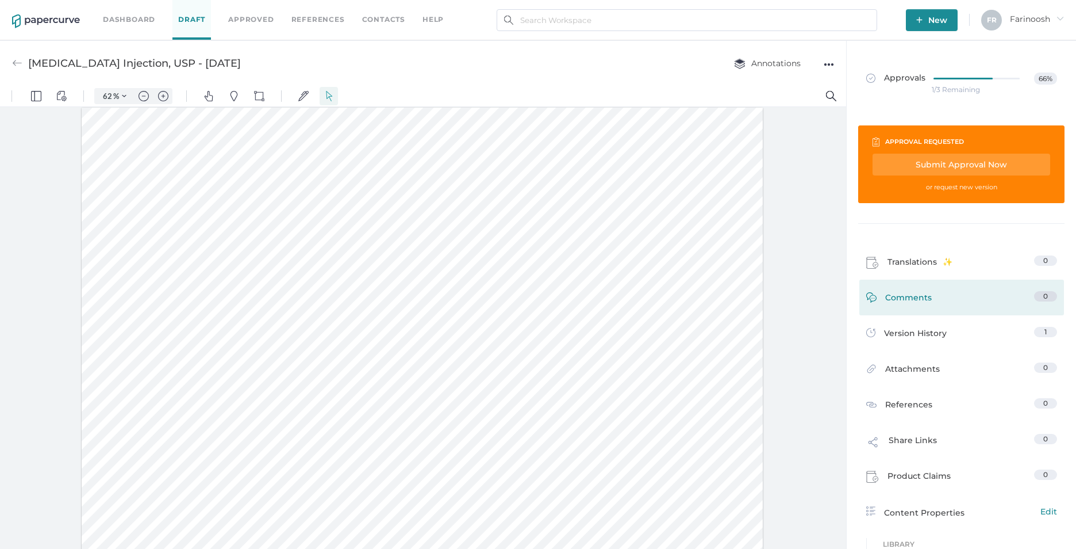
click at [887, 296] on span "Comments" at bounding box center [908, 300] width 47 height 18
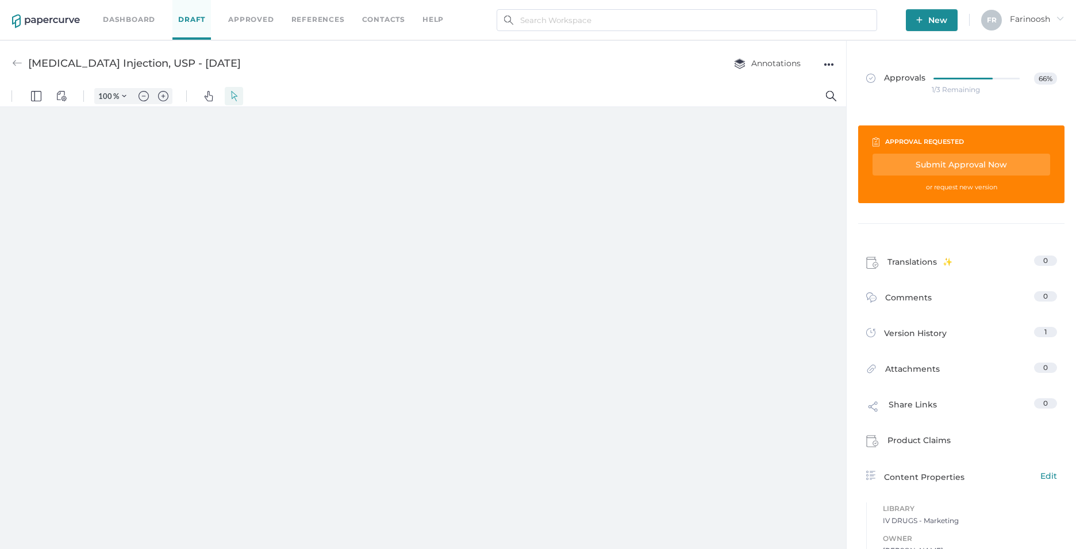
type input "62"
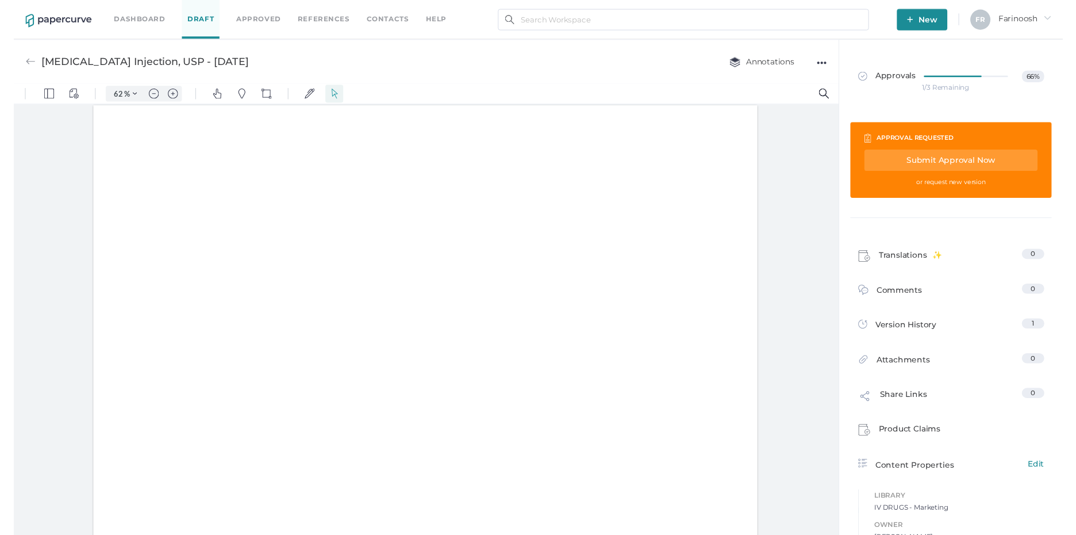
scroll to position [1, 0]
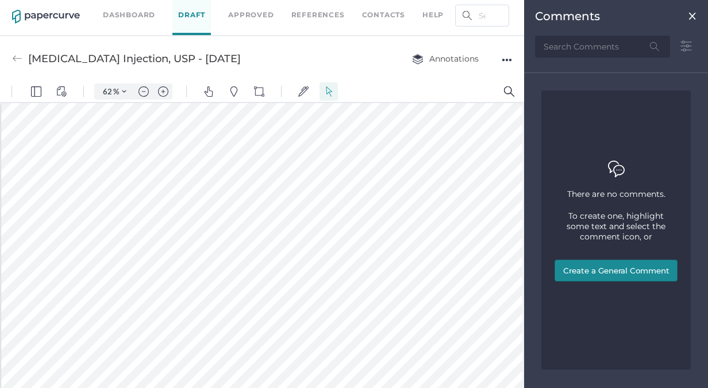
scroll to position [137, 0]
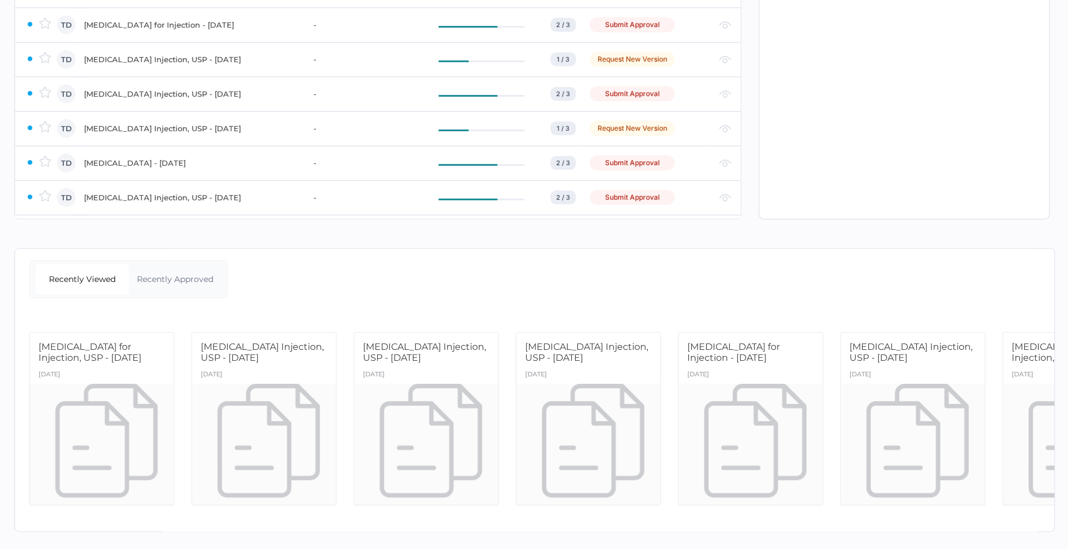
scroll to position [1652, 0]
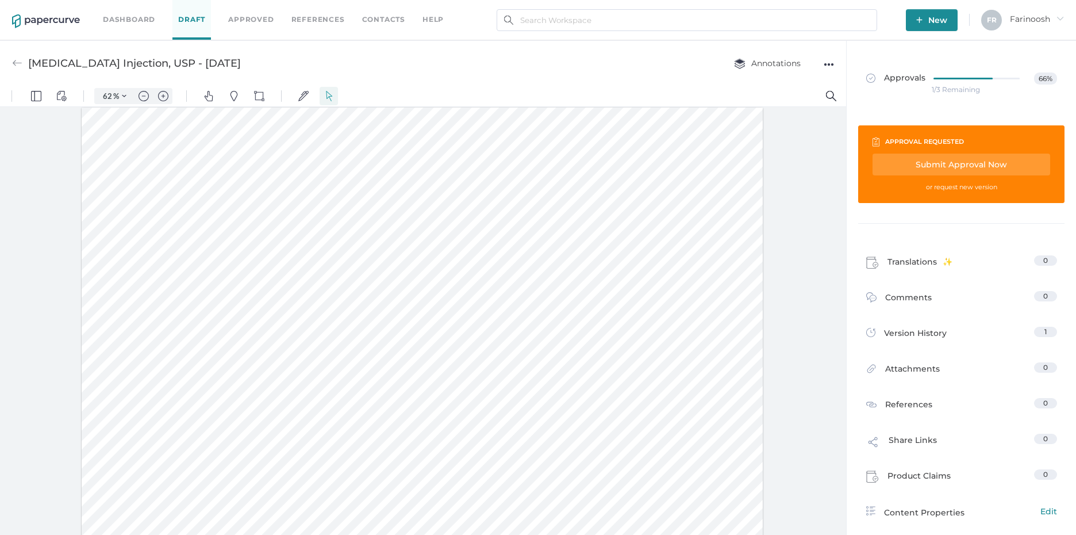
scroll to position [1, 0]
